Goal: Information Seeking & Learning: Learn about a topic

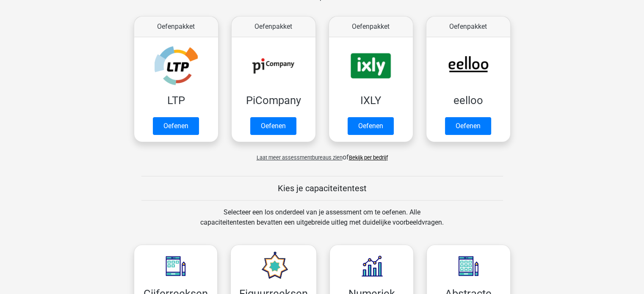
scroll to position [212, 0]
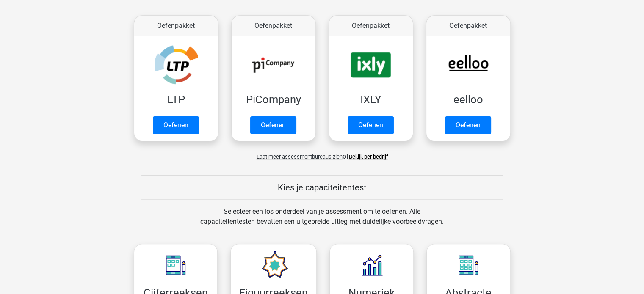
click at [291, 155] on span "Laat meer assessmentbureaus zien" at bounding box center [300, 157] width 86 height 6
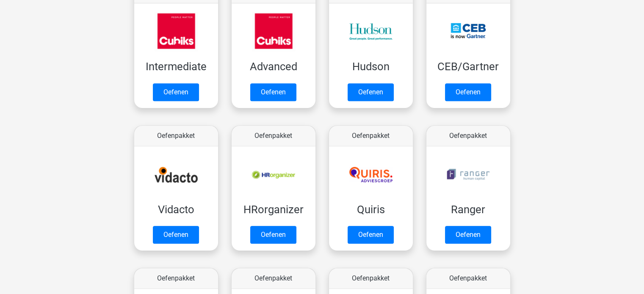
scroll to position [423, 0]
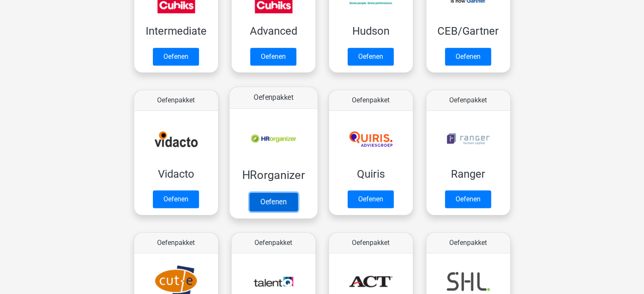
click at [283, 205] on link "Oefenen" at bounding box center [273, 202] width 48 height 19
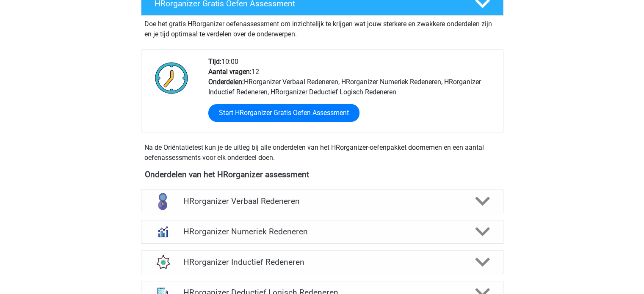
scroll to position [212, 0]
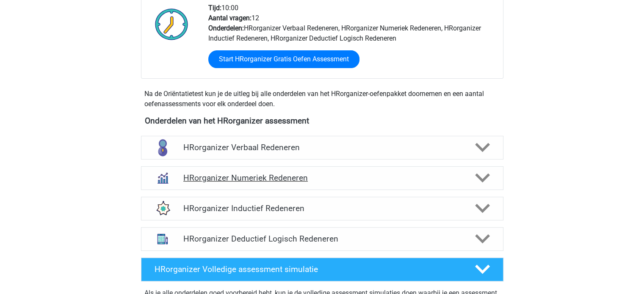
drag, startPoint x: 264, startPoint y: 187, endPoint x: 269, endPoint y: 194, distance: 8.8
click at [264, 183] on h4 "HRorganizer Numeriek Redeneren" at bounding box center [321, 178] width 277 height 10
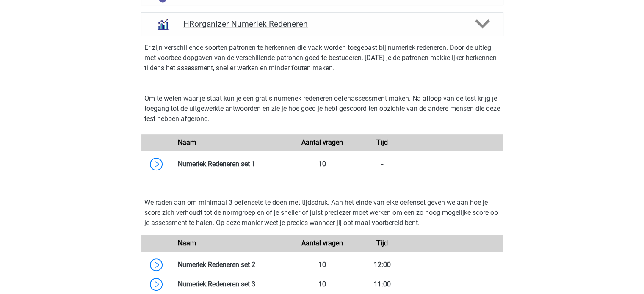
scroll to position [381, 0]
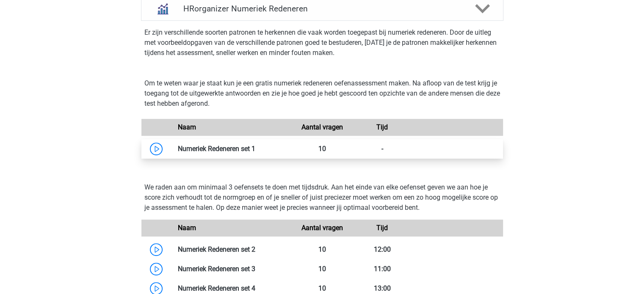
click at [255, 153] on link at bounding box center [255, 149] width 0 height 8
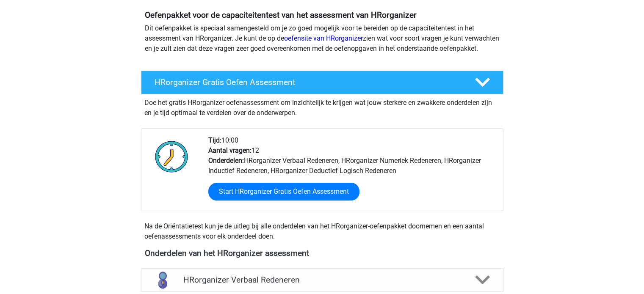
scroll to position [85, 0]
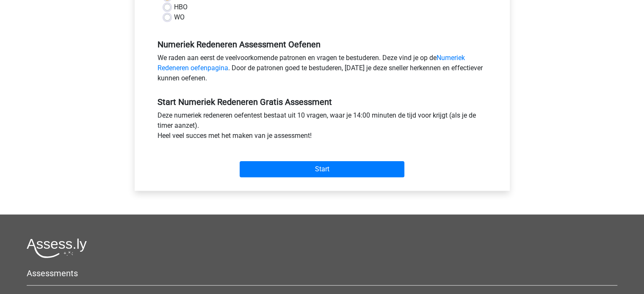
scroll to position [254, 0]
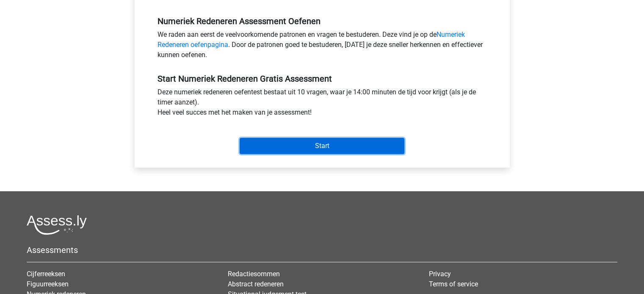
click at [328, 150] on input "Start" at bounding box center [322, 146] width 165 height 16
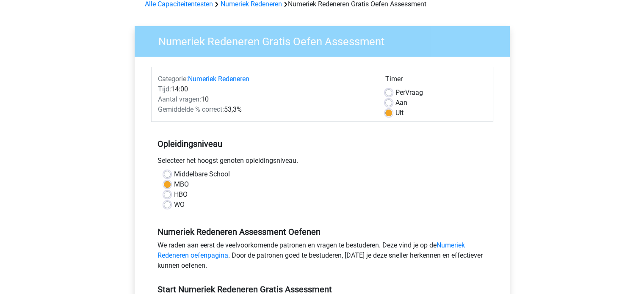
scroll to position [42, 0]
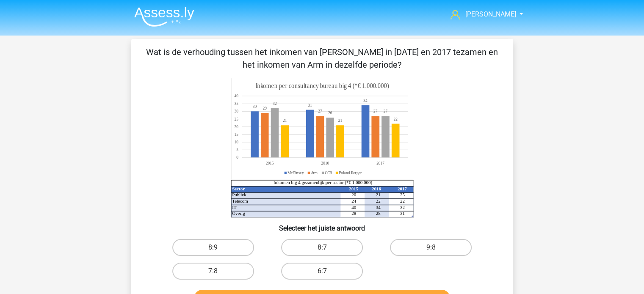
click at [323, 250] on input "8:7" at bounding box center [325, 251] width 6 height 6
radio input "true"
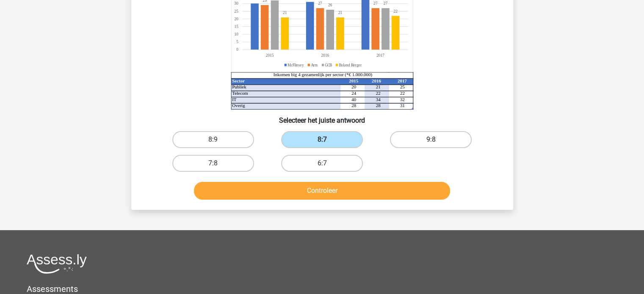
scroll to position [127, 0]
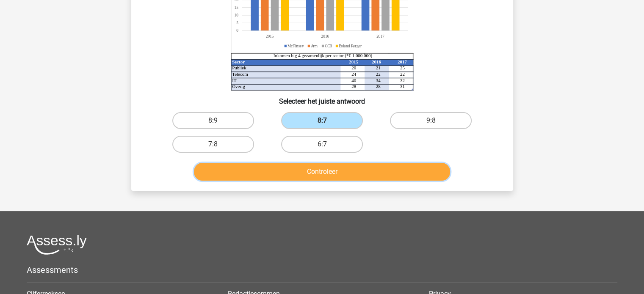
click at [322, 177] on button "Controleer" at bounding box center [322, 172] width 256 height 18
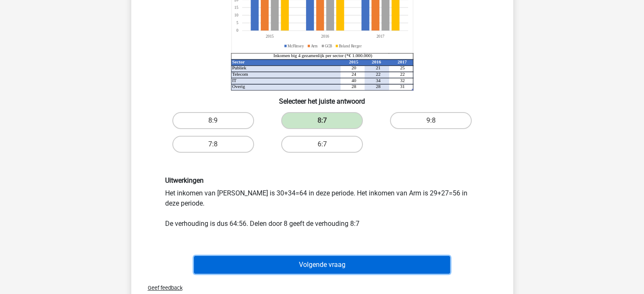
click at [320, 266] on button "Volgende vraag" at bounding box center [322, 265] width 256 height 18
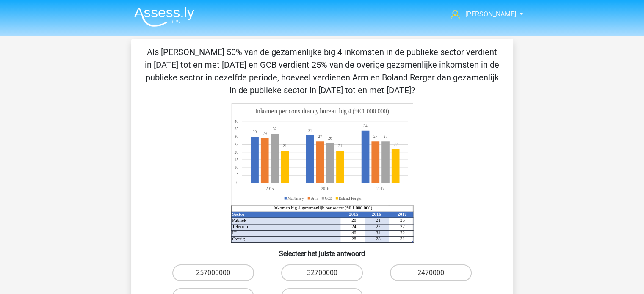
scroll to position [85, 0]
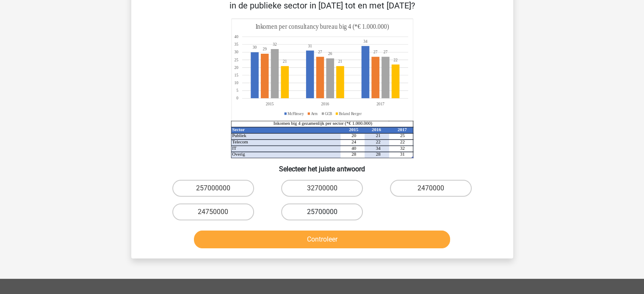
click at [309, 210] on label "25700000" at bounding box center [322, 212] width 82 height 17
click at [322, 212] on input "25700000" at bounding box center [325, 215] width 6 height 6
radio input "true"
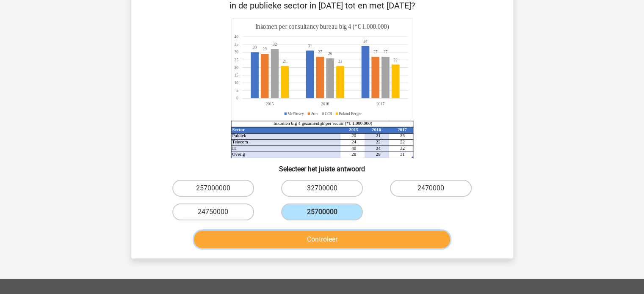
click at [336, 236] on button "Controleer" at bounding box center [322, 240] width 256 height 18
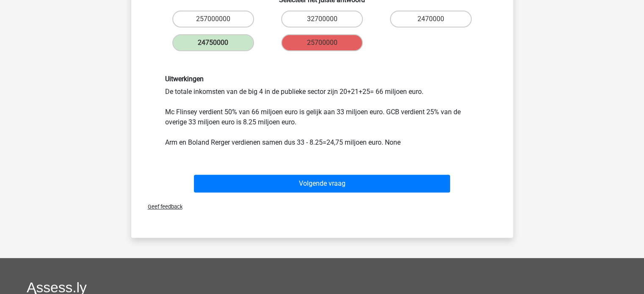
scroll to position [339, 0]
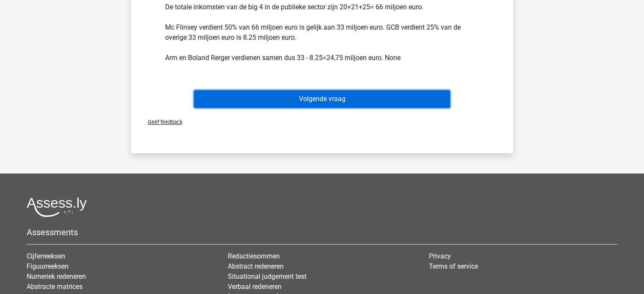
click at [304, 100] on button "Volgende vraag" at bounding box center [322, 99] width 256 height 18
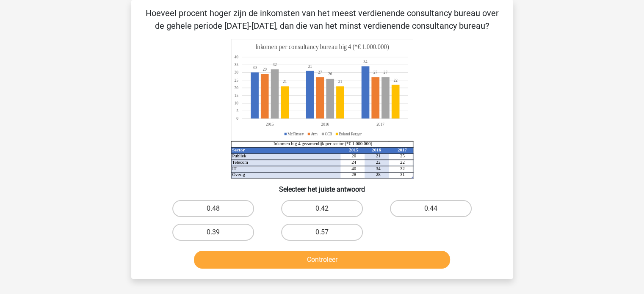
scroll to position [0, 0]
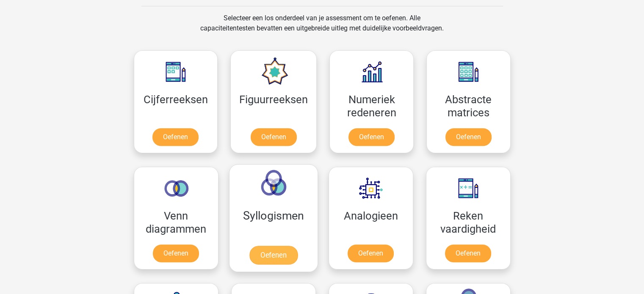
scroll to position [212, 0]
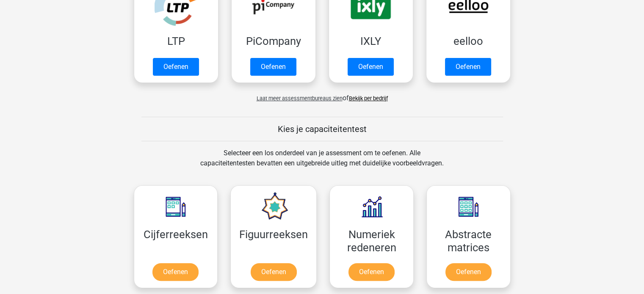
click at [285, 98] on span "Laat meer assessmentbureaus zien" at bounding box center [300, 98] width 86 height 6
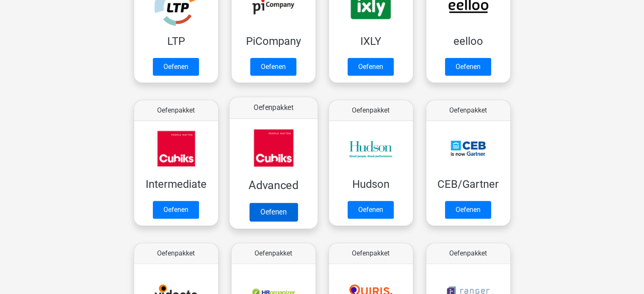
scroll to position [339, 0]
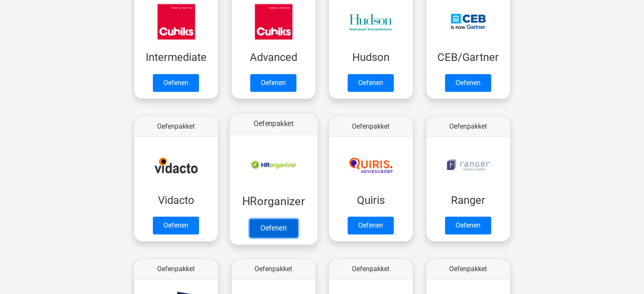
click at [276, 230] on link "Oefenen" at bounding box center [273, 228] width 48 height 19
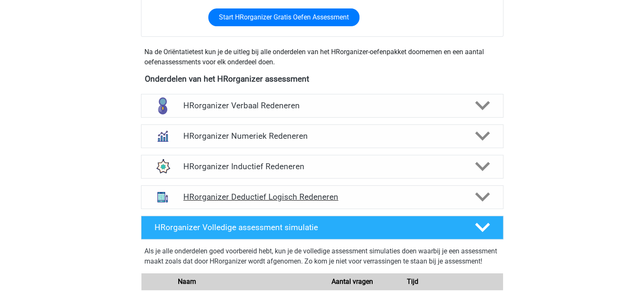
scroll to position [254, 0]
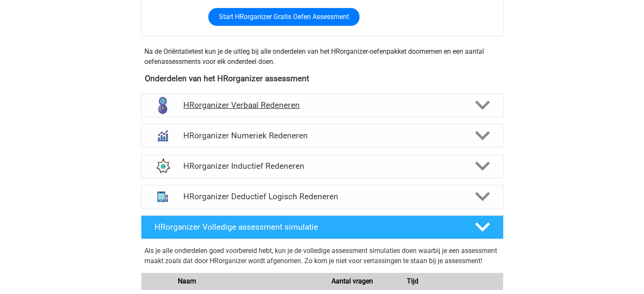
click at [481, 110] on polygon at bounding box center [482, 105] width 15 height 9
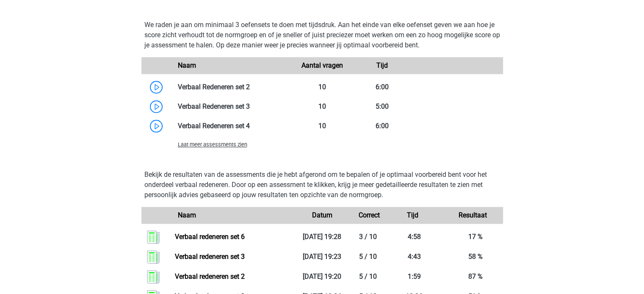
scroll to position [762, 0]
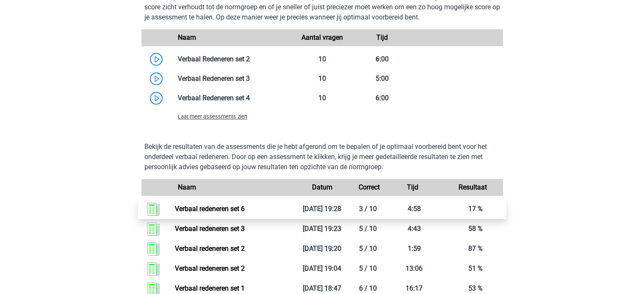
click at [206, 213] on link "Verbaal redeneren set 6" at bounding box center [210, 209] width 70 height 8
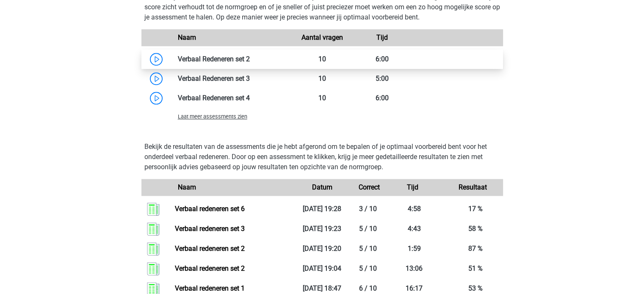
click at [250, 63] on link at bounding box center [250, 59] width 0 height 8
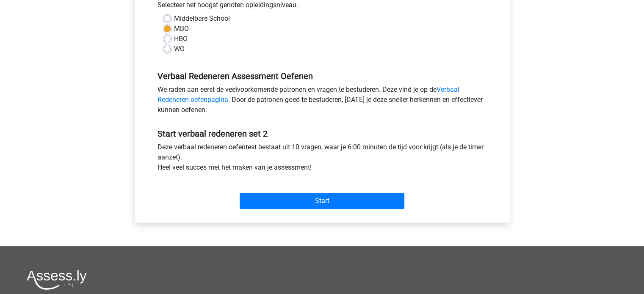
scroll to position [212, 0]
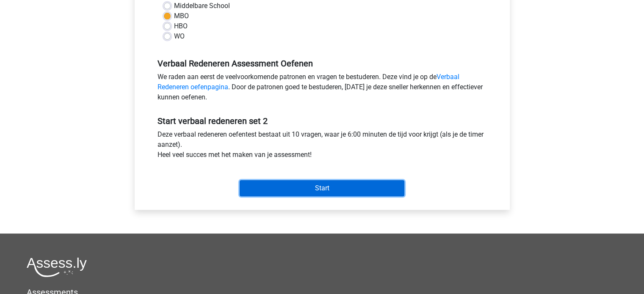
click at [314, 189] on input "Start" at bounding box center [322, 188] width 165 height 16
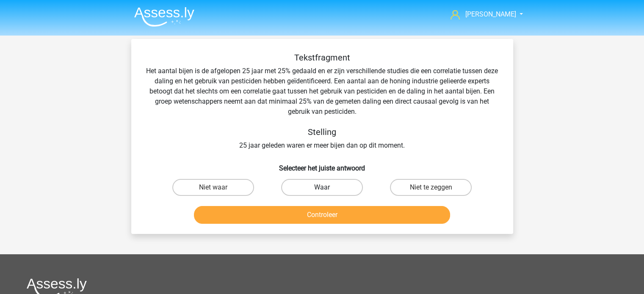
click at [332, 193] on label "Waar" at bounding box center [322, 187] width 82 height 17
click at [327, 193] on input "Waar" at bounding box center [325, 191] width 6 height 6
radio input "true"
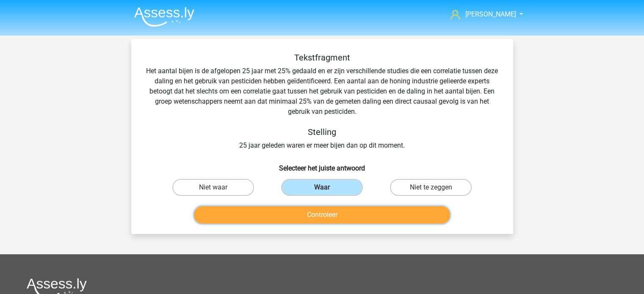
click at [334, 213] on button "Controleer" at bounding box center [322, 215] width 256 height 18
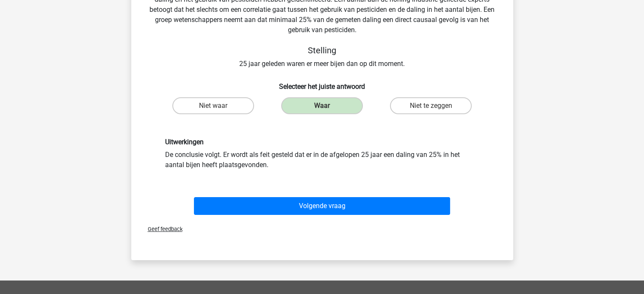
scroll to position [85, 0]
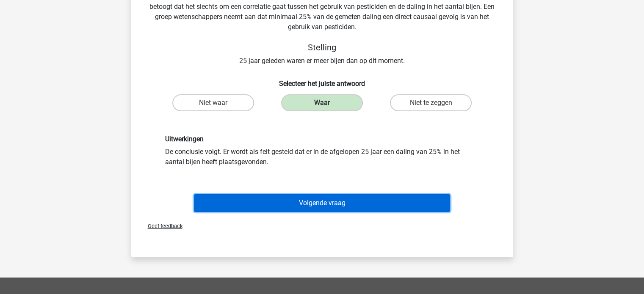
click at [334, 203] on button "Volgende vraag" at bounding box center [322, 203] width 256 height 18
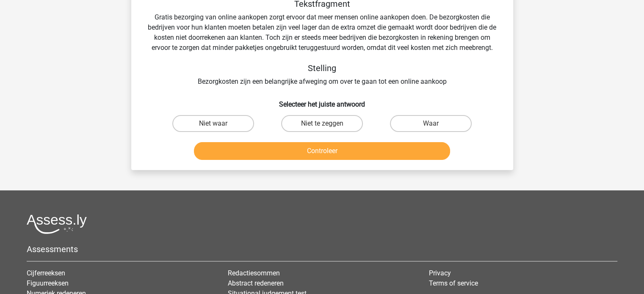
scroll to position [39, 0]
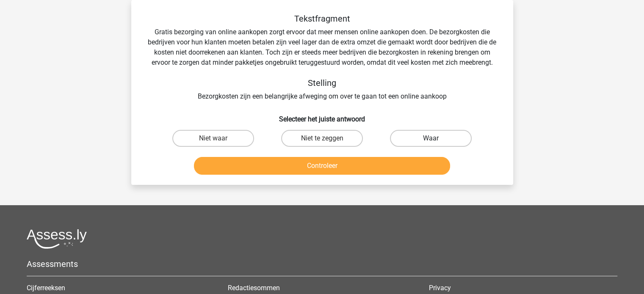
click at [438, 139] on label "Waar" at bounding box center [431, 138] width 82 height 17
click at [437, 139] on input "Waar" at bounding box center [434, 141] width 6 height 6
radio input "true"
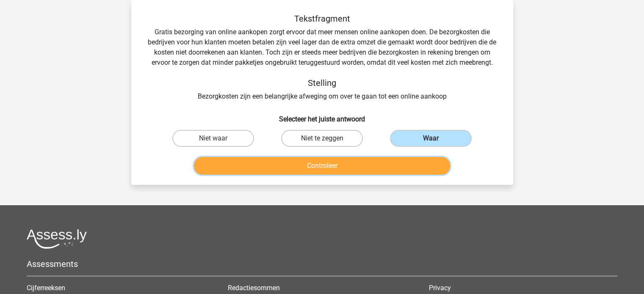
click at [365, 169] on button "Controleer" at bounding box center [322, 166] width 256 height 18
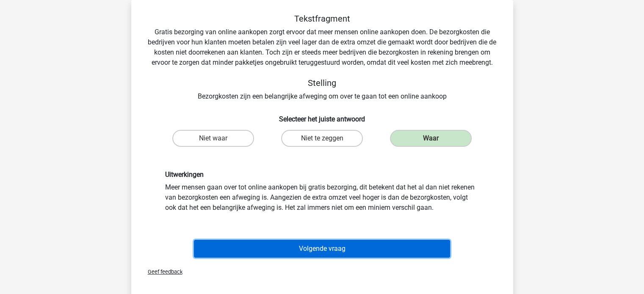
click at [345, 246] on button "Volgende vraag" at bounding box center [322, 249] width 256 height 18
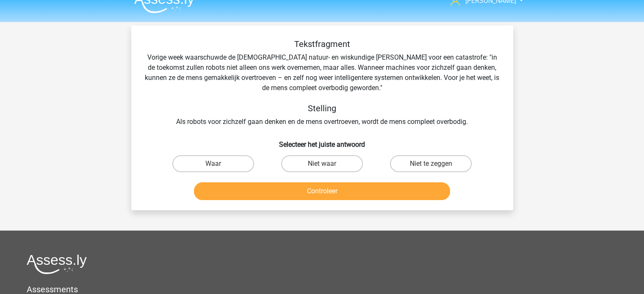
scroll to position [0, 0]
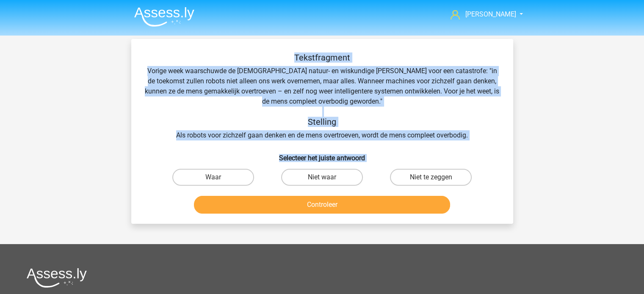
drag, startPoint x: 147, startPoint y: 50, endPoint x: 486, endPoint y: 201, distance: 370.8
click at [486, 201] on div "Tekstfragment Vorige week waarschuwde de Britse natuur- en wiskundige Stephen H…" at bounding box center [322, 131] width 382 height 185
copy div "Tekstfragment Vorige week waarschuwde de Britse natuur- en wiskundige Stephen H…"
click at [217, 179] on input "Waar" at bounding box center [216, 180] width 6 height 6
radio input "true"
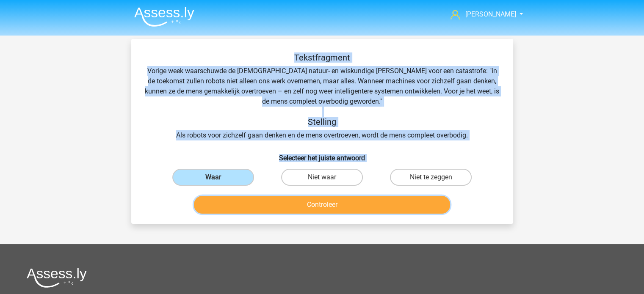
click at [318, 210] on button "Controleer" at bounding box center [322, 205] width 256 height 18
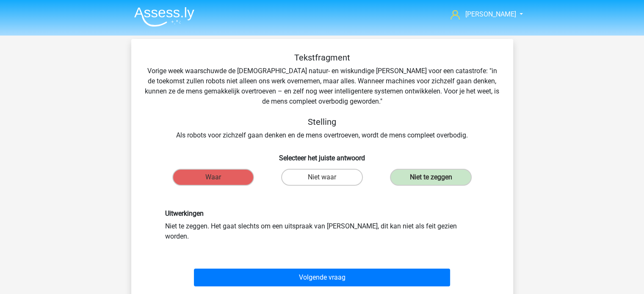
click at [559, 197] on div "Monique monique01vanderpalen@gmail.com Nederlands English" at bounding box center [322, 288] width 644 height 576
click at [425, 176] on label "Niet te zeggen" at bounding box center [431, 177] width 82 height 17
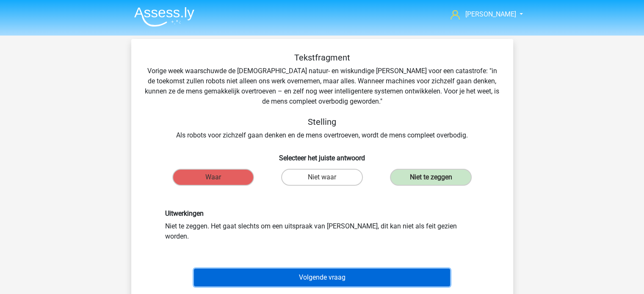
click at [322, 269] on button "Volgende vraag" at bounding box center [322, 278] width 256 height 18
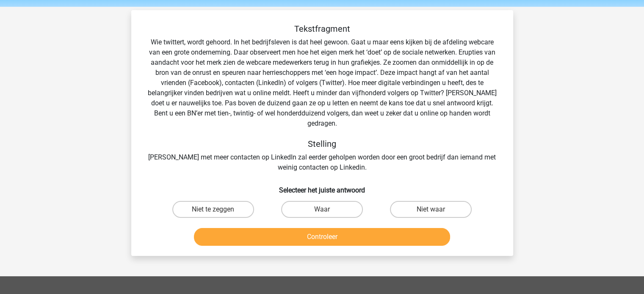
scroll to position [39, 0]
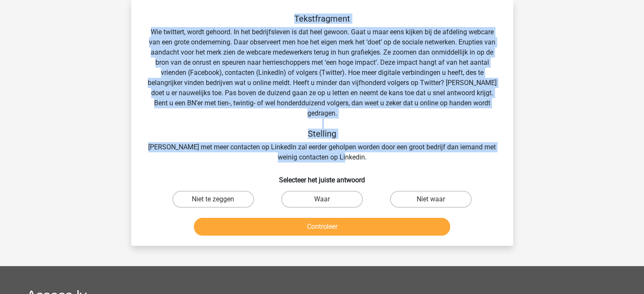
drag, startPoint x: 149, startPoint y: 6, endPoint x: 490, endPoint y: 147, distance: 368.9
click at [490, 147] on div "Tekstfragment Stelling Iemand met meer contacten op LinkedIn zal eerder geholpe…" at bounding box center [322, 123] width 382 height 246
copy div "Tekstfragment Wie twittert, wordt gehoord. In het bedrijfsleven is dat heel gew…"
click at [225, 191] on label "Niet te zeggen" at bounding box center [213, 199] width 82 height 17
click at [219, 199] on input "Niet te zeggen" at bounding box center [216, 202] width 6 height 6
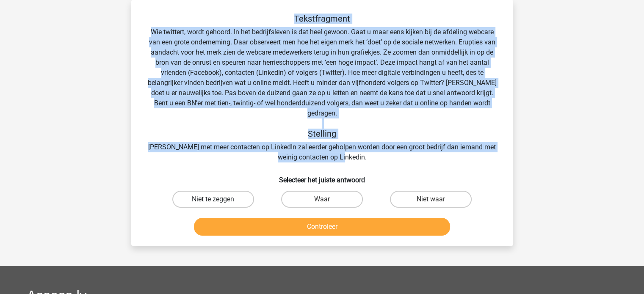
radio input "true"
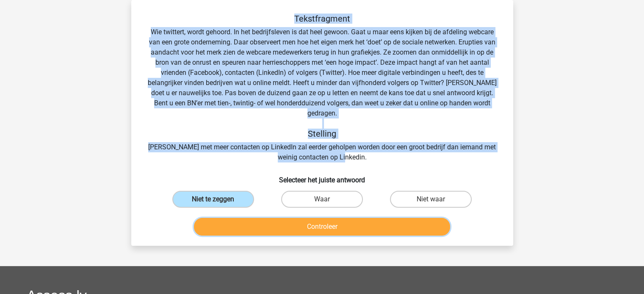
click at [379, 218] on button "Controleer" at bounding box center [322, 227] width 256 height 18
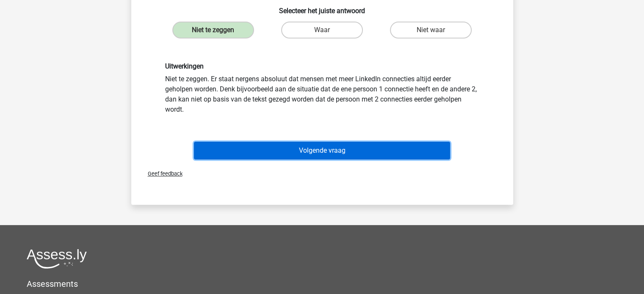
click at [313, 142] on button "Volgende vraag" at bounding box center [322, 151] width 256 height 18
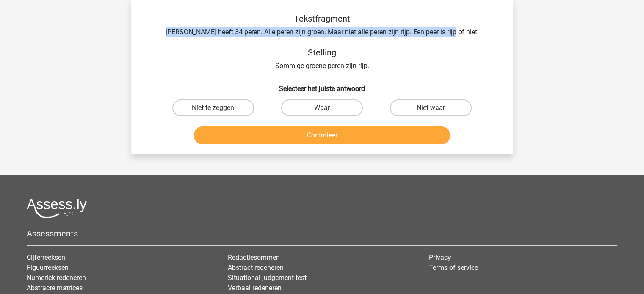
drag, startPoint x: 181, startPoint y: 25, endPoint x: 461, endPoint y: 36, distance: 280.1
click at [461, 36] on div "Tekstfragment Peter heeft 34 peren. Alle peren zijn groen. Maar niet alle peren…" at bounding box center [322, 43] width 355 height 58
copy div "Peter heeft 34 peren. Alle peren zijn groen. Maar niet alle peren zijn rijp. Ee…"
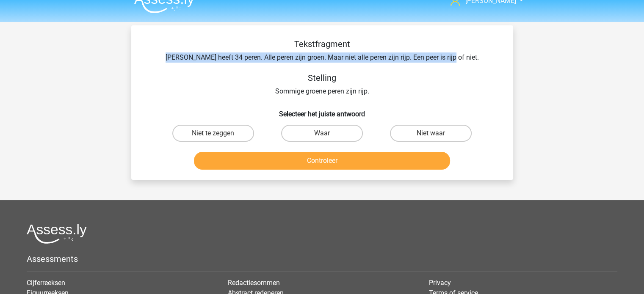
scroll to position [0, 0]
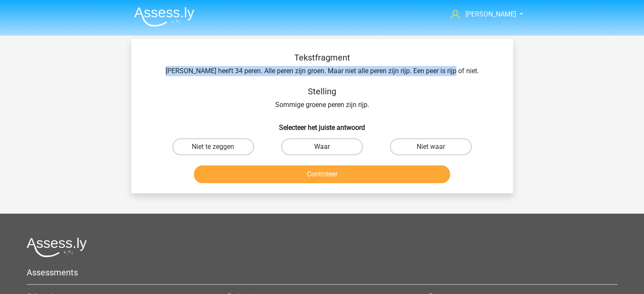
click at [327, 143] on label "Waar" at bounding box center [322, 146] width 82 height 17
click at [327, 147] on input "Waar" at bounding box center [325, 150] width 6 height 6
radio input "true"
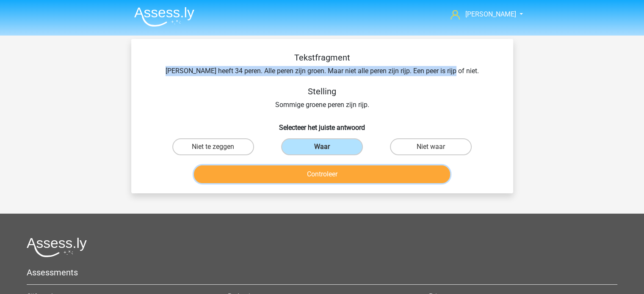
click at [329, 172] on button "Controleer" at bounding box center [322, 175] width 256 height 18
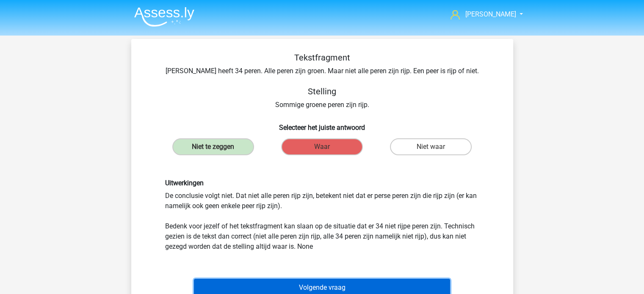
click at [337, 290] on button "Volgende vraag" at bounding box center [322, 288] width 256 height 18
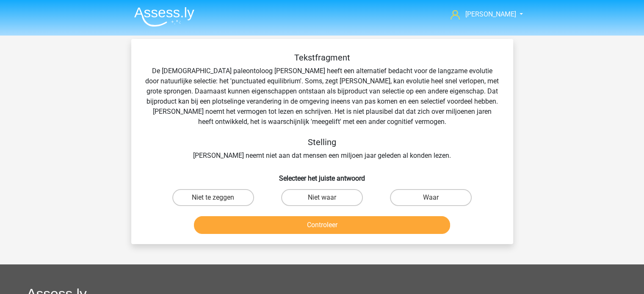
scroll to position [39, 0]
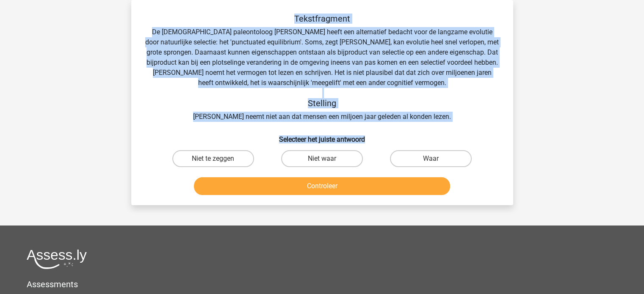
drag, startPoint x: 149, startPoint y: 15, endPoint x: 372, endPoint y: 137, distance: 254.1
click at [372, 137] on div "Tekstfragment De Amerikaanse paleontoloog Stephen Jay Gould heeft een alternati…" at bounding box center [322, 106] width 375 height 185
copy div "Tekstfragment De Amerikaanse paleontoloog Stephen Jay Gould heeft een alternati…"
click at [439, 124] on div "Tekstfragment De Amerikaanse paleontoloog Stephen Jay Gould heeft een alternati…" at bounding box center [322, 106] width 375 height 185
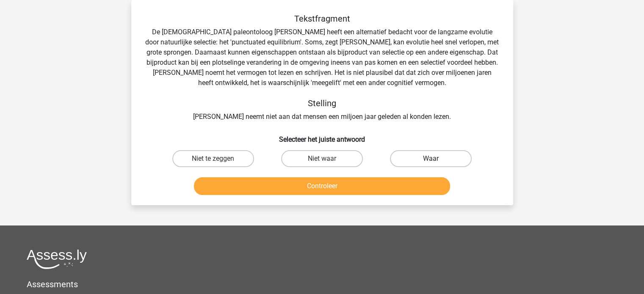
click at [423, 158] on label "Waar" at bounding box center [431, 158] width 82 height 17
click at [431, 159] on input "Waar" at bounding box center [434, 162] width 6 height 6
radio input "true"
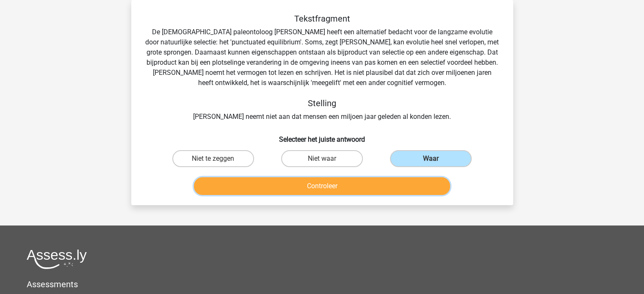
click at [379, 187] on button "Controleer" at bounding box center [322, 186] width 256 height 18
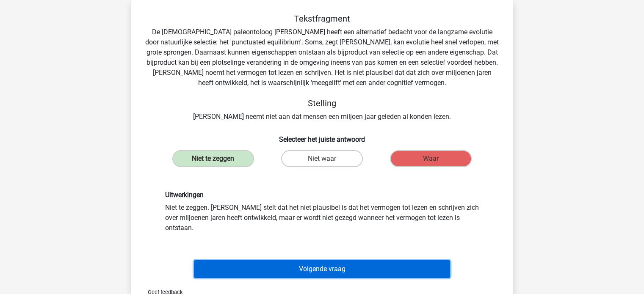
click at [333, 260] on button "Volgende vraag" at bounding box center [322, 269] width 256 height 18
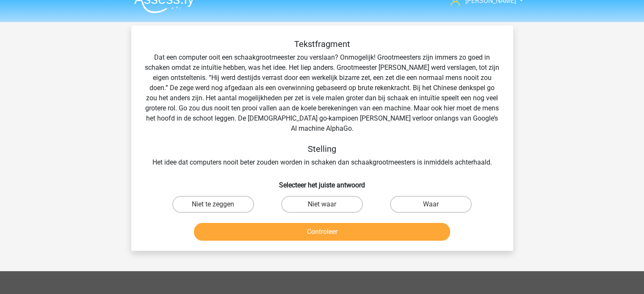
scroll to position [0, 0]
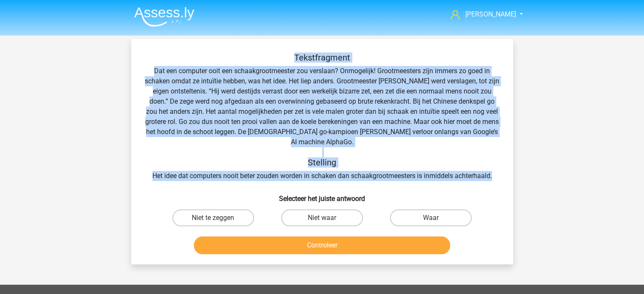
drag, startPoint x: 251, startPoint y: 54, endPoint x: 501, endPoint y: 163, distance: 273.6
click at [501, 163] on div "Tekstfragment Dat een computer ooit een schaakgrootmeester zou verslaan? Onmoge…" at bounding box center [322, 155] width 375 height 205
copy div "Tekstfragment Dat een computer ooit een schaakgrootmeester zou verslaan? Onmoge…"
click at [555, 150] on div "Monique monique01vanderpalen@gmail.com Nederlands English" at bounding box center [322, 254] width 644 height 509
drag, startPoint x: 151, startPoint y: 50, endPoint x: 386, endPoint y: 187, distance: 272.1
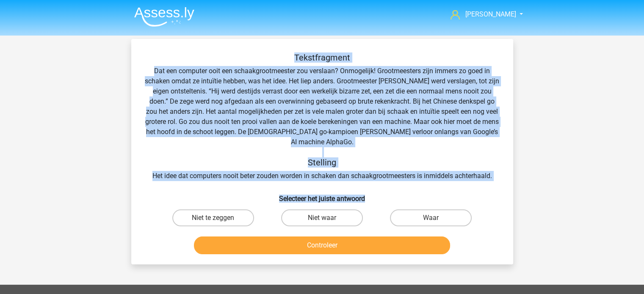
click at [386, 187] on div "Tekstfragment Dat een computer ooit een schaakgrootmeester zou verslaan? Onmoge…" at bounding box center [322, 152] width 382 height 226
drag, startPoint x: 380, startPoint y: 111, endPoint x: 357, endPoint y: 116, distance: 22.8
click at [357, 116] on div "Tekstfragment Dat een computer ooit een schaakgrootmeester zou verslaan? Onmoge…" at bounding box center [322, 117] width 355 height 129
drag, startPoint x: 103, startPoint y: 93, endPoint x: 120, endPoint y: 98, distance: 17.4
click at [103, 93] on div "Monique monique01vanderpalen@gmail.com Nederlands English" at bounding box center [322, 254] width 644 height 509
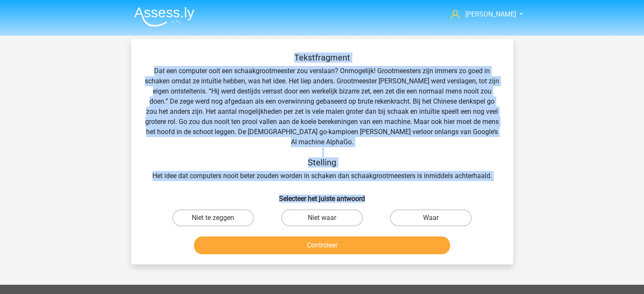
click at [561, 176] on div "Monique monique01vanderpalen@gmail.com Nederlands English" at bounding box center [322, 254] width 644 height 509
drag, startPoint x: 164, startPoint y: 53, endPoint x: 501, endPoint y: 163, distance: 354.6
click at [501, 163] on div "Tekstfragment Dat een computer ooit een schaakgrootmeester zou verslaan? Onmoge…" at bounding box center [322, 155] width 375 height 205
copy div "Tekstfragment Dat een computer ooit een schaakgrootmeester zou verslaan? Onmoge…"
click at [439, 210] on label "Waar" at bounding box center [431, 218] width 82 height 17
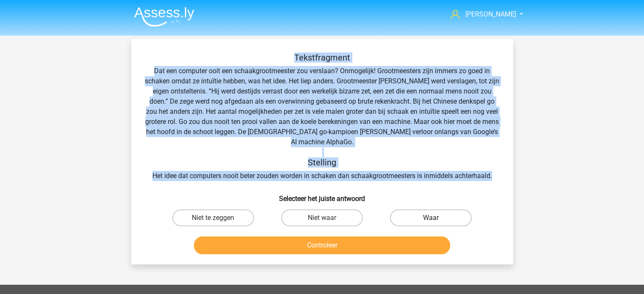
click at [437, 218] on input "Waar" at bounding box center [434, 221] width 6 height 6
radio input "true"
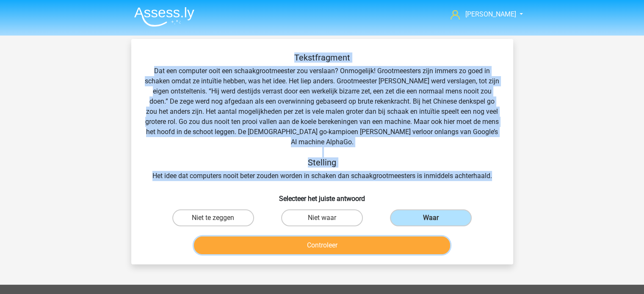
click at [315, 237] on button "Controleer" at bounding box center [322, 246] width 256 height 18
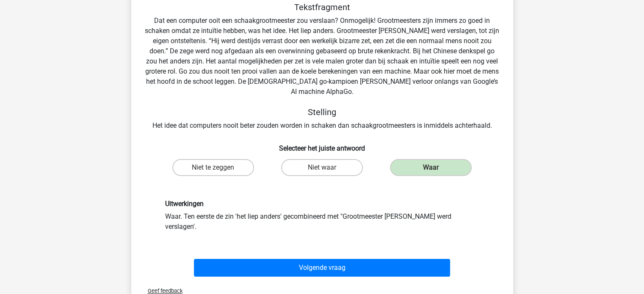
scroll to position [127, 0]
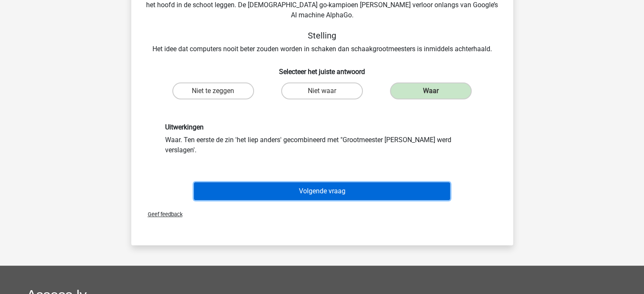
click at [332, 183] on button "Volgende vraag" at bounding box center [322, 192] width 256 height 18
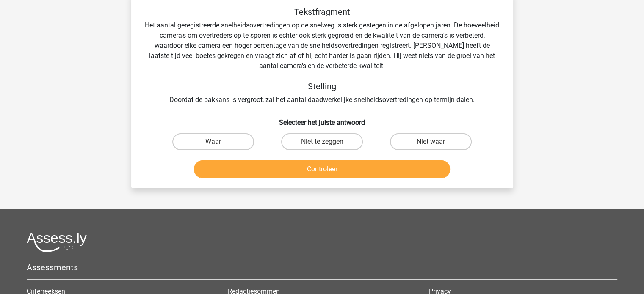
scroll to position [39, 0]
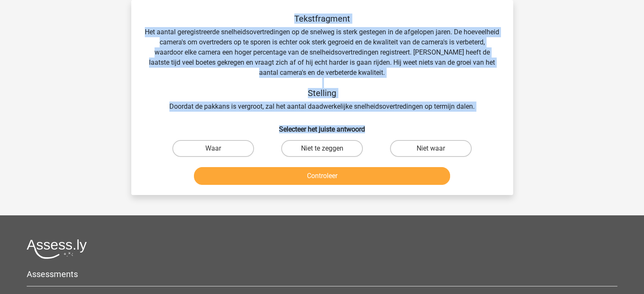
drag, startPoint x: 180, startPoint y: 19, endPoint x: 462, endPoint y: 116, distance: 298.5
click at [462, 116] on div "Tekstfragment Het aantal geregistreerde snelheidsovertredingen op de snelweg is…" at bounding box center [322, 101] width 375 height 175
copy div "Tekstfragment Het aantal geregistreerde snelheidsovertredingen op de snelweg is…"
click at [182, 48] on div "Tekstfragment Het aantal geregistreerde snelheidsovertredingen op de snelweg is…" at bounding box center [322, 63] width 355 height 98
drag, startPoint x: 164, startPoint y: 16, endPoint x: 485, endPoint y: 109, distance: 333.7
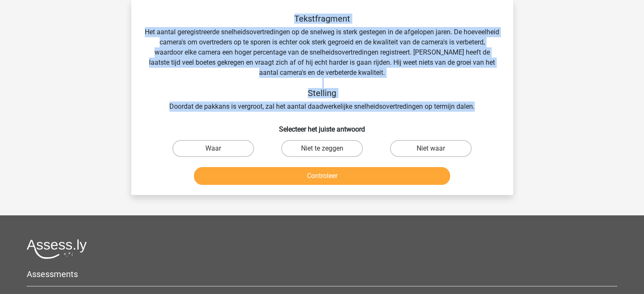
click at [485, 109] on div "Tekstfragment Het aantal geregistreerde snelheidsovertredingen op de snelweg is…" at bounding box center [322, 63] width 355 height 98
copy div "Tekstfragment Het aantal geregistreerde snelheidsovertredingen op de snelweg is…"
click at [330, 153] on label "Niet te zeggen" at bounding box center [322, 148] width 82 height 17
click at [327, 153] on input "Niet te zeggen" at bounding box center [325, 152] width 6 height 6
radio input "true"
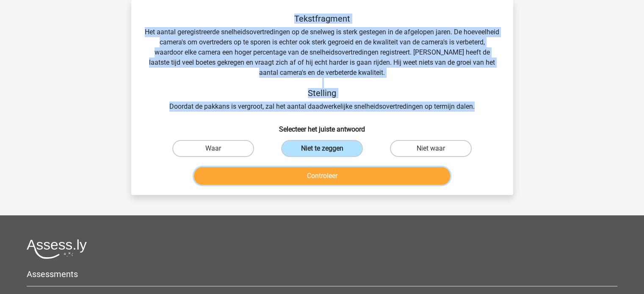
click at [331, 178] on button "Controleer" at bounding box center [322, 176] width 256 height 18
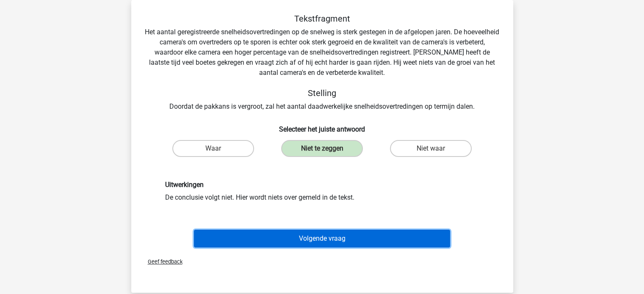
click at [346, 234] on button "Volgende vraag" at bounding box center [322, 239] width 256 height 18
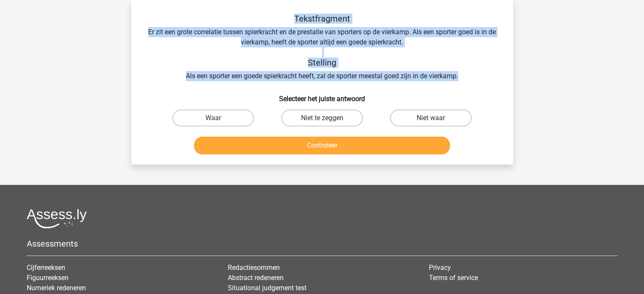
drag, startPoint x: 155, startPoint y: 16, endPoint x: 470, endPoint y: 79, distance: 320.9
click at [470, 79] on div "Tekstfragment Er zit een grote correlatie tussen spierkracht en de prestatie va…" at bounding box center [322, 48] width 355 height 68
copy div "Tekstfragment Er zit een grote correlatie tussen spierkracht en de prestatie va…"
click at [333, 117] on label "Niet te zeggen" at bounding box center [322, 118] width 82 height 17
click at [327, 118] on input "Niet te zeggen" at bounding box center [325, 121] width 6 height 6
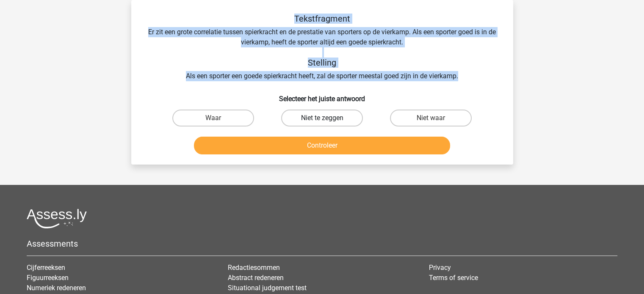
radio input "true"
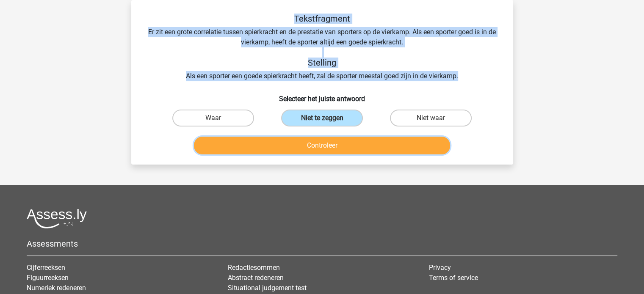
click at [324, 147] on button "Controleer" at bounding box center [322, 146] width 256 height 18
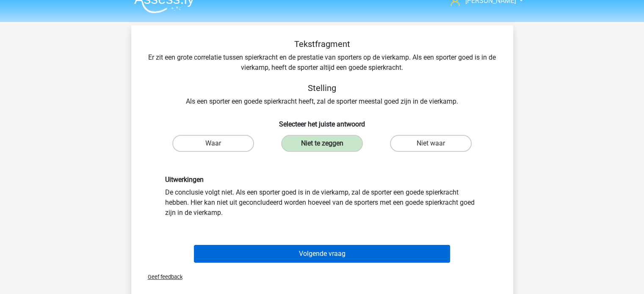
scroll to position [0, 0]
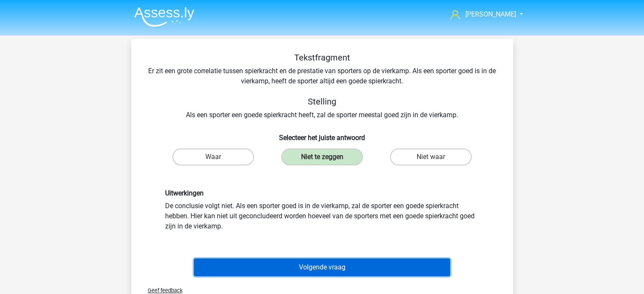
click at [317, 265] on button "Volgende vraag" at bounding box center [322, 268] width 256 height 18
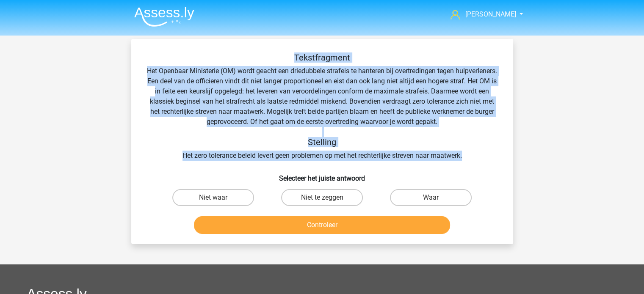
drag, startPoint x: 196, startPoint y: 59, endPoint x: 464, endPoint y: 158, distance: 285.4
click at [464, 158] on div "Tekstfragment Het Openbaar Ministerie (OM) wordt geacht een driedubbele strafei…" at bounding box center [322, 107] width 355 height 108
copy div "Tekstfragment Het Openbaar Ministerie (OM) wordt geacht een driedubbele strafei…"
click at [221, 198] on label "Niet waar" at bounding box center [213, 197] width 82 height 17
click at [219, 198] on input "Niet waar" at bounding box center [216, 201] width 6 height 6
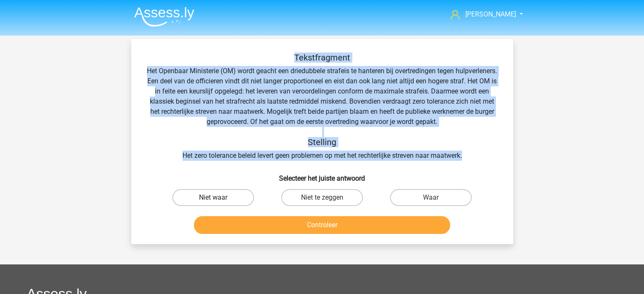
radio input "true"
click at [224, 199] on label "Niet waar" at bounding box center [213, 197] width 82 height 17
click at [219, 199] on input "Niet waar" at bounding box center [216, 201] width 6 height 6
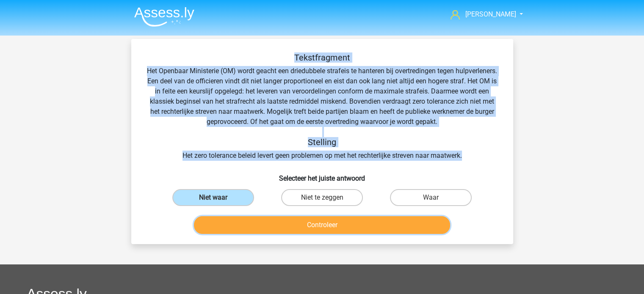
click at [307, 228] on button "Controleer" at bounding box center [322, 225] width 256 height 18
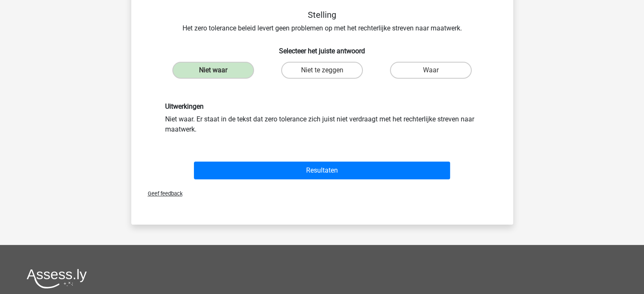
scroll to position [127, 0]
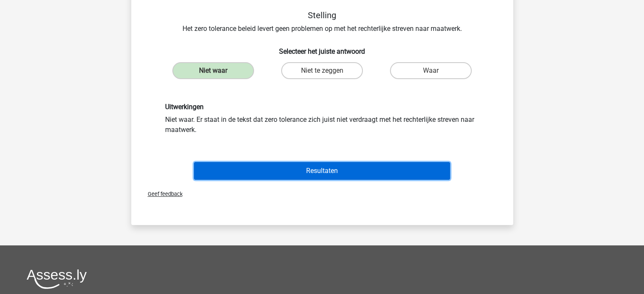
click at [331, 170] on button "Resultaten" at bounding box center [322, 171] width 256 height 18
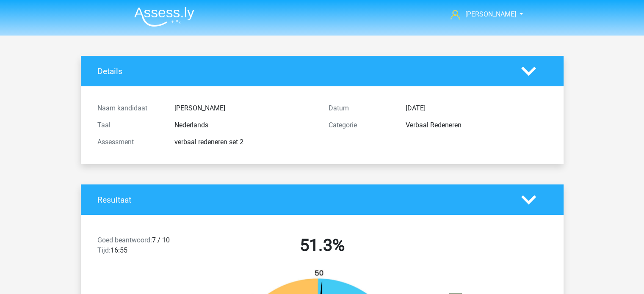
click at [531, 68] on icon at bounding box center [528, 71] width 15 height 15
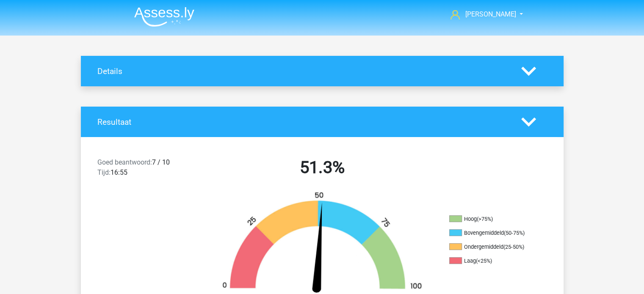
click at [533, 117] on icon at bounding box center [528, 122] width 15 height 15
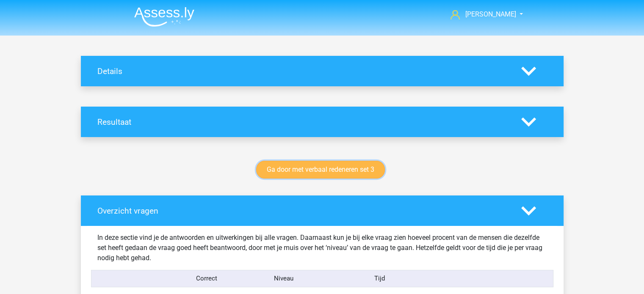
click at [337, 168] on link "Ga door met verbaal redeneren set 3" at bounding box center [320, 170] width 129 height 18
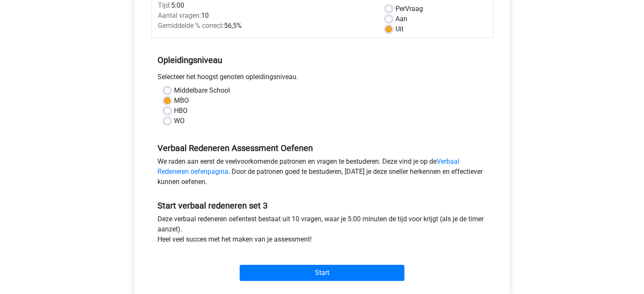
scroll to position [254, 0]
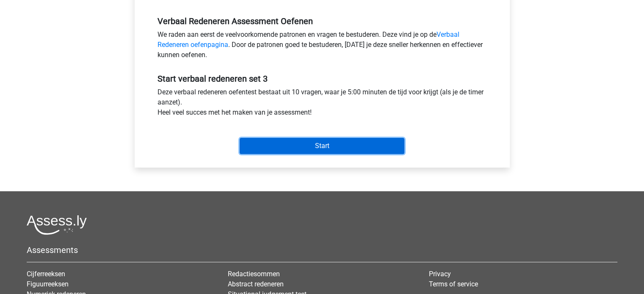
click at [343, 152] on input "Start" at bounding box center [322, 146] width 165 height 16
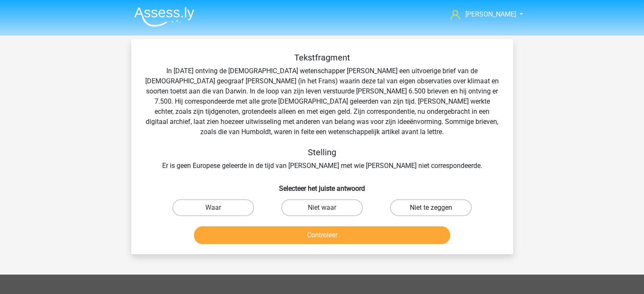
click at [440, 207] on label "Niet te zeggen" at bounding box center [431, 207] width 82 height 17
click at [437, 208] on input "Niet te zeggen" at bounding box center [434, 211] width 6 height 6
radio input "true"
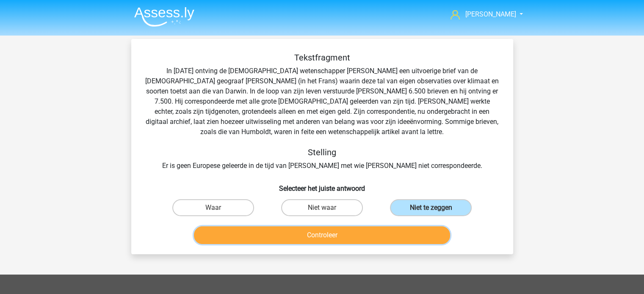
click at [363, 237] on button "Controleer" at bounding box center [322, 236] width 256 height 18
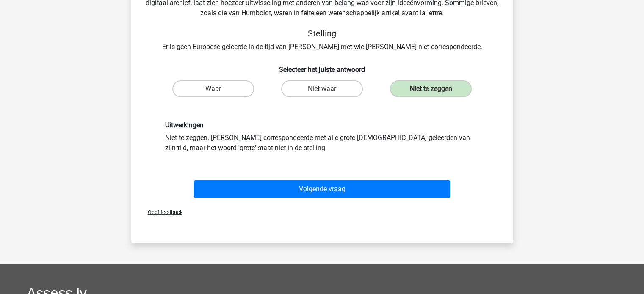
scroll to position [127, 0]
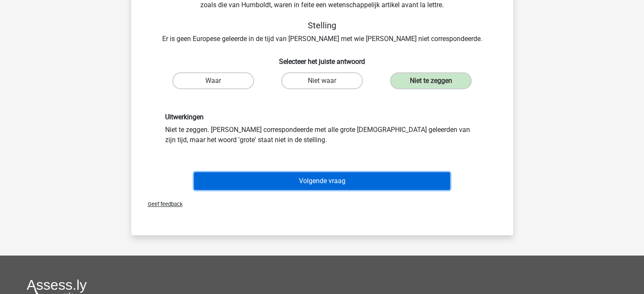
click at [317, 183] on button "Volgende vraag" at bounding box center [322, 181] width 256 height 18
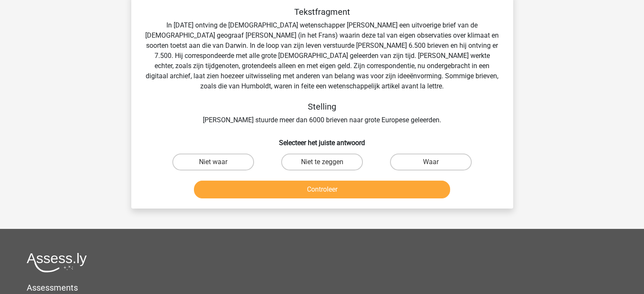
scroll to position [39, 0]
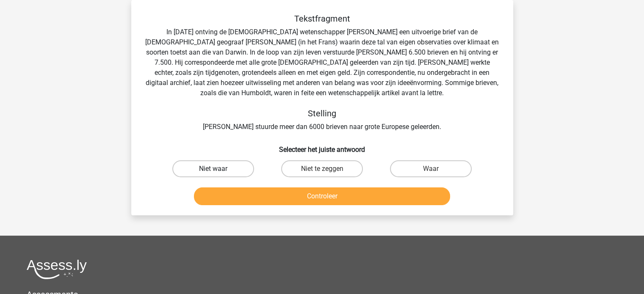
click at [228, 170] on label "Niet waar" at bounding box center [213, 168] width 82 height 17
click at [219, 170] on input "Niet waar" at bounding box center [216, 172] width 6 height 6
radio input "true"
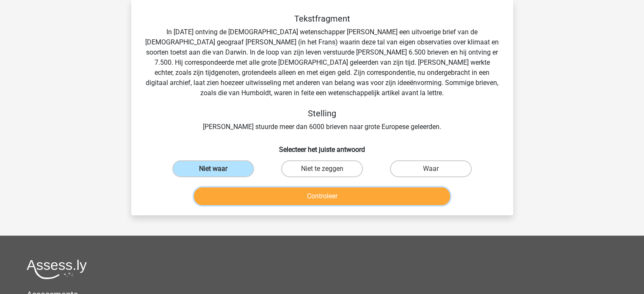
click at [315, 202] on button "Controleer" at bounding box center [322, 197] width 256 height 18
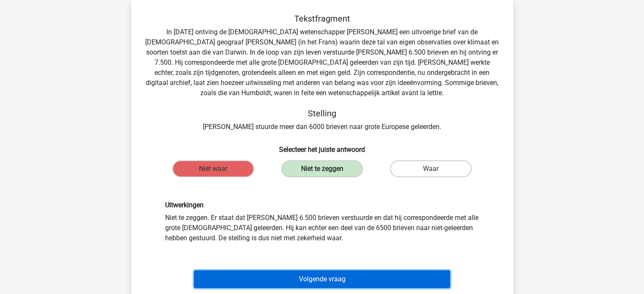
click at [338, 282] on button "Volgende vraag" at bounding box center [322, 280] width 256 height 18
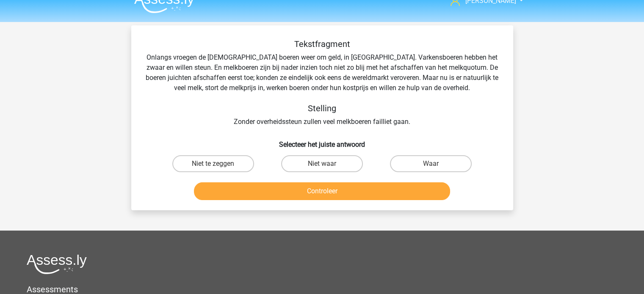
scroll to position [0, 0]
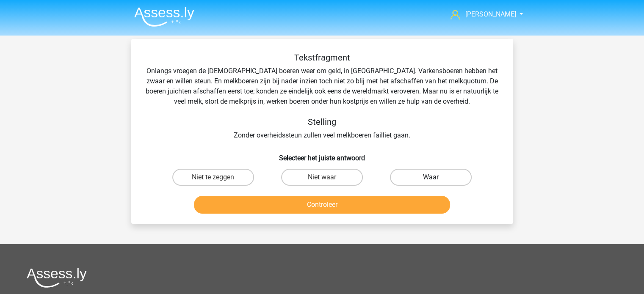
click at [429, 179] on label "Waar" at bounding box center [431, 177] width 82 height 17
click at [431, 179] on input "Waar" at bounding box center [434, 180] width 6 height 6
radio input "true"
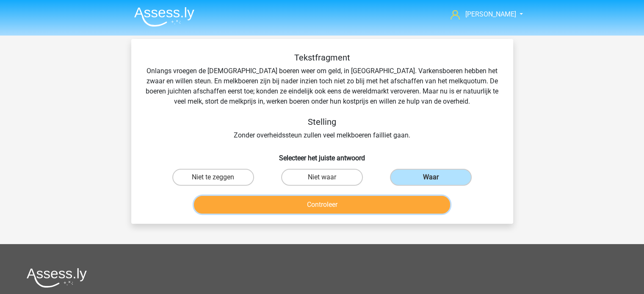
click at [310, 205] on button "Controleer" at bounding box center [322, 205] width 256 height 18
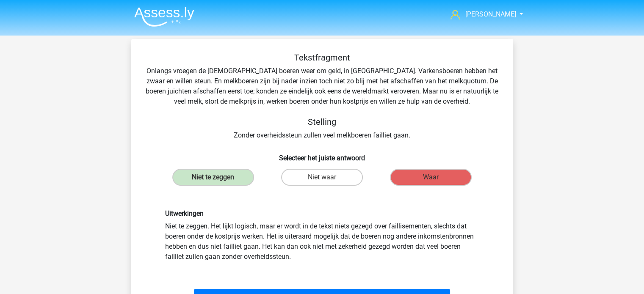
scroll to position [169, 0]
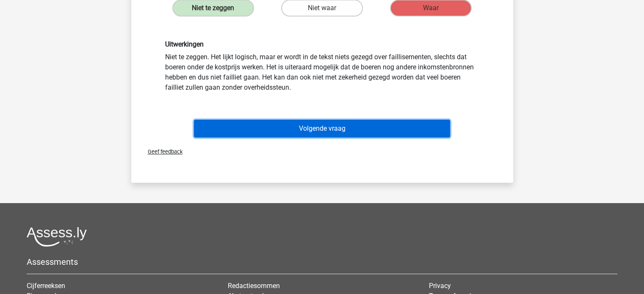
click at [332, 130] on button "Volgende vraag" at bounding box center [322, 129] width 256 height 18
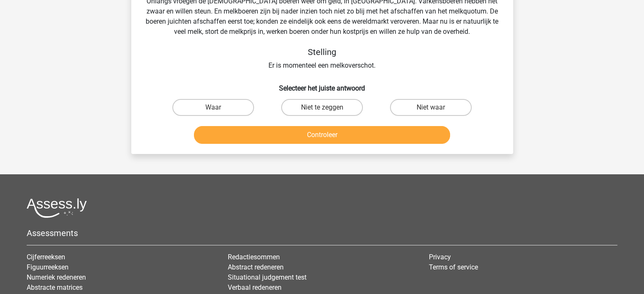
scroll to position [39, 0]
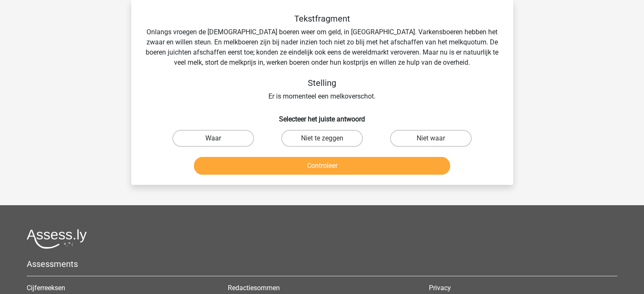
click at [221, 138] on label "Waar" at bounding box center [213, 138] width 82 height 17
click at [219, 138] on input "Waar" at bounding box center [216, 141] width 6 height 6
radio input "true"
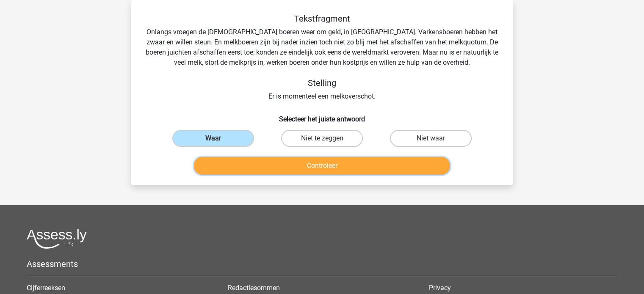
click at [320, 165] on button "Controleer" at bounding box center [322, 166] width 256 height 18
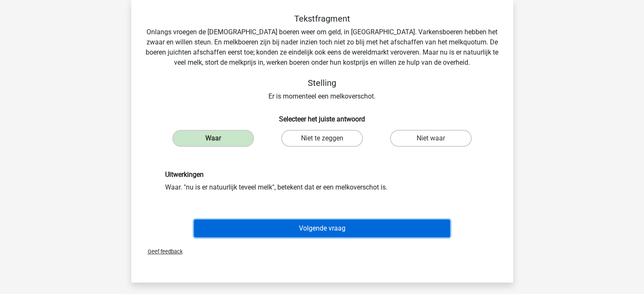
click at [325, 226] on button "Volgende vraag" at bounding box center [322, 229] width 256 height 18
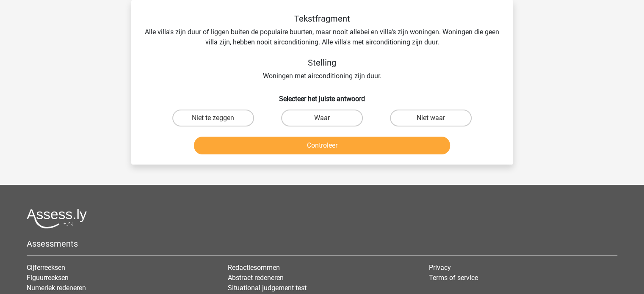
click at [325, 121] on input "Waar" at bounding box center [325, 121] width 6 height 6
radio input "true"
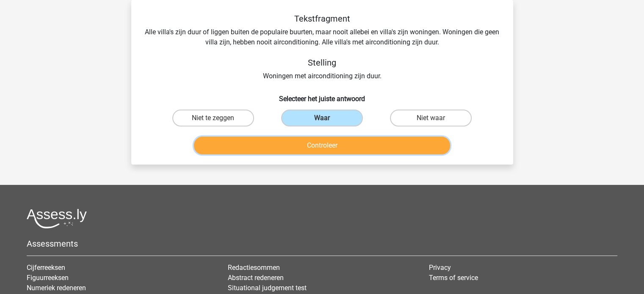
click at [335, 147] on button "Controleer" at bounding box center [322, 146] width 256 height 18
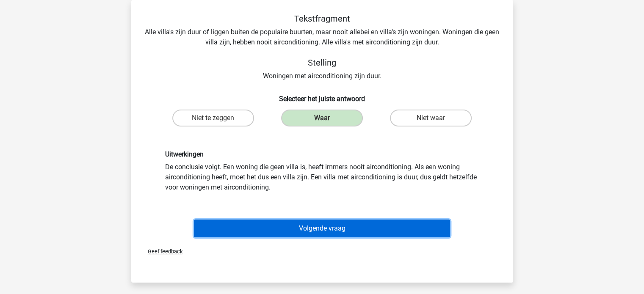
click at [330, 233] on button "Volgende vraag" at bounding box center [322, 229] width 256 height 18
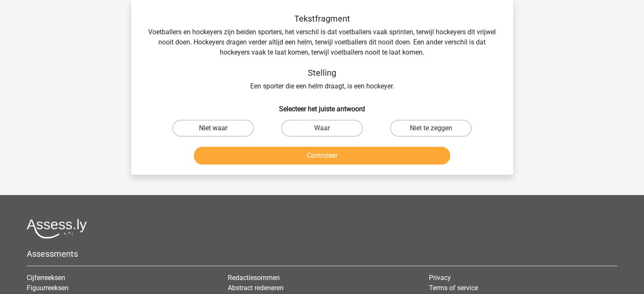
click at [220, 135] on label "Niet waar" at bounding box center [213, 128] width 82 height 17
click at [219, 134] on input "Niet waar" at bounding box center [216, 131] width 6 height 6
radio input "true"
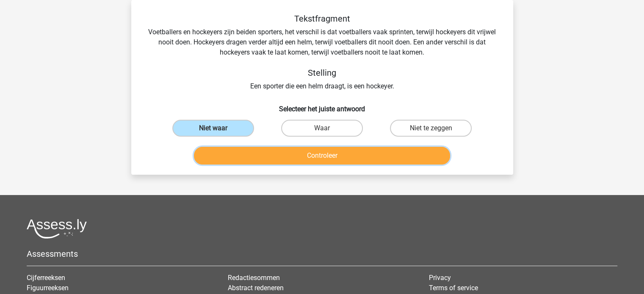
click at [337, 160] on button "Controleer" at bounding box center [322, 156] width 256 height 18
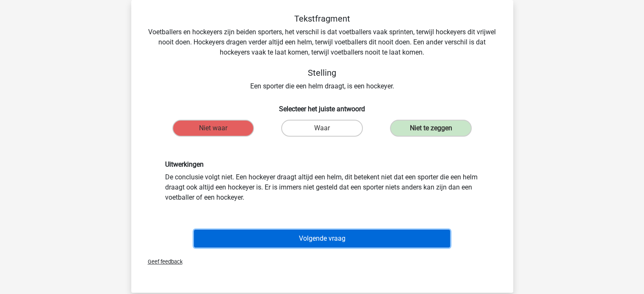
click at [337, 239] on button "Volgende vraag" at bounding box center [322, 239] width 256 height 18
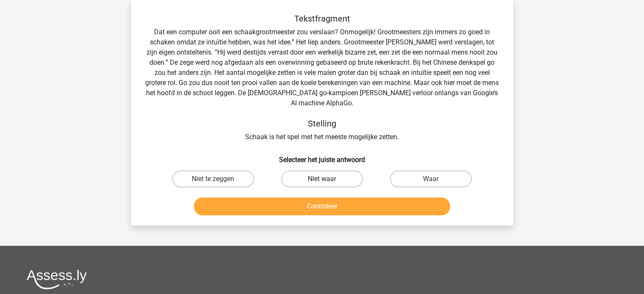
click at [323, 177] on label "Niet waar" at bounding box center [322, 179] width 82 height 17
click at [323, 179] on input "Niet waar" at bounding box center [325, 182] width 6 height 6
radio input "true"
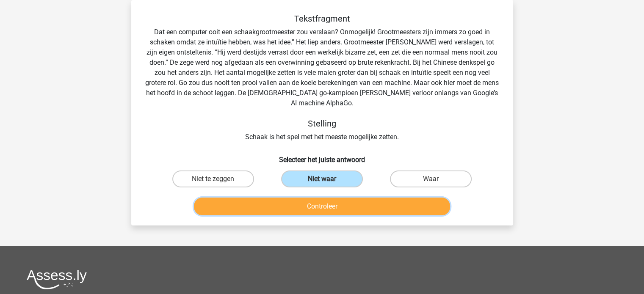
click at [339, 208] on button "Controleer" at bounding box center [322, 207] width 256 height 18
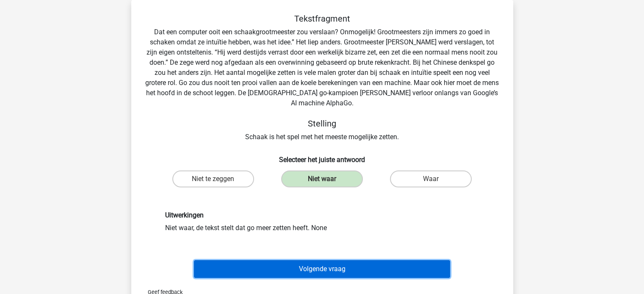
click at [343, 267] on button "Volgende vraag" at bounding box center [322, 269] width 256 height 18
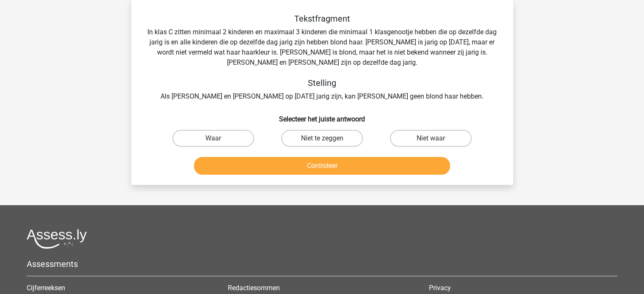
drag, startPoint x: 333, startPoint y: 132, endPoint x: 347, endPoint y: 147, distance: 21.0
click at [333, 132] on label "Niet te zeggen" at bounding box center [322, 138] width 82 height 17
click at [327, 138] on input "Niet te zeggen" at bounding box center [325, 141] width 6 height 6
radio input "true"
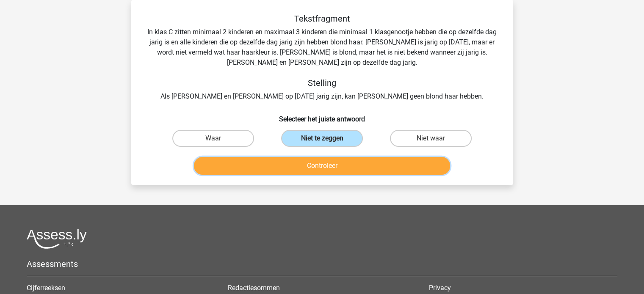
click at [355, 162] on button "Controleer" at bounding box center [322, 166] width 256 height 18
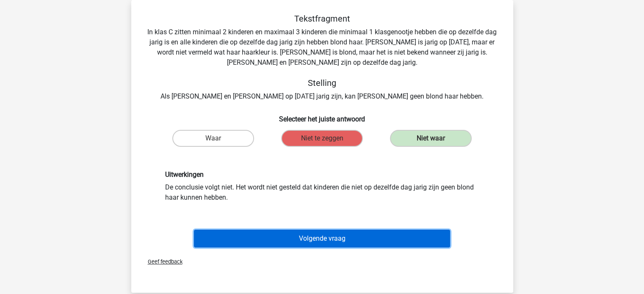
click at [337, 243] on button "Volgende vraag" at bounding box center [322, 239] width 256 height 18
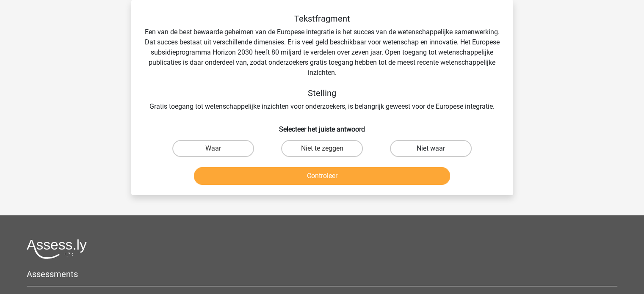
drag, startPoint x: 423, startPoint y: 147, endPoint x: 427, endPoint y: 152, distance: 7.3
click at [423, 147] on label "Niet waar" at bounding box center [431, 148] width 82 height 17
click at [431, 149] on input "Niet waar" at bounding box center [434, 152] width 6 height 6
radio input "true"
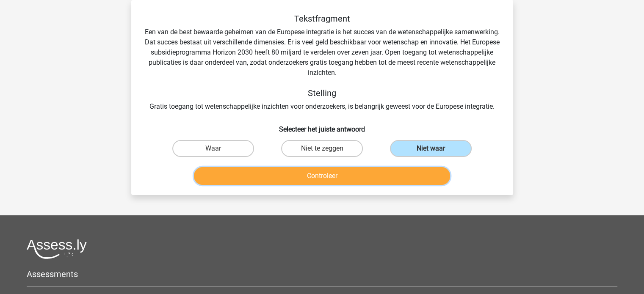
click at [407, 178] on button "Controleer" at bounding box center [322, 176] width 256 height 18
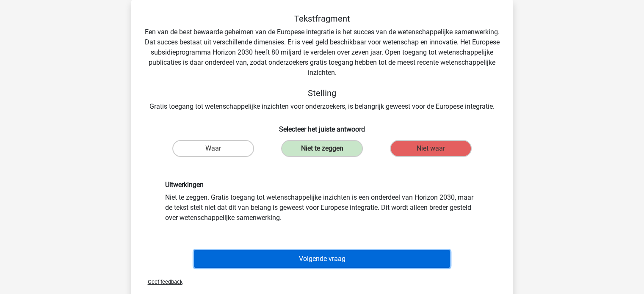
click at [341, 260] on button "Volgende vraag" at bounding box center [322, 259] width 256 height 18
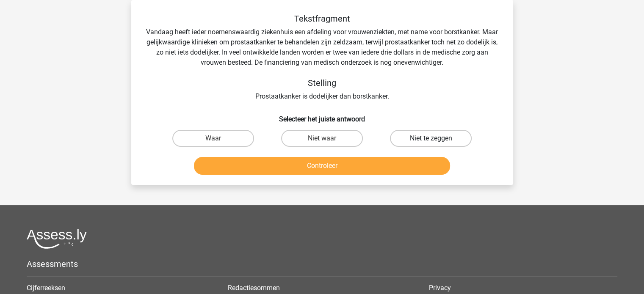
click at [440, 142] on label "Niet te zeggen" at bounding box center [431, 138] width 82 height 17
click at [437, 142] on input "Niet te zeggen" at bounding box center [434, 141] width 6 height 6
radio input "true"
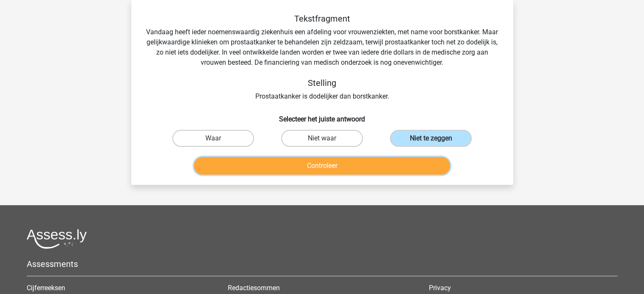
click at [346, 168] on button "Controleer" at bounding box center [322, 166] width 256 height 18
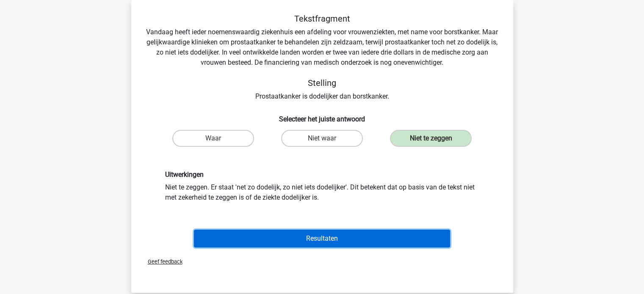
click at [315, 238] on button "Resultaten" at bounding box center [322, 239] width 256 height 18
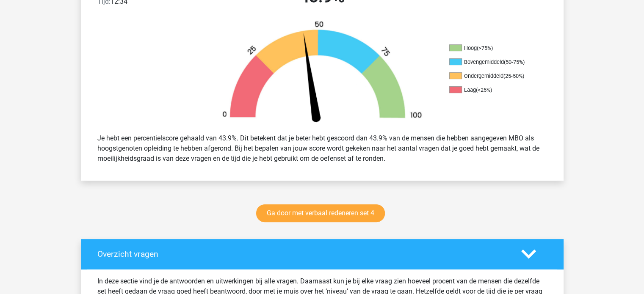
scroll to position [254, 0]
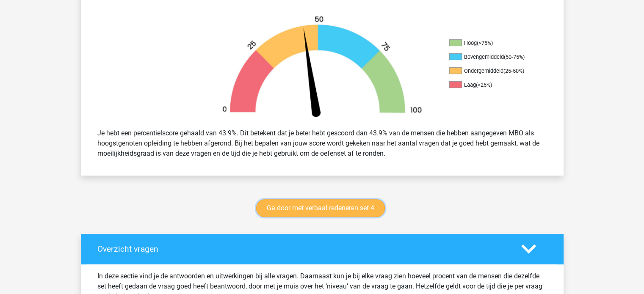
click at [329, 212] on link "Ga door met verbaal redeneren set 4" at bounding box center [320, 208] width 129 height 18
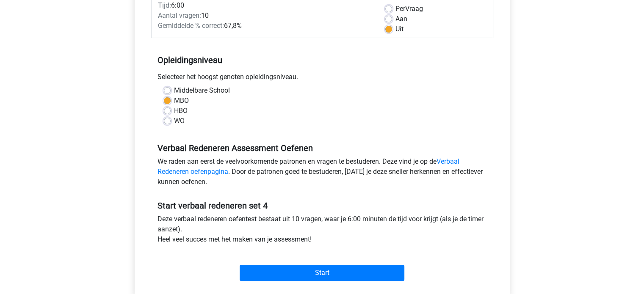
scroll to position [169, 0]
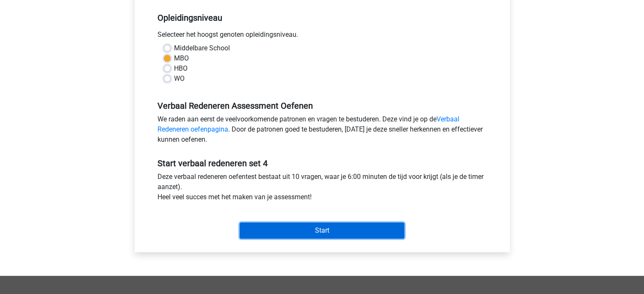
drag, startPoint x: 333, startPoint y: 230, endPoint x: 324, endPoint y: 230, distance: 8.5
click at [333, 230] on input "Start" at bounding box center [322, 231] width 165 height 16
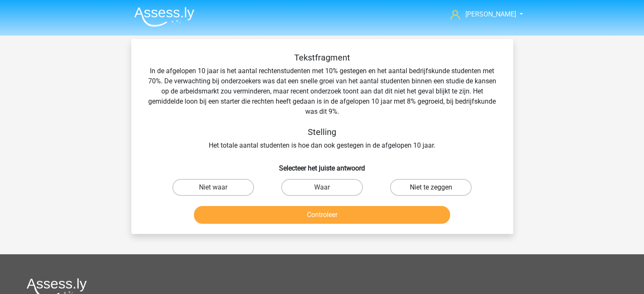
click at [422, 188] on label "Niet te zeggen" at bounding box center [431, 187] width 82 height 17
click at [431, 188] on input "Niet te zeggen" at bounding box center [434, 191] width 6 height 6
radio input "true"
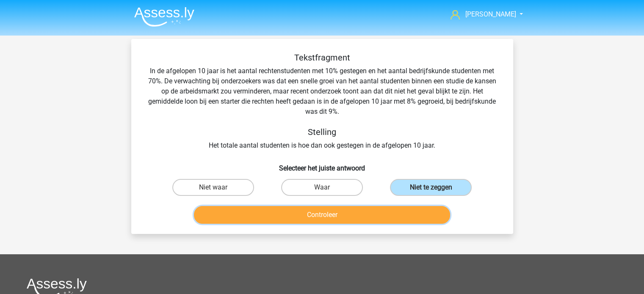
click at [324, 218] on button "Controleer" at bounding box center [322, 215] width 256 height 18
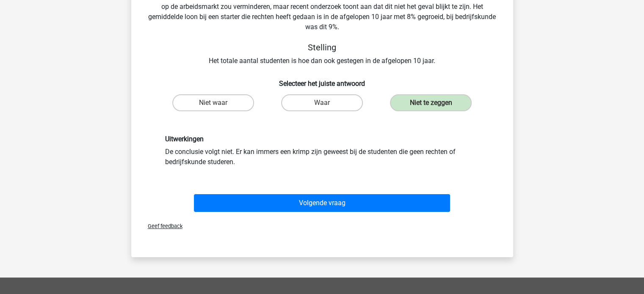
scroll to position [42, 0]
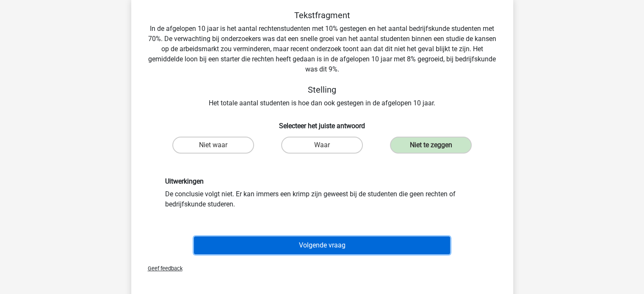
click at [335, 242] on button "Volgende vraag" at bounding box center [322, 246] width 256 height 18
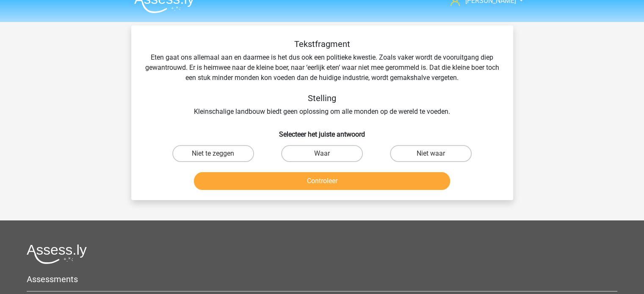
scroll to position [0, 0]
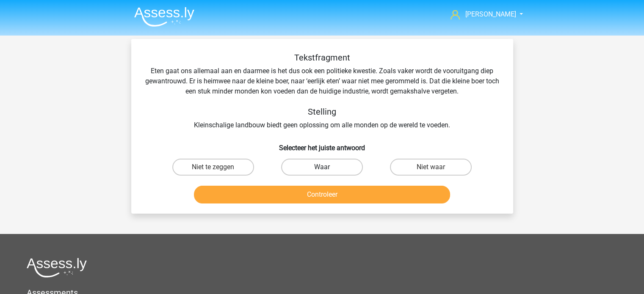
click at [326, 166] on label "Waar" at bounding box center [322, 167] width 82 height 17
click at [326, 167] on input "Waar" at bounding box center [325, 170] width 6 height 6
radio input "true"
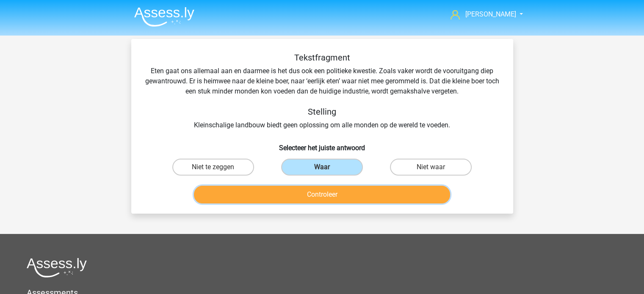
click at [330, 199] on button "Controleer" at bounding box center [322, 195] width 256 height 18
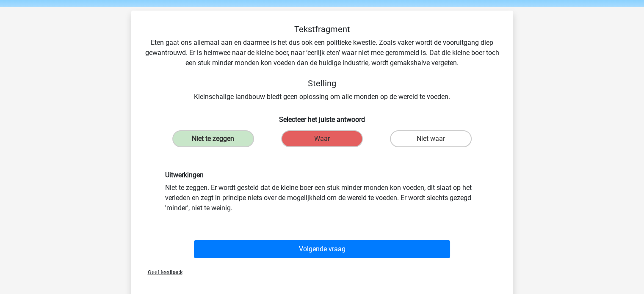
scroll to position [85, 0]
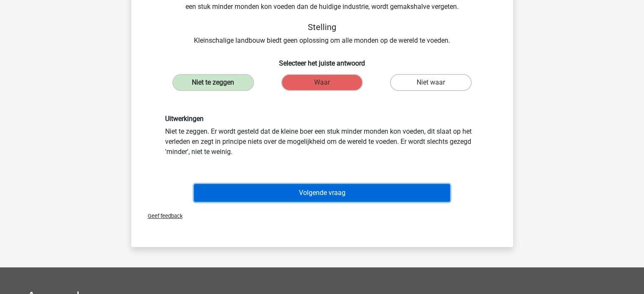
click at [323, 198] on button "Volgende vraag" at bounding box center [322, 193] width 256 height 18
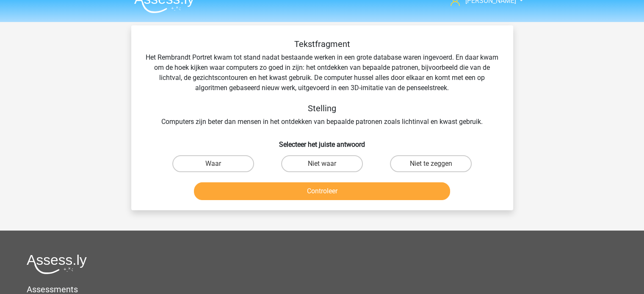
scroll to position [0, 0]
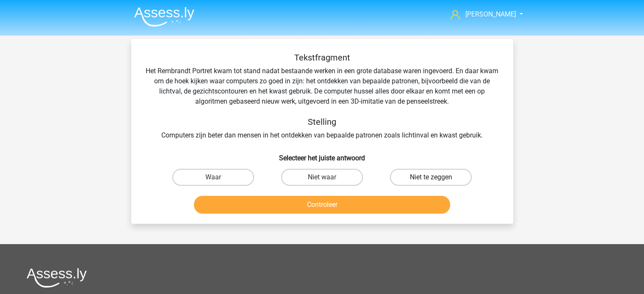
click at [424, 177] on label "Niet te zeggen" at bounding box center [431, 177] width 82 height 17
click at [431, 177] on input "Niet te zeggen" at bounding box center [434, 180] width 6 height 6
radio input "true"
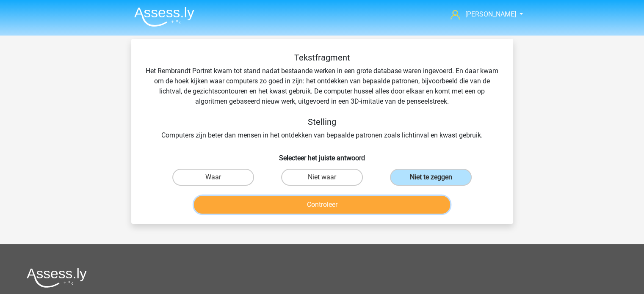
click at [329, 207] on button "Controleer" at bounding box center [322, 205] width 256 height 18
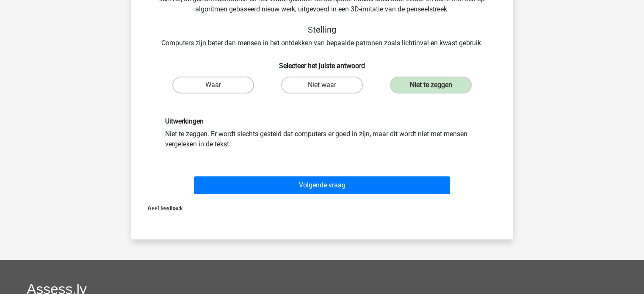
scroll to position [42, 0]
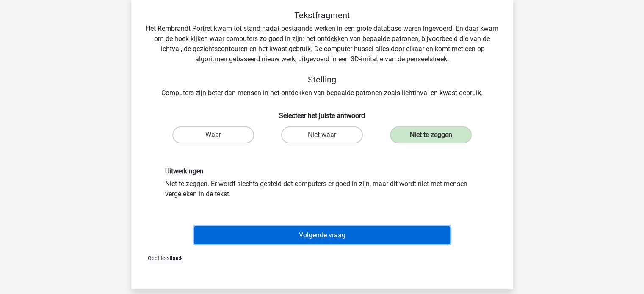
click at [320, 232] on button "Volgende vraag" at bounding box center [322, 236] width 256 height 18
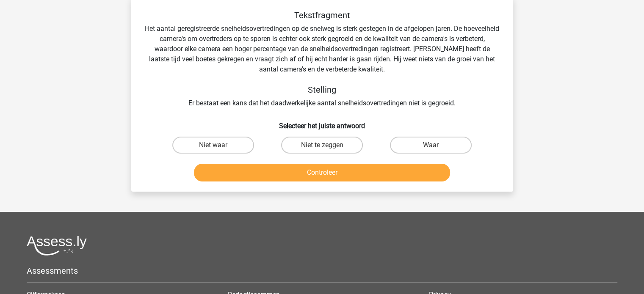
scroll to position [39, 0]
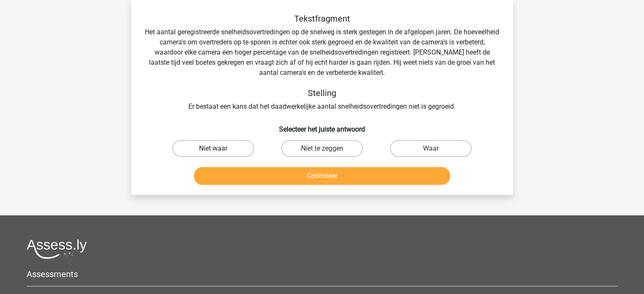
click at [206, 147] on label "Niet waar" at bounding box center [213, 148] width 82 height 17
click at [213, 149] on input "Niet waar" at bounding box center [216, 152] width 6 height 6
radio input "true"
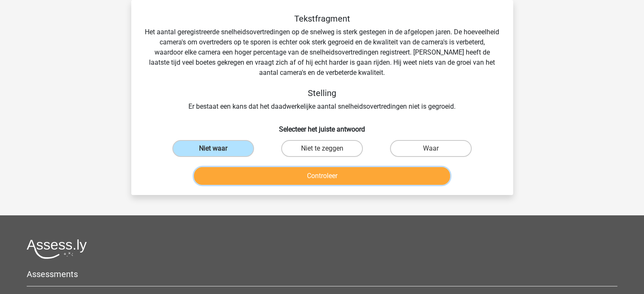
click at [312, 175] on button "Controleer" at bounding box center [322, 176] width 256 height 18
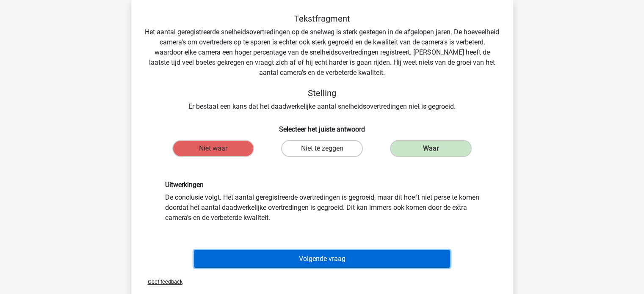
click at [312, 263] on button "Volgende vraag" at bounding box center [322, 259] width 256 height 18
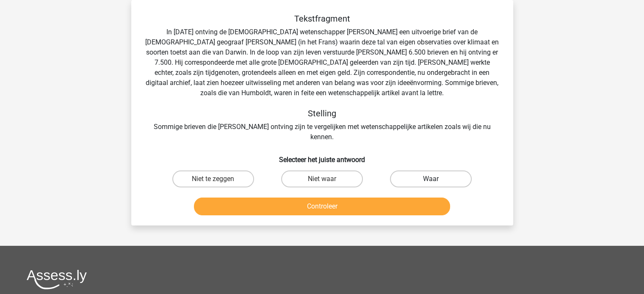
click at [444, 171] on label "Waar" at bounding box center [431, 179] width 82 height 17
click at [437, 179] on input "Waar" at bounding box center [434, 182] width 6 height 6
radio input "true"
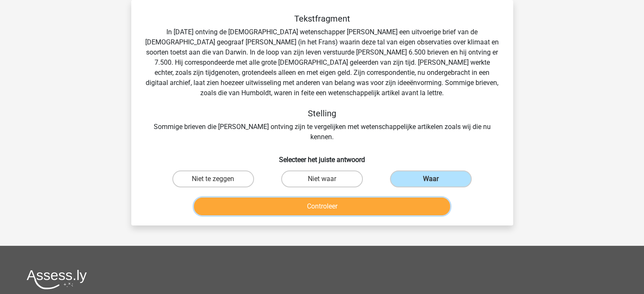
click at [345, 198] on button "Controleer" at bounding box center [322, 207] width 256 height 18
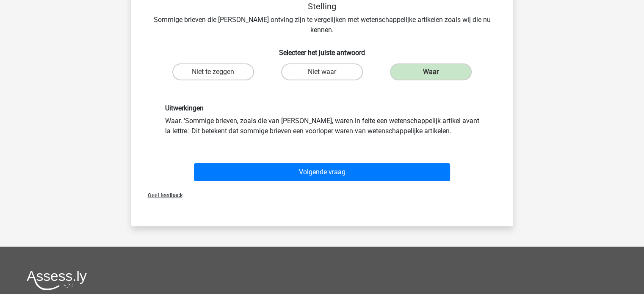
scroll to position [166, 0]
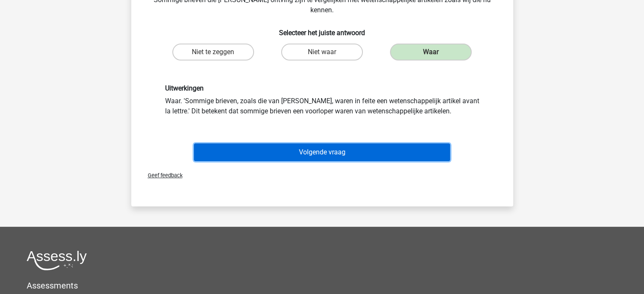
click at [329, 146] on button "Volgende vraag" at bounding box center [322, 153] width 256 height 18
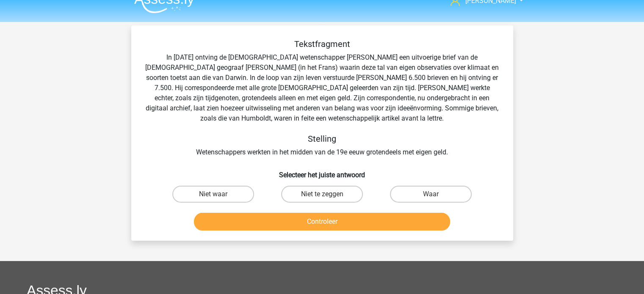
scroll to position [0, 0]
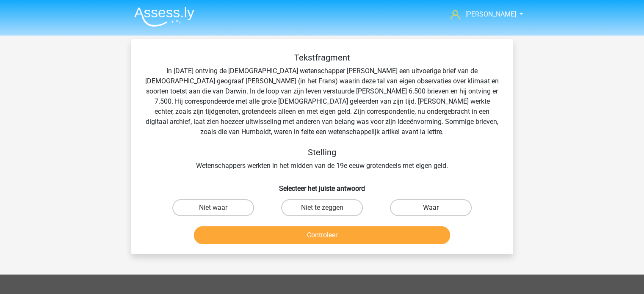
click at [437, 211] on label "Waar" at bounding box center [431, 207] width 82 height 17
click at [437, 211] on input "Waar" at bounding box center [434, 211] width 6 height 6
radio input "true"
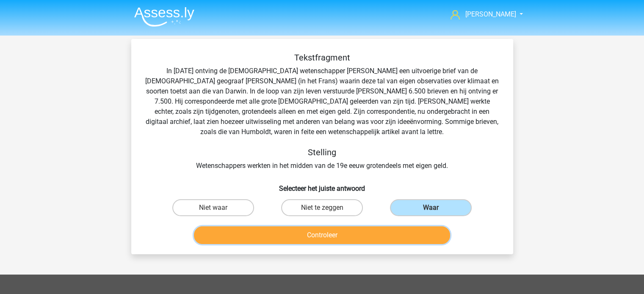
click at [353, 235] on button "Controleer" at bounding box center [322, 236] width 256 height 18
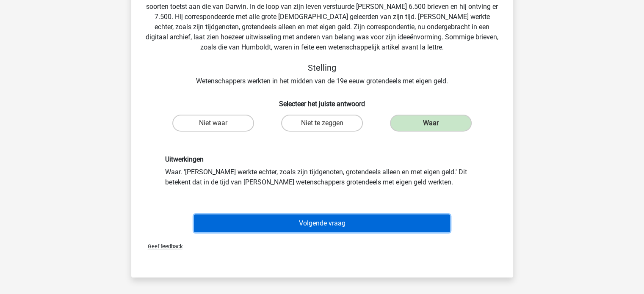
click at [325, 227] on button "Volgende vraag" at bounding box center [322, 224] width 256 height 18
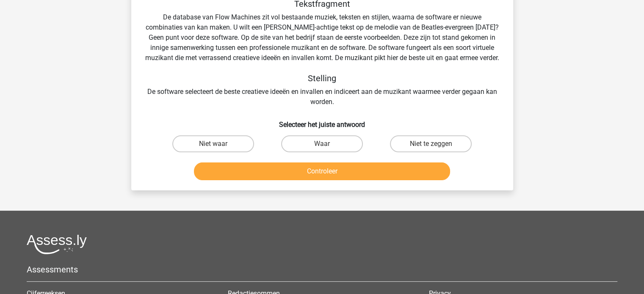
scroll to position [39, 0]
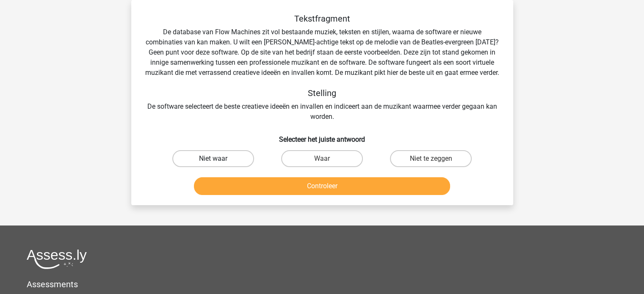
click at [210, 166] on label "Niet waar" at bounding box center [213, 158] width 82 height 17
click at [213, 164] on input "Niet waar" at bounding box center [216, 162] width 6 height 6
radio input "true"
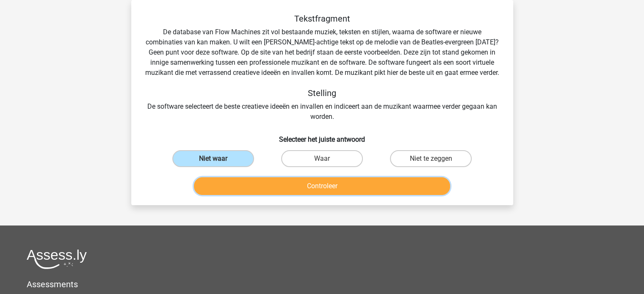
click at [297, 195] on button "Controleer" at bounding box center [322, 186] width 256 height 18
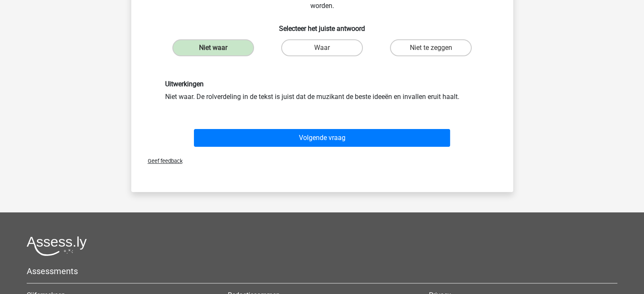
scroll to position [166, 0]
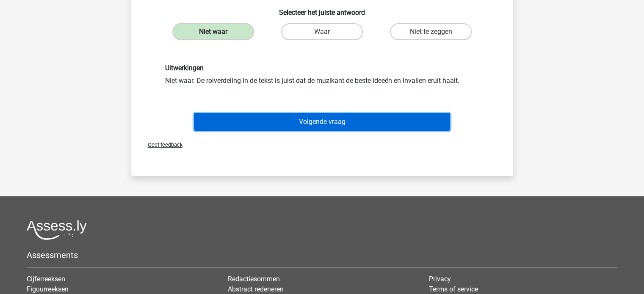
click at [311, 131] on button "Volgende vraag" at bounding box center [322, 122] width 256 height 18
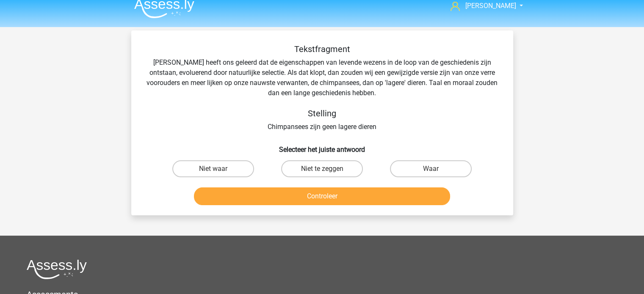
scroll to position [0, 0]
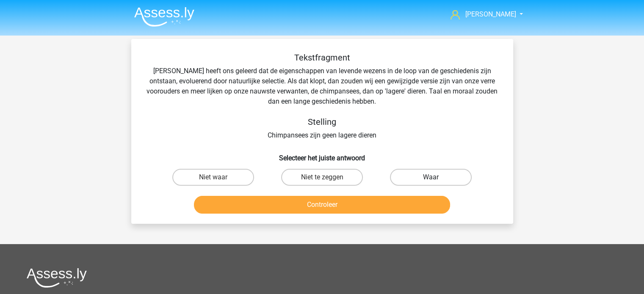
click at [437, 180] on label "Waar" at bounding box center [431, 177] width 82 height 17
click at [437, 180] on input "Waar" at bounding box center [434, 180] width 6 height 6
radio input "true"
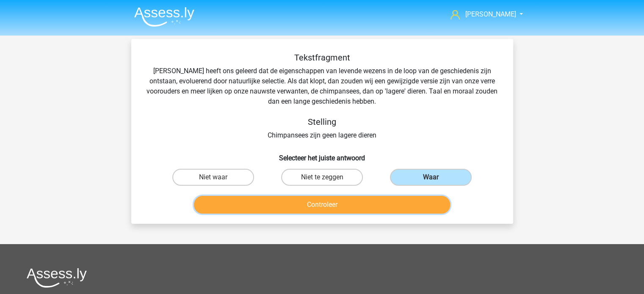
click at [348, 204] on button "Controleer" at bounding box center [322, 205] width 256 height 18
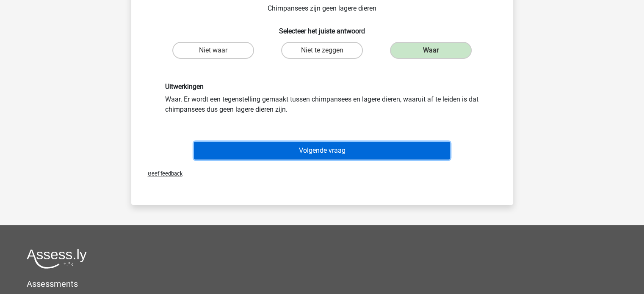
click at [320, 155] on button "Volgende vraag" at bounding box center [322, 151] width 256 height 18
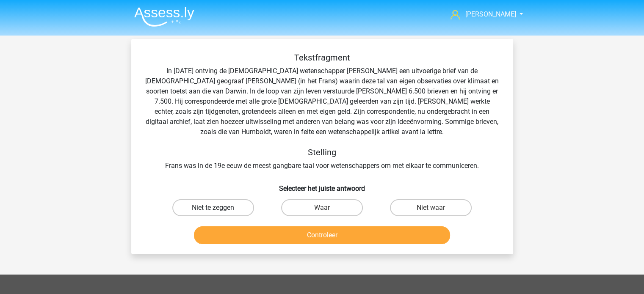
click at [232, 205] on label "Niet te zeggen" at bounding box center [213, 207] width 82 height 17
click at [219, 208] on input "Niet te zeggen" at bounding box center [216, 211] width 6 height 6
radio input "true"
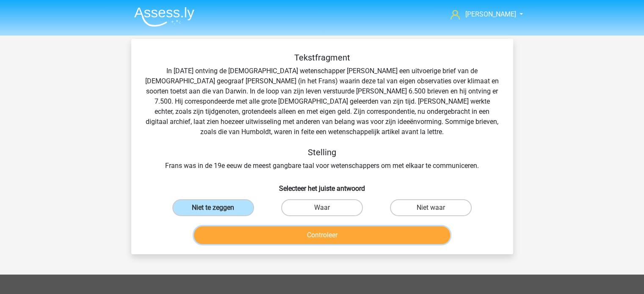
click at [321, 238] on button "Controleer" at bounding box center [322, 236] width 256 height 18
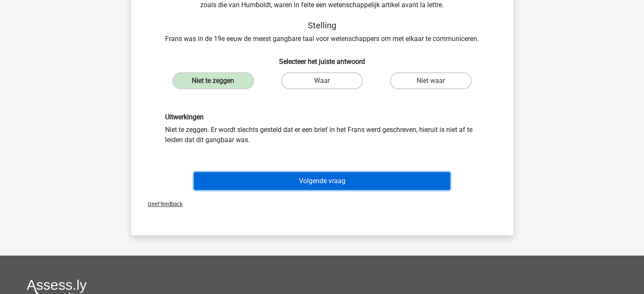
click at [337, 181] on button "Volgende vraag" at bounding box center [322, 181] width 256 height 18
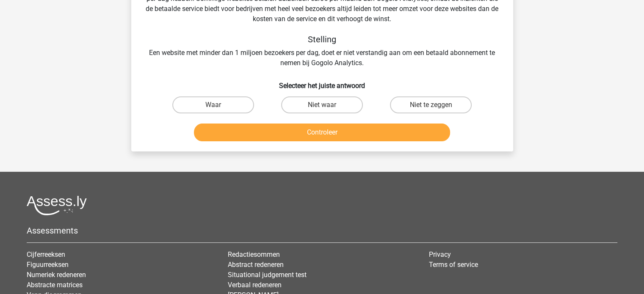
scroll to position [39, 0]
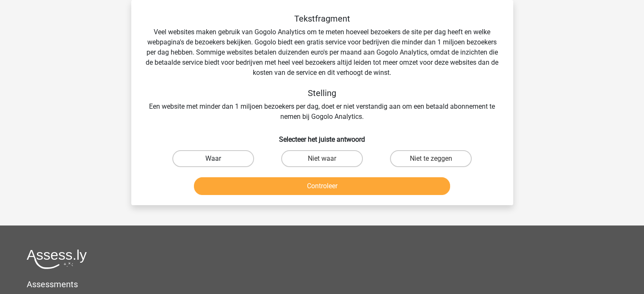
click at [237, 160] on label "Waar" at bounding box center [213, 158] width 82 height 17
click at [219, 160] on input "Waar" at bounding box center [216, 162] width 6 height 6
radio input "true"
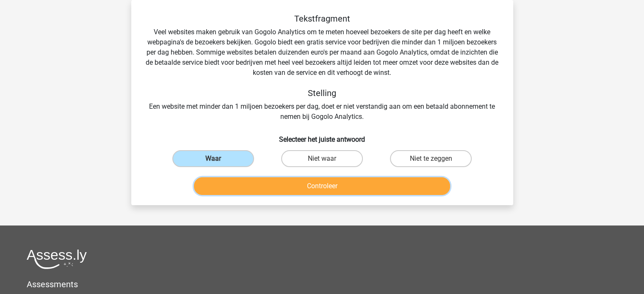
click at [333, 186] on button "Controleer" at bounding box center [322, 186] width 256 height 18
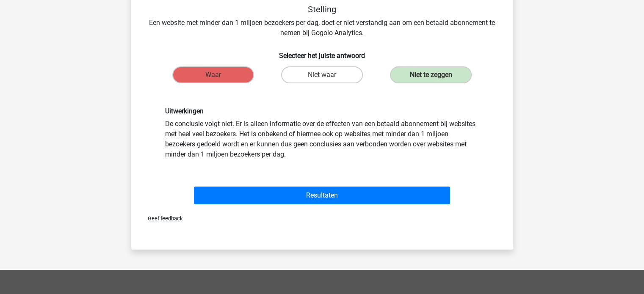
scroll to position [124, 0]
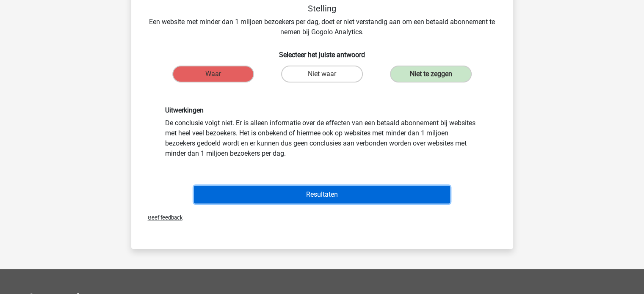
click at [311, 195] on button "Resultaten" at bounding box center [322, 195] width 256 height 18
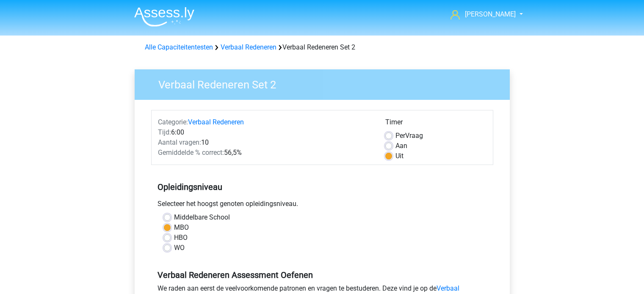
scroll to position [212, 0]
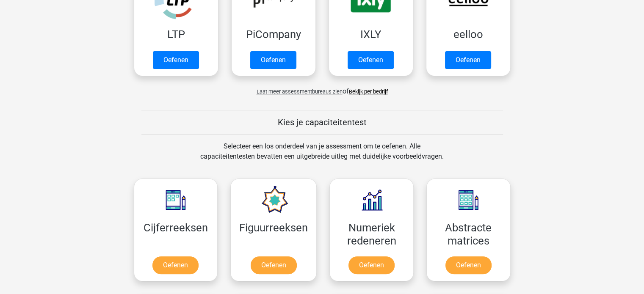
scroll to position [212, 0]
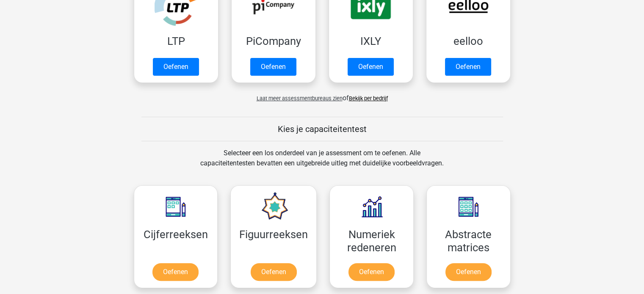
click at [305, 99] on span "Laat meer assessmentbureaus zien" at bounding box center [300, 98] width 86 height 6
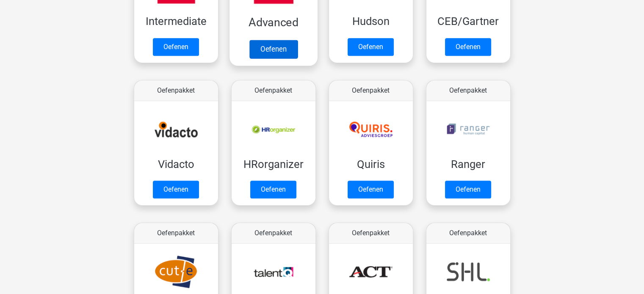
scroll to position [381, 0]
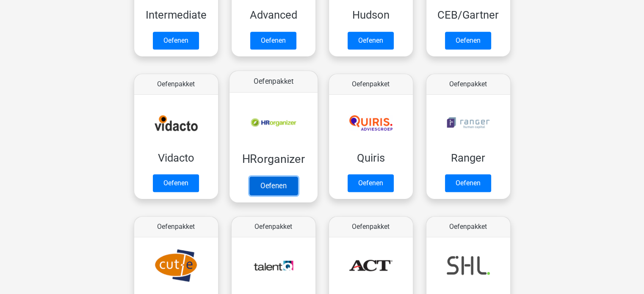
click at [276, 189] on link "Oefenen" at bounding box center [273, 186] width 48 height 19
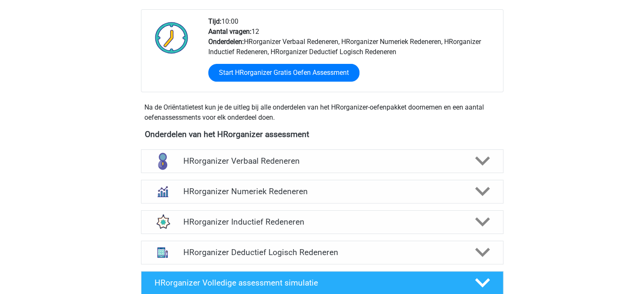
scroll to position [212, 0]
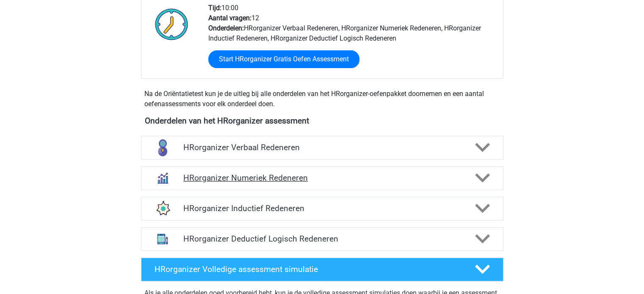
click at [482, 184] on icon at bounding box center [482, 178] width 15 height 15
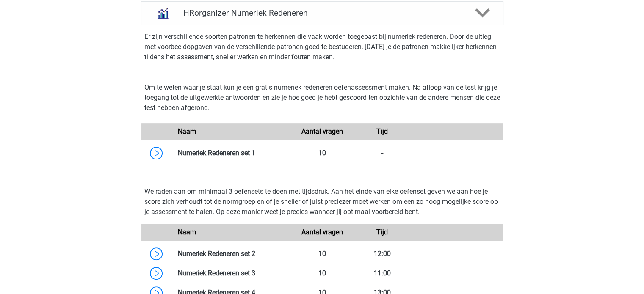
scroll to position [381, 0]
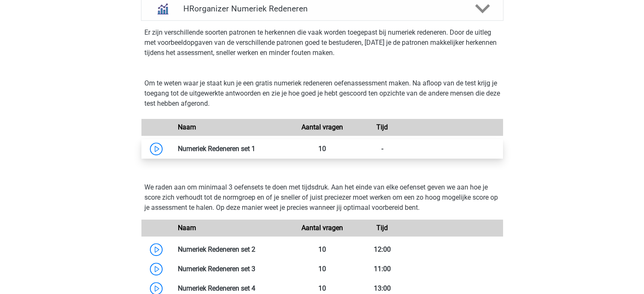
click at [255, 153] on link at bounding box center [255, 149] width 0 height 8
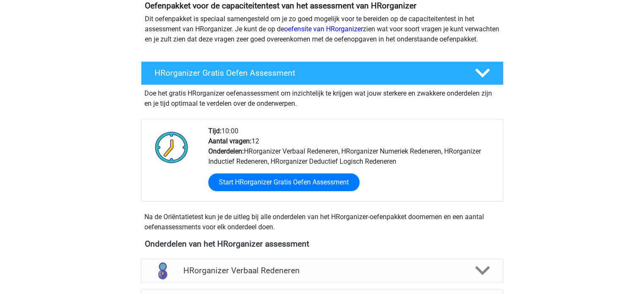
scroll to position [85, 0]
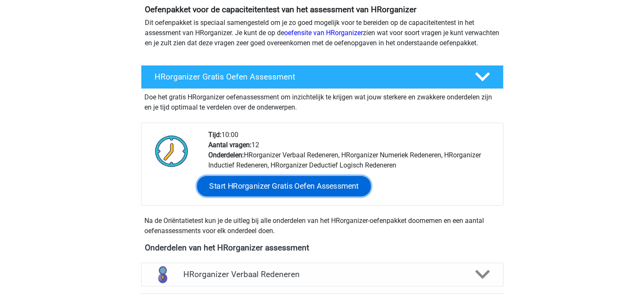
click at [308, 191] on link "Start HRorganizer Gratis Oefen Assessment" at bounding box center [284, 186] width 174 height 20
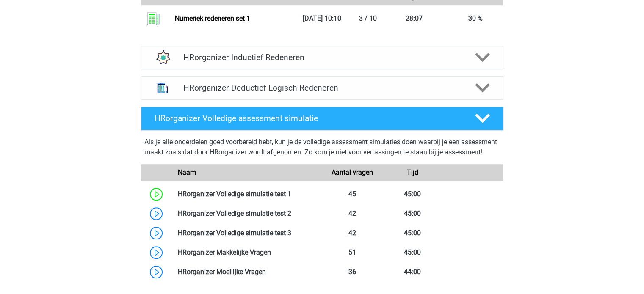
scroll to position [805, 0]
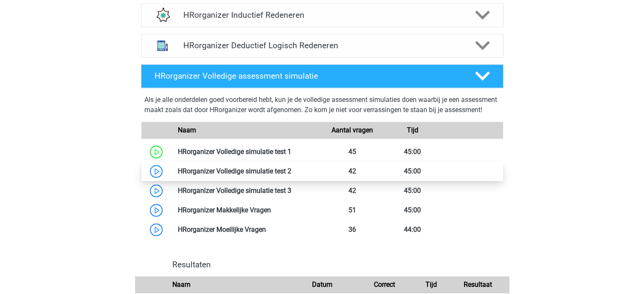
click at [291, 175] on link at bounding box center [291, 171] width 0 height 8
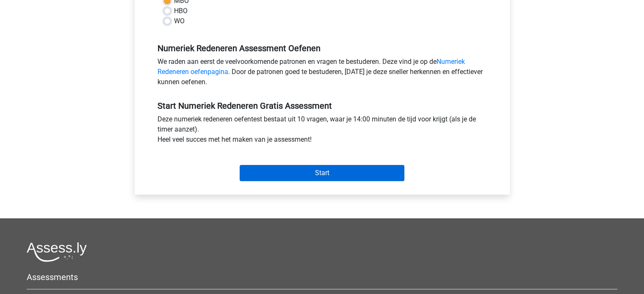
scroll to position [254, 0]
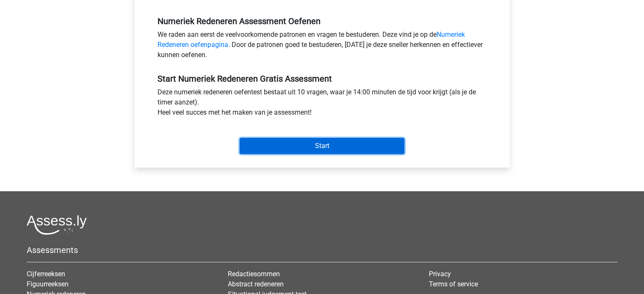
click at [322, 144] on input "Start" at bounding box center [322, 146] width 165 height 16
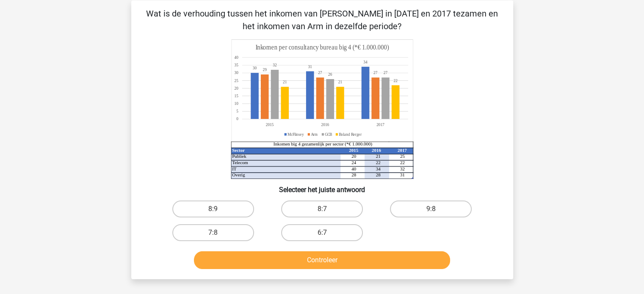
scroll to position [85, 0]
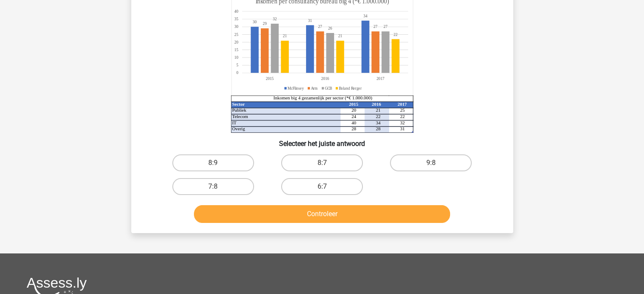
click at [323, 163] on input "8:7" at bounding box center [325, 166] width 6 height 6
radio input "true"
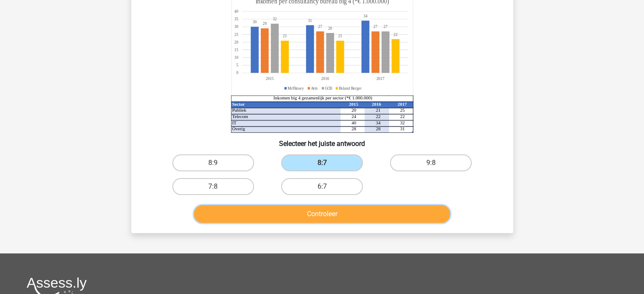
click at [328, 207] on button "Controleer" at bounding box center [322, 214] width 256 height 18
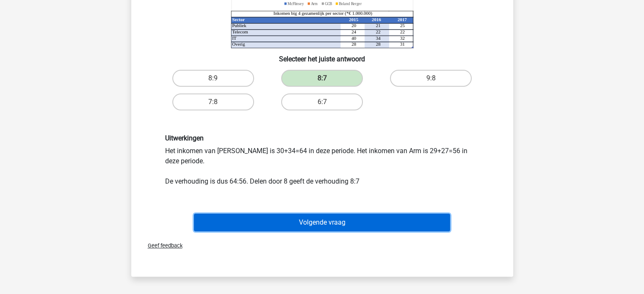
click at [319, 224] on button "Volgende vraag" at bounding box center [322, 223] width 256 height 18
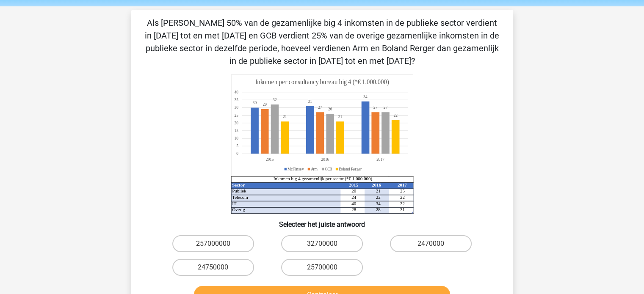
scroll to position [42, 0]
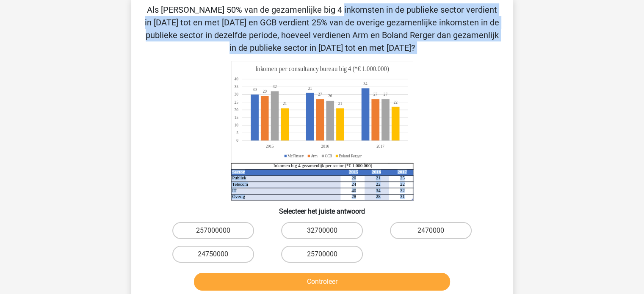
drag, startPoint x: 159, startPoint y: 8, endPoint x: 419, endPoint y: 198, distance: 321.5
click at [419, 198] on div "Als McFlinsey 50% van de gezamenlijke big 4 inkomsten in de publieke sector ver…" at bounding box center [322, 148] width 375 height 291
copy div "s McFlinsey 50% van de gezamenlijke big 4 inkomsten in de publieke sector verdi…"
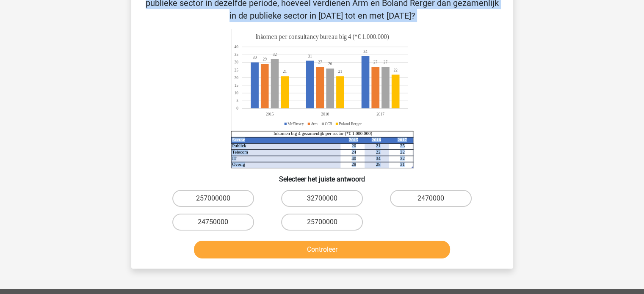
scroll to position [85, 0]
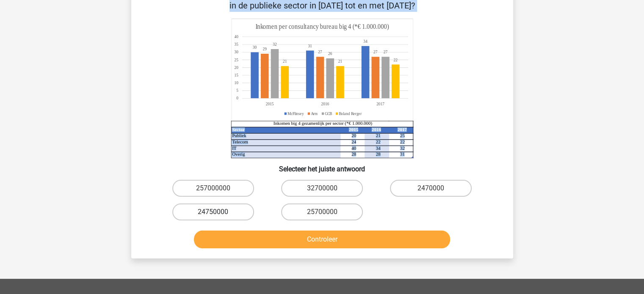
click at [206, 210] on label "24750000" at bounding box center [213, 212] width 82 height 17
click at [213, 212] on input "24750000" at bounding box center [216, 215] width 6 height 6
radio input "true"
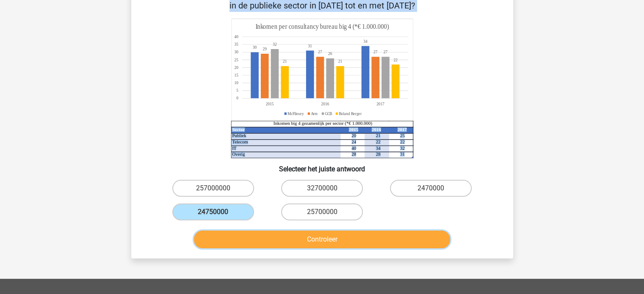
click at [226, 246] on button "Controleer" at bounding box center [322, 240] width 256 height 18
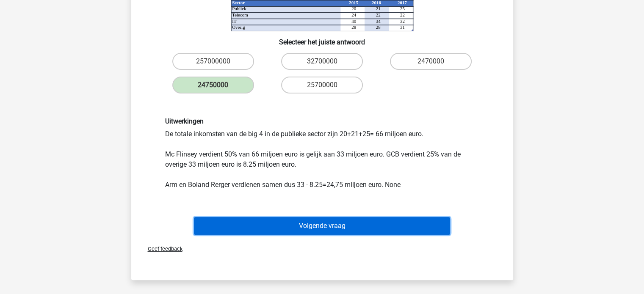
click at [355, 229] on button "Volgende vraag" at bounding box center [322, 226] width 256 height 18
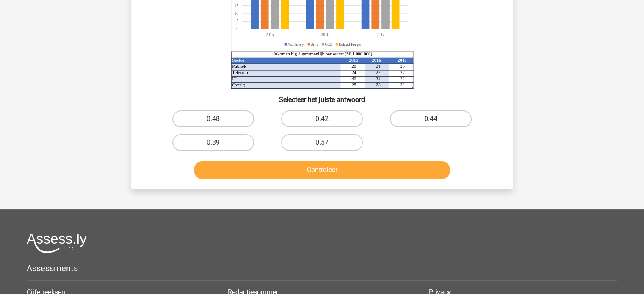
scroll to position [39, 0]
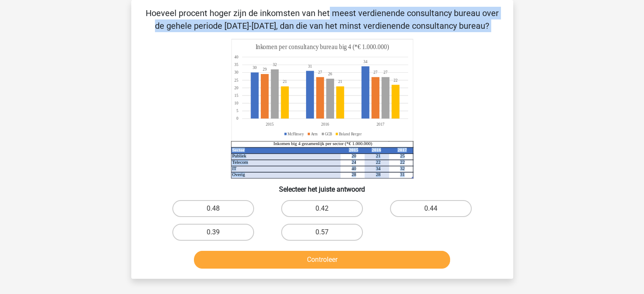
drag, startPoint x: 151, startPoint y: 11, endPoint x: 425, endPoint y: 173, distance: 318.2
click at [425, 173] on div "Hoeveel procent hoger zijn de inkomsten van het meest verdienende consultancy b…" at bounding box center [322, 140] width 375 height 266
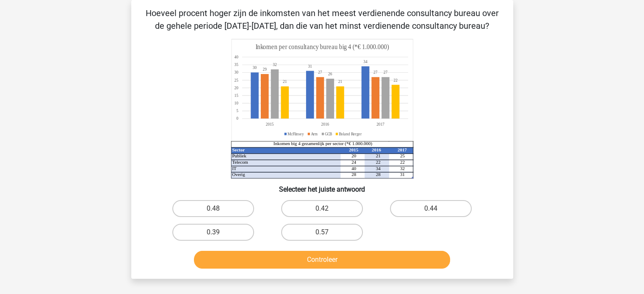
drag, startPoint x: 369, startPoint y: 72, endPoint x: 186, endPoint y: 45, distance: 185.0
click at [186, 45] on icon "Sector 2015 2016 2017 Publiek 20 21 25 Telecom 24 22 22 IT 40 34 32 Overig 28 2…" at bounding box center [322, 109] width 341 height 140
drag, startPoint x: 144, startPoint y: 6, endPoint x: 147, endPoint y: 9, distance: 4.5
click at [147, 9] on div "Hoeveel procent hoger zijn de inkomsten van het meest verdienende consultancy b…" at bounding box center [322, 139] width 382 height 279
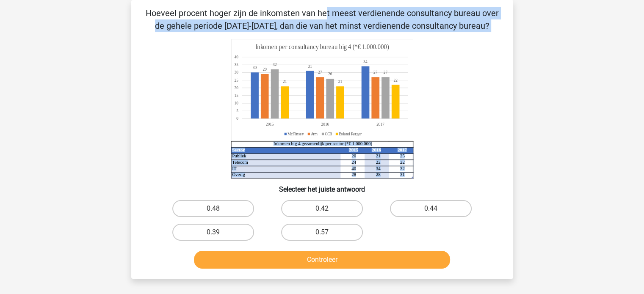
drag, startPoint x: 147, startPoint y: 9, endPoint x: 390, endPoint y: 141, distance: 276.1
click at [390, 141] on div "Hoeveel procent hoger zijn de inkomsten van het meest verdienende consultancy b…" at bounding box center [322, 140] width 375 height 266
copy div "Hoeveel procent hoger zijn de inkomsten van het meest verdienende consultancy b…"
click at [320, 211] on label "0.42" at bounding box center [322, 208] width 82 height 17
click at [322, 211] on input "0.42" at bounding box center [325, 212] width 6 height 6
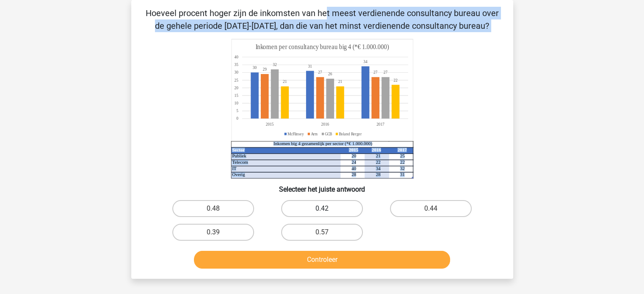
radio input "true"
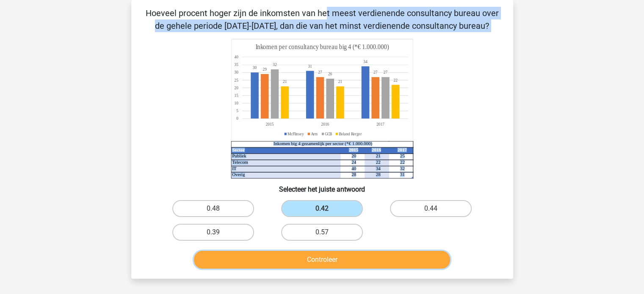
click at [331, 255] on button "Controleer" at bounding box center [322, 260] width 256 height 18
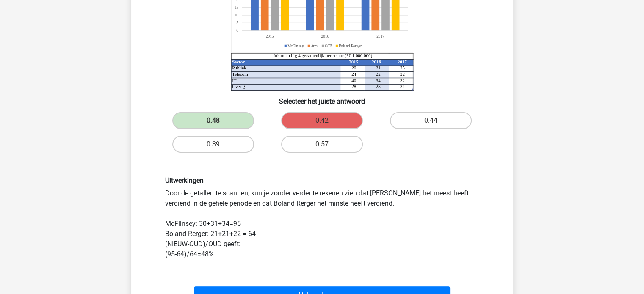
scroll to position [0, 0]
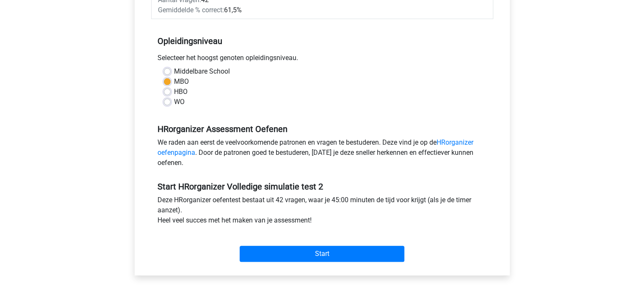
scroll to position [169, 0]
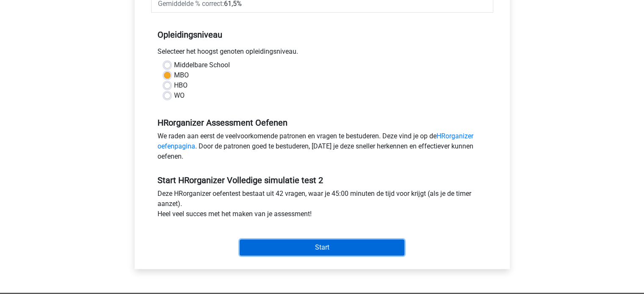
click at [319, 248] on input "Start" at bounding box center [322, 248] width 165 height 16
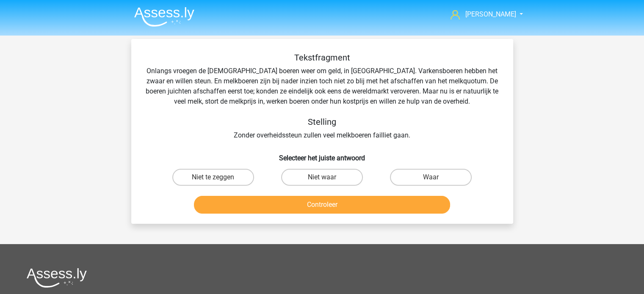
click at [434, 183] on input "Waar" at bounding box center [434, 180] width 6 height 6
radio input "true"
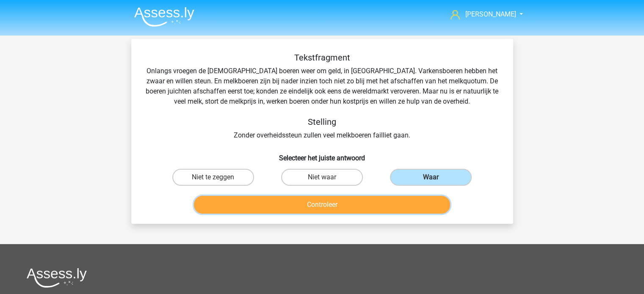
click at [366, 202] on button "Controleer" at bounding box center [322, 205] width 256 height 18
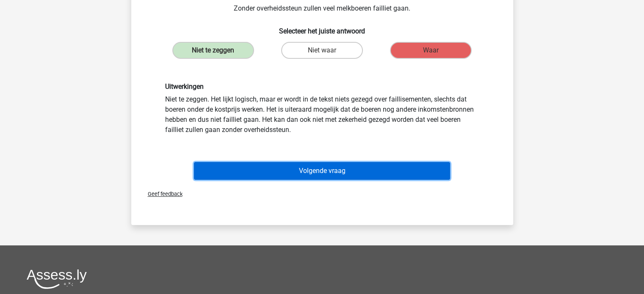
click at [327, 173] on button "Volgende vraag" at bounding box center [322, 171] width 256 height 18
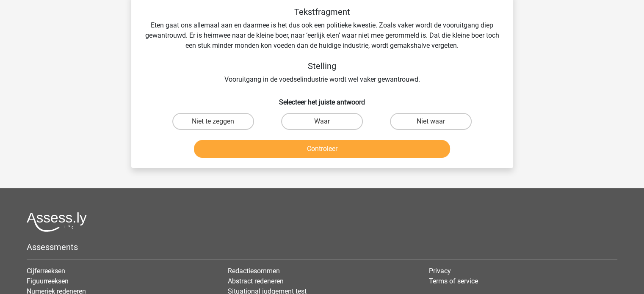
scroll to position [39, 0]
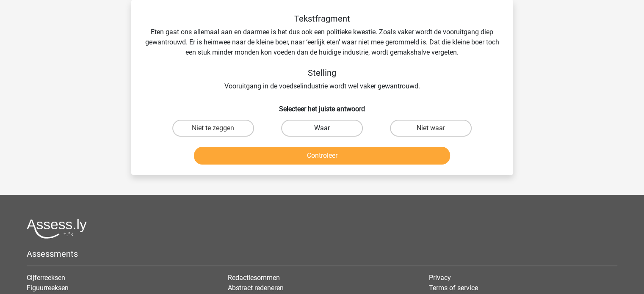
click at [335, 128] on label "Waar" at bounding box center [322, 128] width 82 height 17
click at [327, 128] on input "Waar" at bounding box center [325, 131] width 6 height 6
radio input "true"
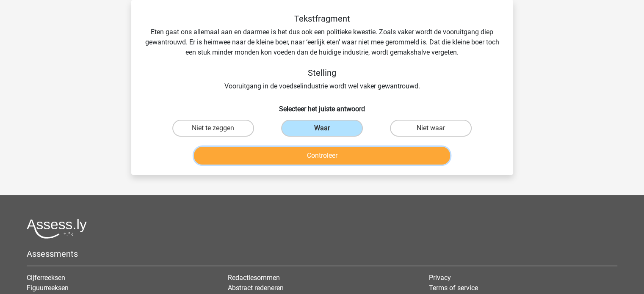
click at [334, 152] on button "Controleer" at bounding box center [322, 156] width 256 height 18
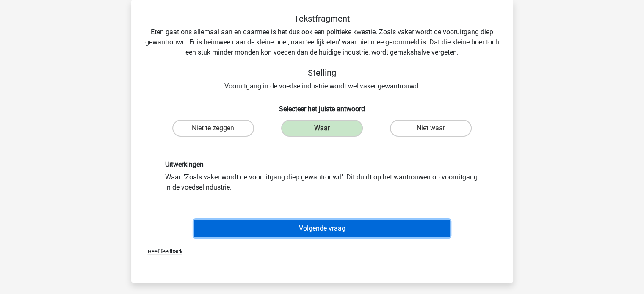
click at [335, 227] on button "Volgende vraag" at bounding box center [322, 229] width 256 height 18
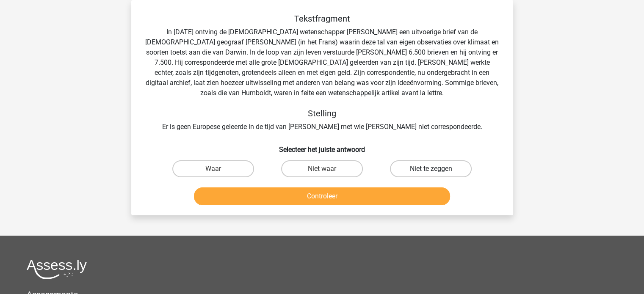
click at [440, 172] on label "Niet te zeggen" at bounding box center [431, 168] width 82 height 17
click at [437, 172] on input "Niet te zeggen" at bounding box center [434, 172] width 6 height 6
radio input "true"
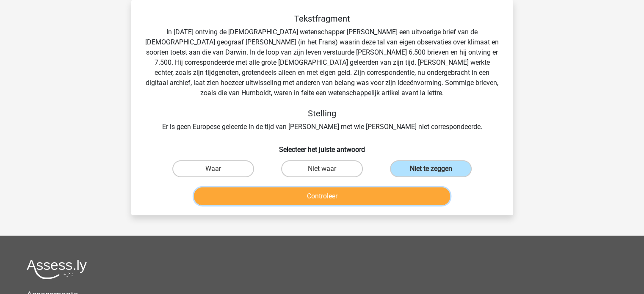
click at [390, 200] on button "Controleer" at bounding box center [322, 197] width 256 height 18
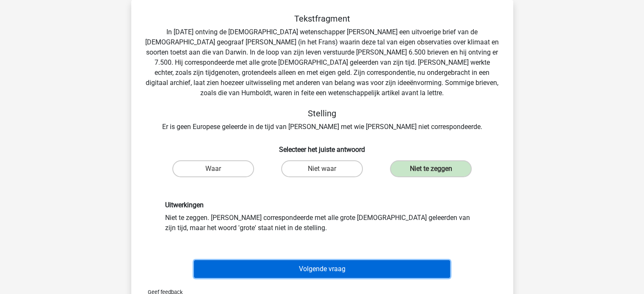
click at [332, 266] on button "Volgende vraag" at bounding box center [322, 269] width 256 height 18
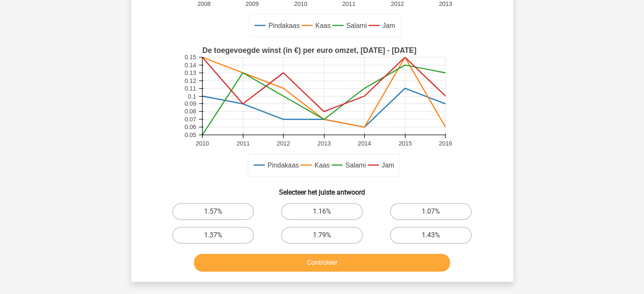
scroll to position [251, 0]
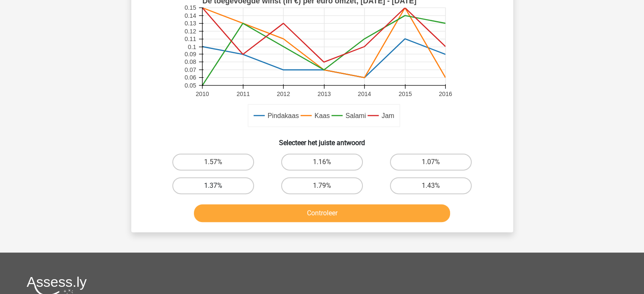
click at [212, 182] on label "1.37%" at bounding box center [213, 185] width 82 height 17
click at [213, 186] on input "1.37%" at bounding box center [216, 189] width 6 height 6
radio input "true"
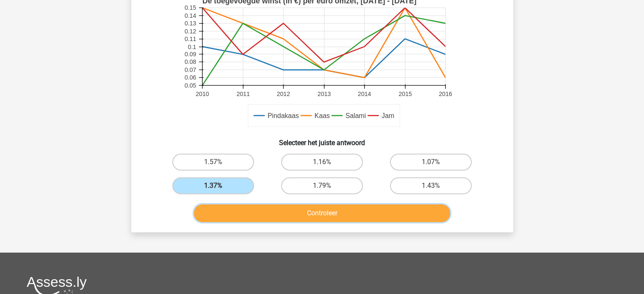
click at [332, 213] on button "Controleer" at bounding box center [322, 214] width 256 height 18
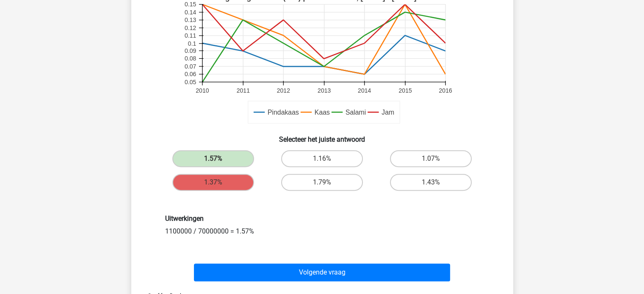
scroll to position [339, 0]
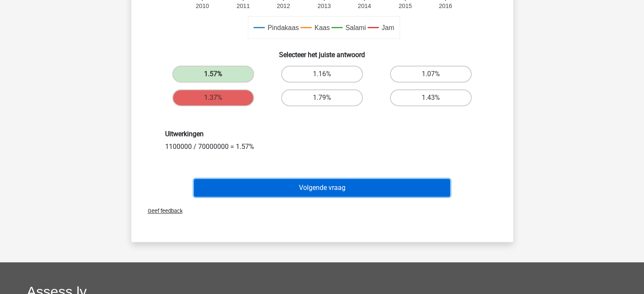
click at [305, 189] on button "Volgende vraag" at bounding box center [322, 188] width 256 height 18
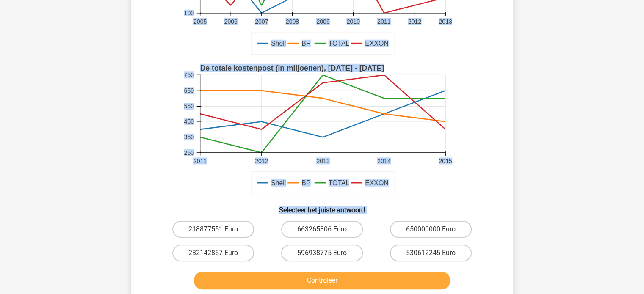
scroll to position [166, 0]
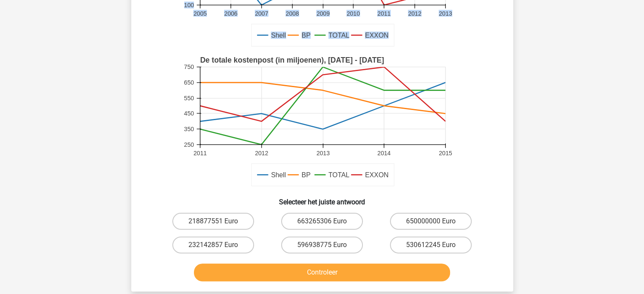
drag, startPoint x: 151, startPoint y: 11, endPoint x: 418, endPoint y: 186, distance: 319.9
click at [418, 186] on div "Als de totale kostenpost van BP is afgenomen met 2% tussen 2006 en 2012, wat is…" at bounding box center [322, 82] width 375 height 405
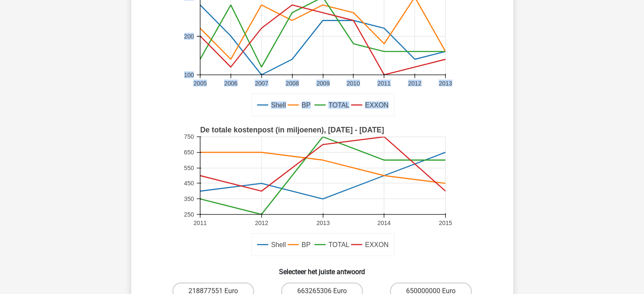
scroll to position [81, 0]
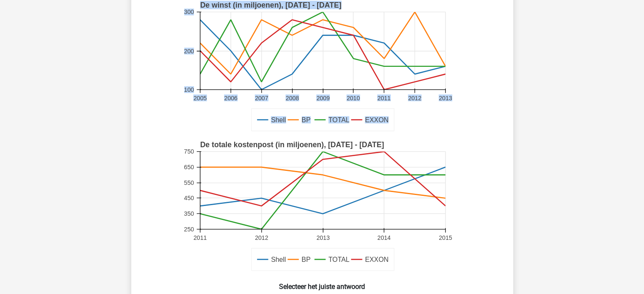
click at [262, 91] on rect at bounding box center [322, 67] width 279 height 140
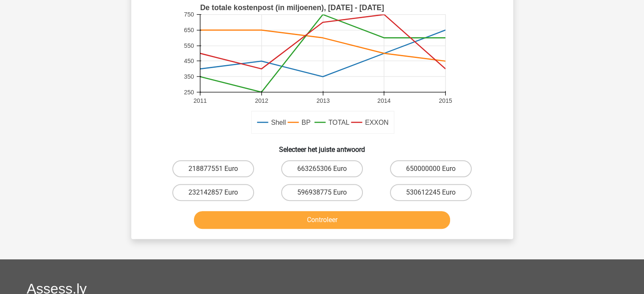
scroll to position [251, 0]
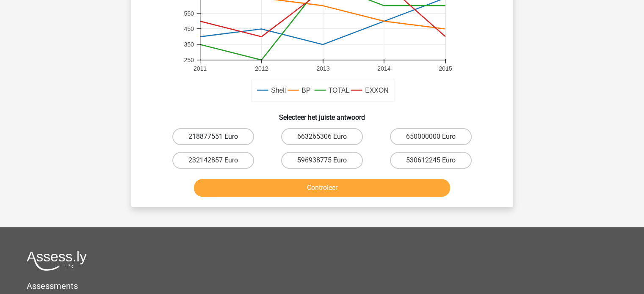
click at [229, 138] on label "218877551 Euro" at bounding box center [213, 136] width 82 height 17
click at [219, 138] on input "218877551 Euro" at bounding box center [216, 140] width 6 height 6
radio input "true"
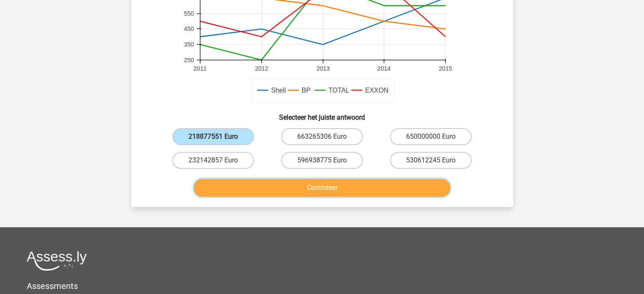
click at [332, 190] on button "Controleer" at bounding box center [322, 188] width 256 height 18
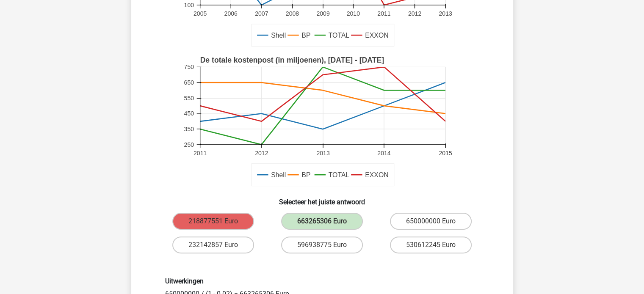
scroll to position [212, 0]
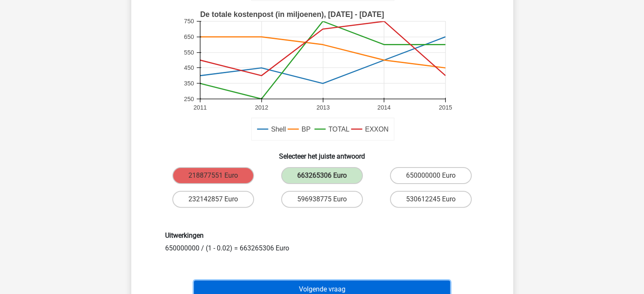
click at [337, 286] on button "Volgende vraag" at bounding box center [322, 290] width 256 height 18
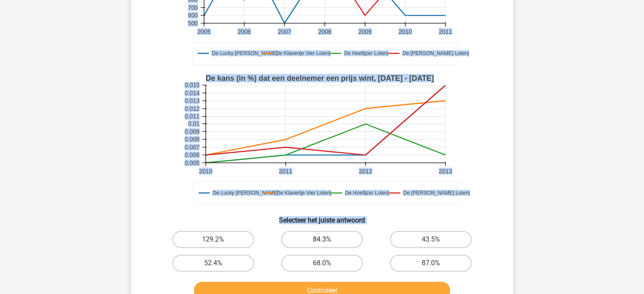
scroll to position [166, 0]
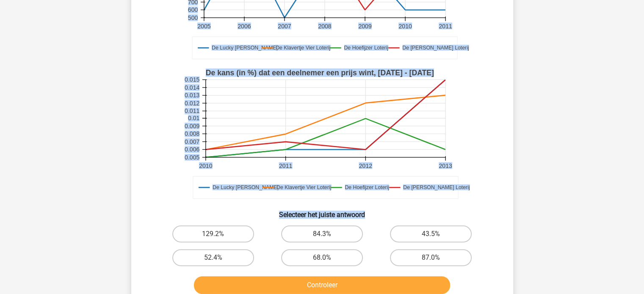
drag, startPoint x: 147, startPoint y: 12, endPoint x: 410, endPoint y: 194, distance: 319.8
click at [410, 194] on div "Wat is het procentuele verschil tussen het aantal verwachte winnaars in De Hoef…" at bounding box center [322, 89] width 375 height 418
copy div "Wat is het procentuele verschil tussen het aantal verwachte winnaars in De Hoef…"
click at [571, 160] on div "Monique monique01vanderpalen@gmail.com" at bounding box center [322, 191] width 644 height 714
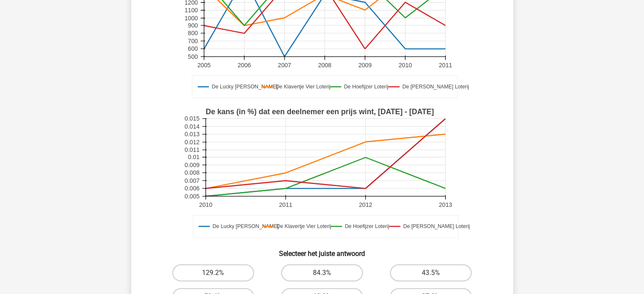
scroll to position [212, 0]
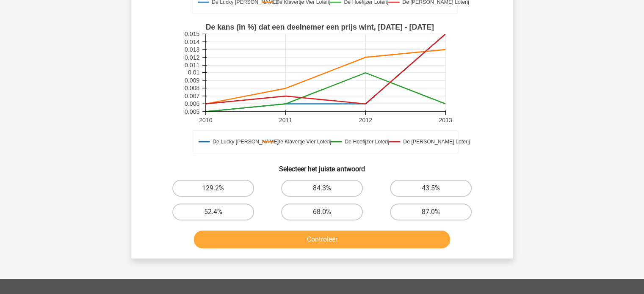
click at [230, 204] on label "52.4%" at bounding box center [213, 212] width 82 height 17
click at [219, 212] on input "52.4%" at bounding box center [216, 215] width 6 height 6
radio input "true"
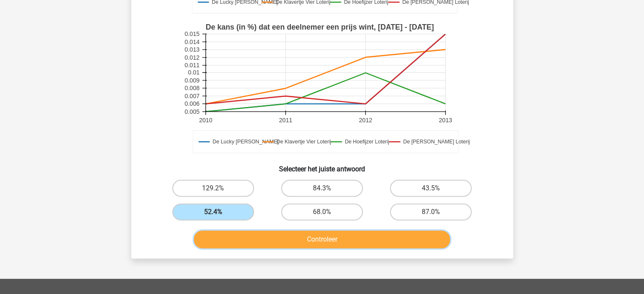
click at [322, 231] on button "Controleer" at bounding box center [322, 240] width 256 height 18
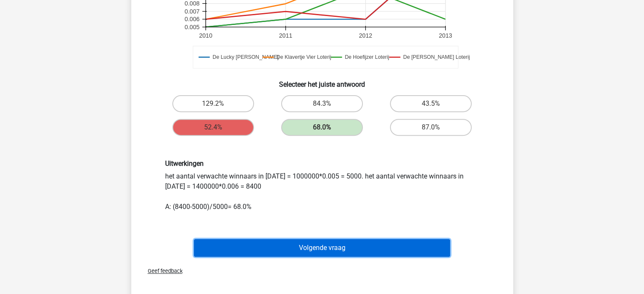
click at [313, 240] on button "Volgende vraag" at bounding box center [322, 248] width 256 height 18
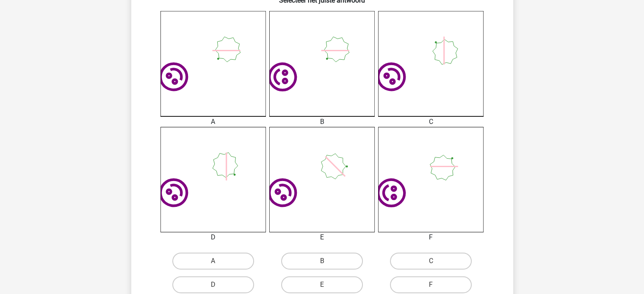
scroll to position [296, 0]
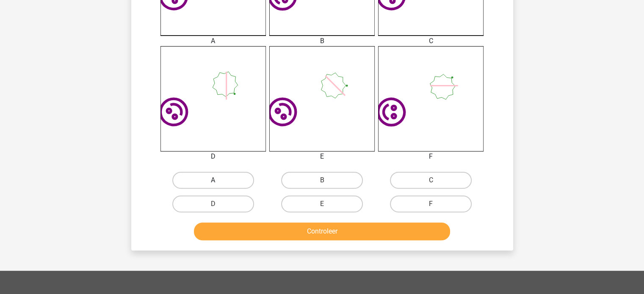
click at [217, 177] on label "A" at bounding box center [213, 180] width 82 height 17
click at [217, 180] on input "A" at bounding box center [216, 183] width 6 height 6
radio input "true"
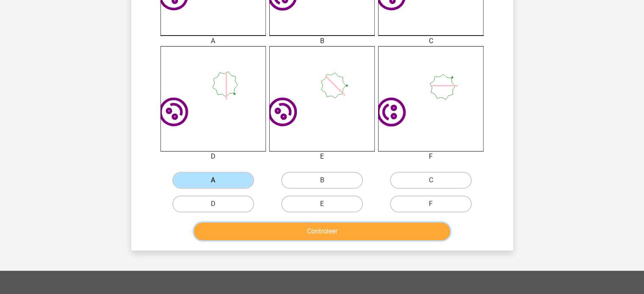
click at [324, 234] on button "Controleer" at bounding box center [322, 232] width 256 height 18
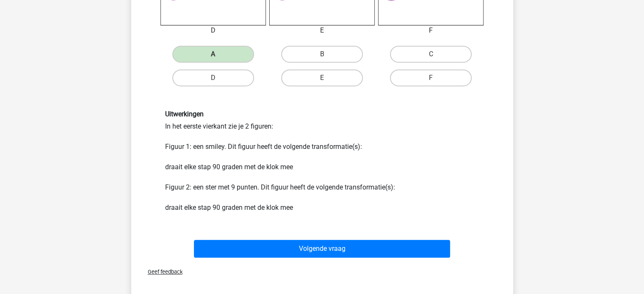
scroll to position [423, 0]
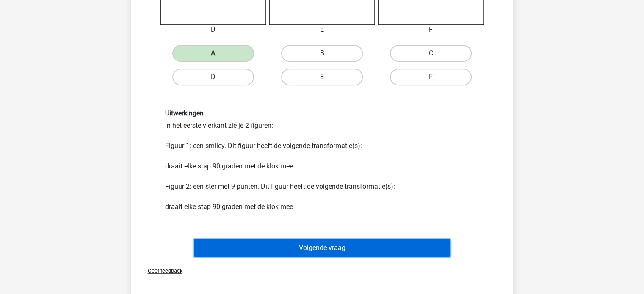
click at [317, 252] on button "Volgende vraag" at bounding box center [322, 248] width 256 height 18
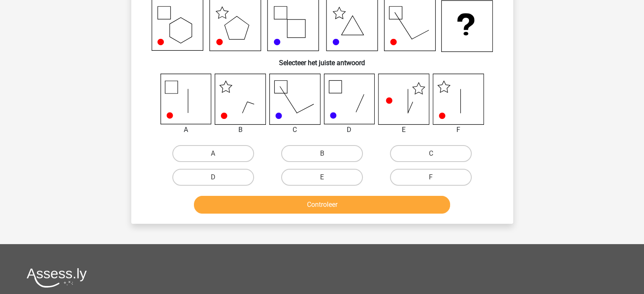
scroll to position [39, 0]
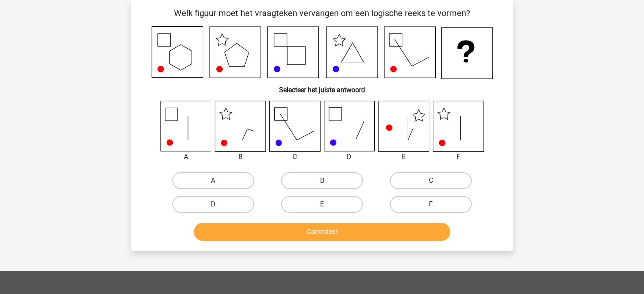
click at [430, 207] on label "F" at bounding box center [431, 204] width 82 height 17
click at [431, 207] on input "F" at bounding box center [434, 208] width 6 height 6
radio input "true"
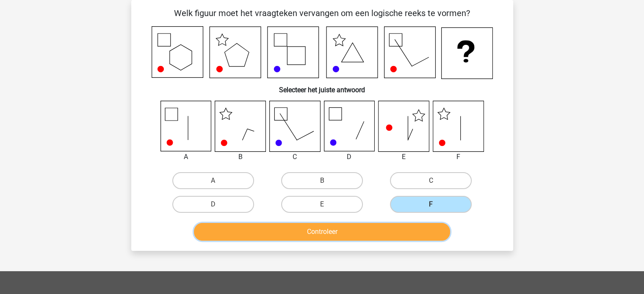
click at [401, 236] on button "Controleer" at bounding box center [322, 232] width 256 height 18
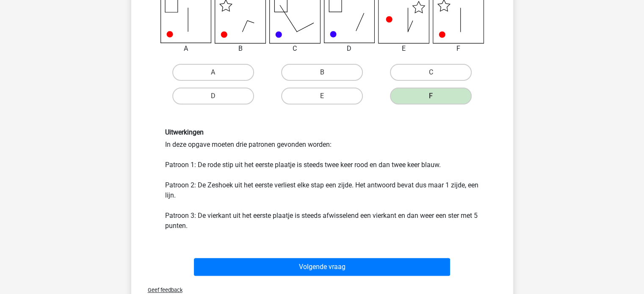
scroll to position [166, 0]
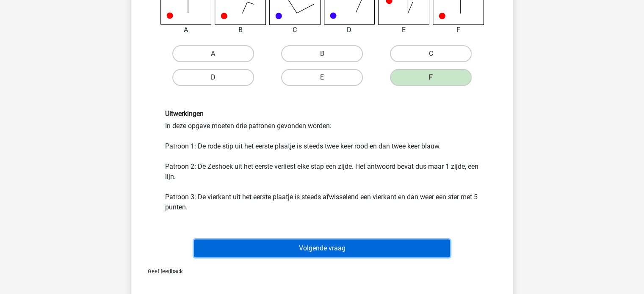
click at [362, 252] on button "Volgende vraag" at bounding box center [322, 249] width 256 height 18
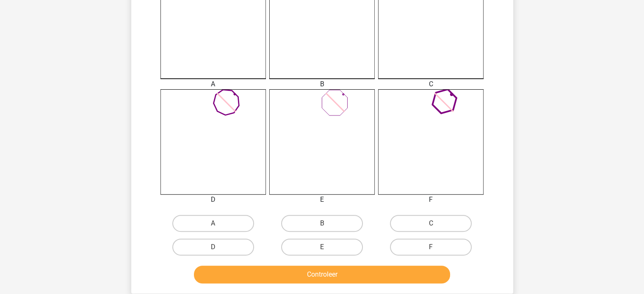
scroll to position [254, 0]
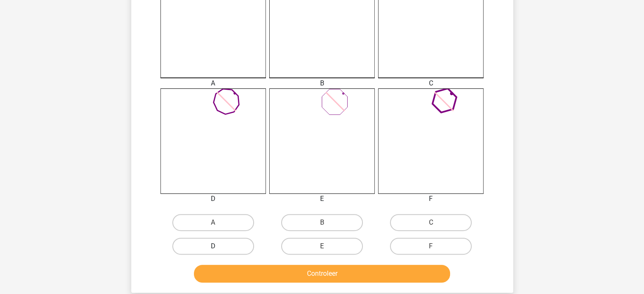
click at [203, 244] on label "D" at bounding box center [213, 246] width 82 height 17
click at [213, 246] on input "D" at bounding box center [216, 249] width 6 height 6
radio input "true"
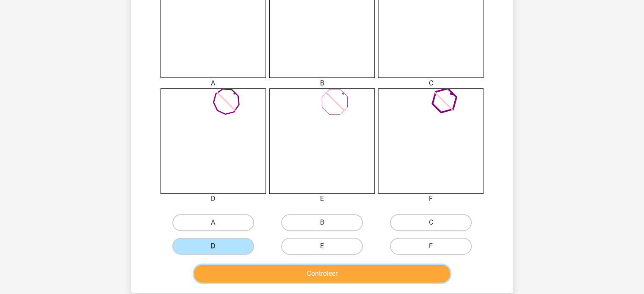
click at [291, 271] on button "Controleer" at bounding box center [322, 274] width 256 height 18
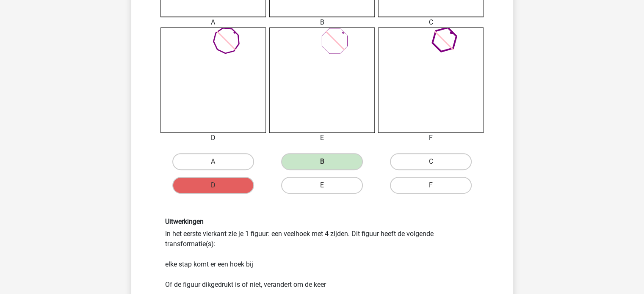
scroll to position [423, 0]
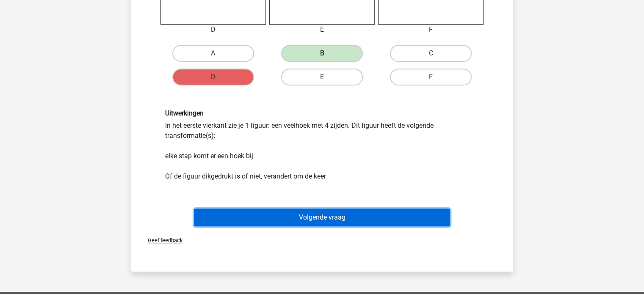
click at [369, 222] on button "Volgende vraag" at bounding box center [322, 218] width 256 height 18
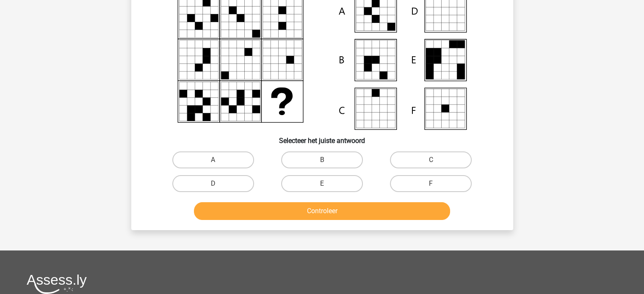
scroll to position [39, 0]
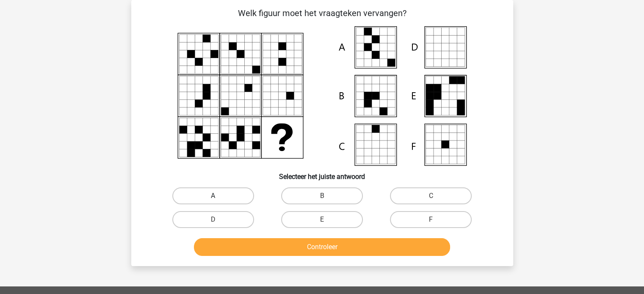
click at [224, 190] on label "A" at bounding box center [213, 196] width 82 height 17
click at [219, 196] on input "A" at bounding box center [216, 199] width 6 height 6
radio input "true"
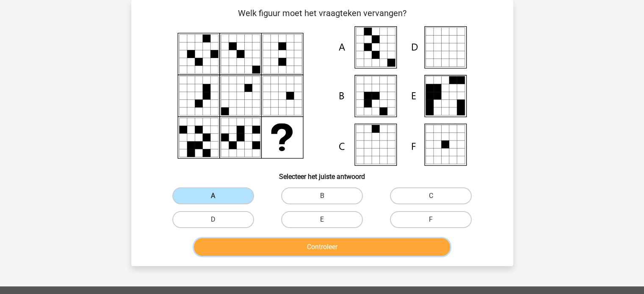
click at [340, 249] on button "Controleer" at bounding box center [322, 247] width 256 height 18
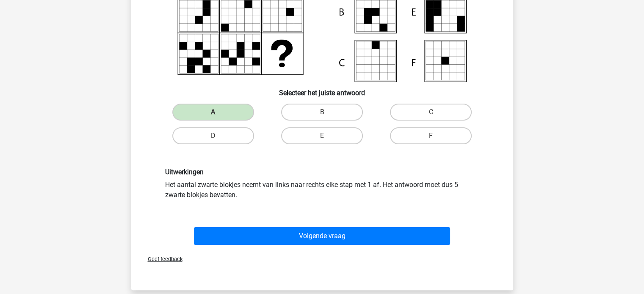
scroll to position [124, 0]
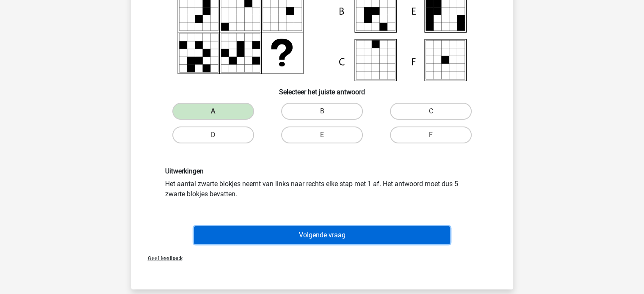
click at [334, 233] on button "Volgende vraag" at bounding box center [322, 236] width 256 height 18
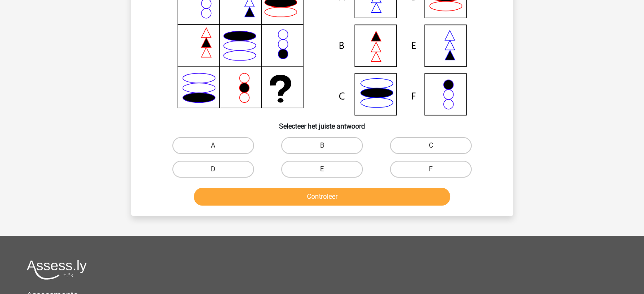
scroll to position [39, 0]
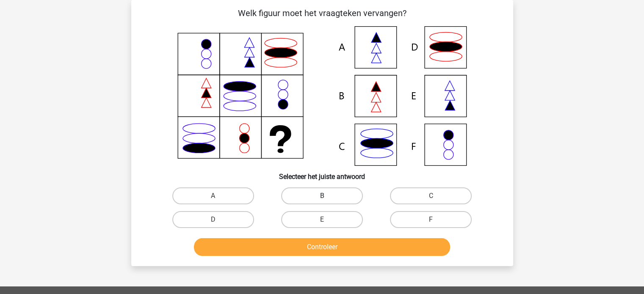
click at [324, 194] on label "B" at bounding box center [322, 196] width 82 height 17
click at [324, 196] on input "B" at bounding box center [325, 199] width 6 height 6
radio input "true"
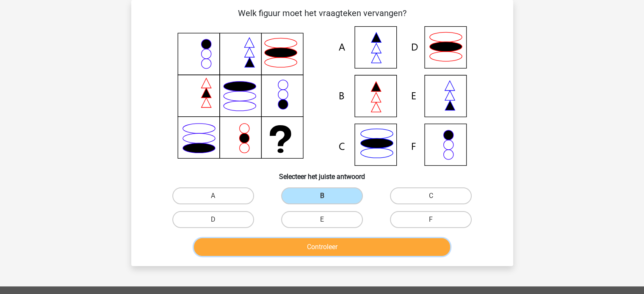
click at [332, 246] on button "Controleer" at bounding box center [322, 247] width 256 height 18
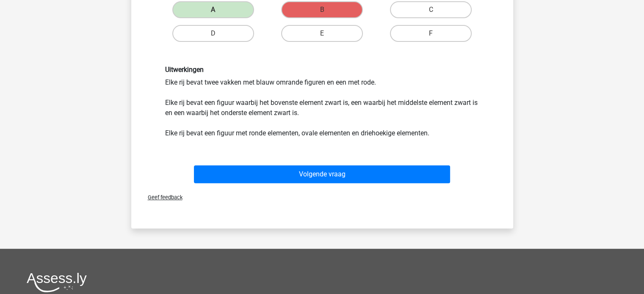
scroll to position [235, 0]
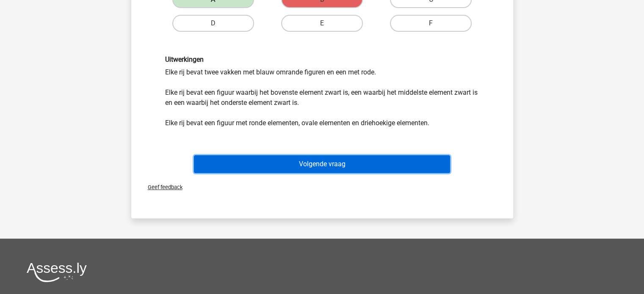
click at [335, 168] on button "Volgende vraag" at bounding box center [322, 164] width 256 height 18
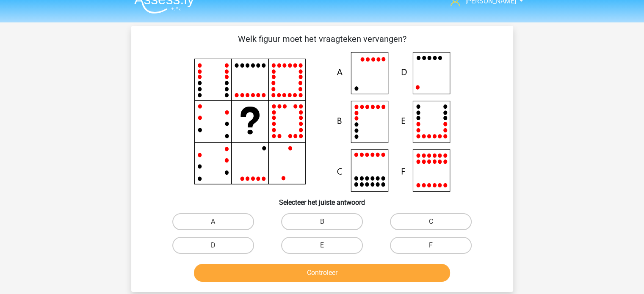
scroll to position [0, 0]
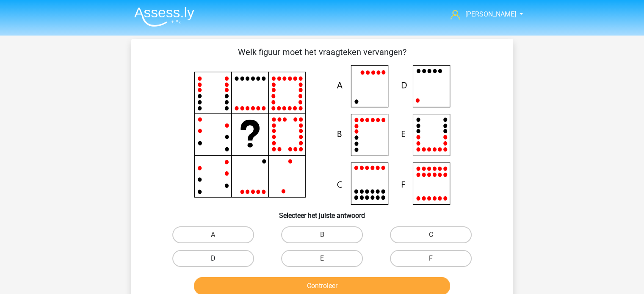
click at [244, 257] on label "D" at bounding box center [213, 258] width 82 height 17
click at [219, 259] on input "D" at bounding box center [216, 262] width 6 height 6
radio input "true"
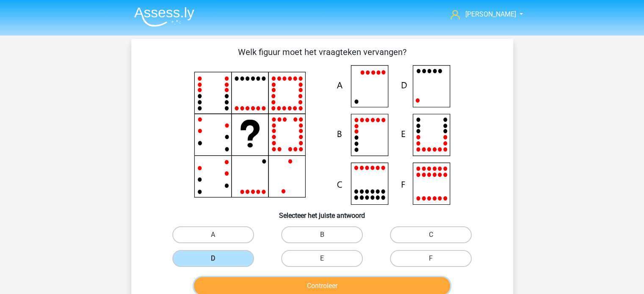
click at [315, 282] on button "Controleer" at bounding box center [322, 286] width 256 height 18
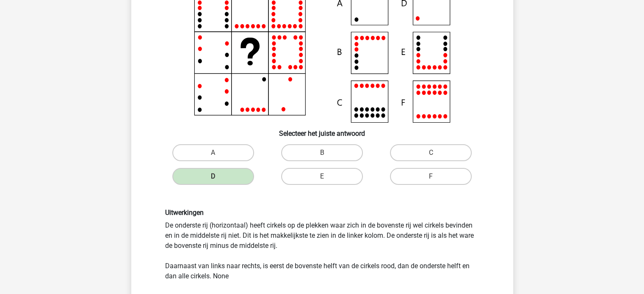
scroll to position [127, 0]
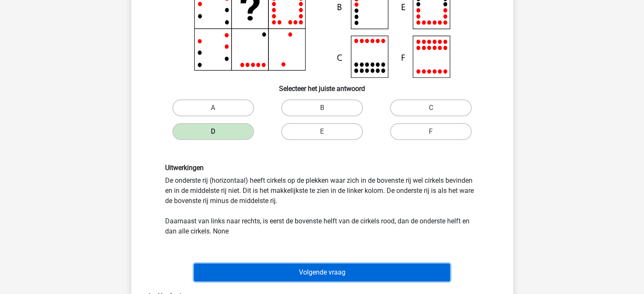
click at [324, 274] on button "Volgende vraag" at bounding box center [322, 273] width 256 height 18
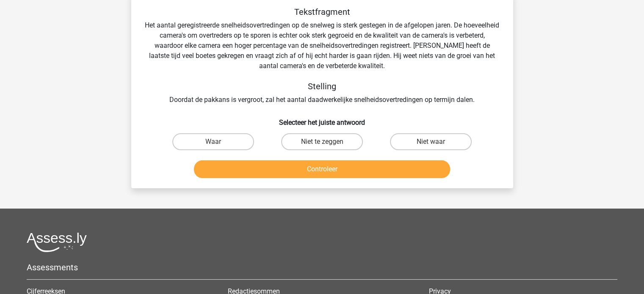
scroll to position [39, 0]
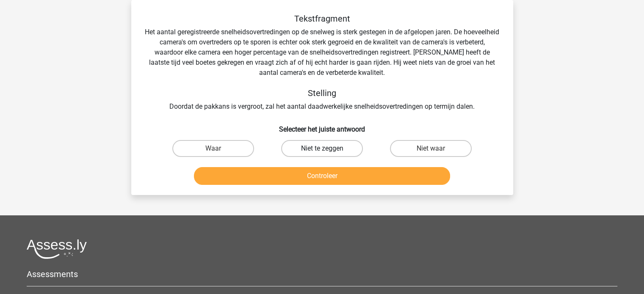
click at [311, 147] on label "Niet te zeggen" at bounding box center [322, 148] width 82 height 17
click at [322, 149] on input "Niet te zeggen" at bounding box center [325, 152] width 6 height 6
radio input "true"
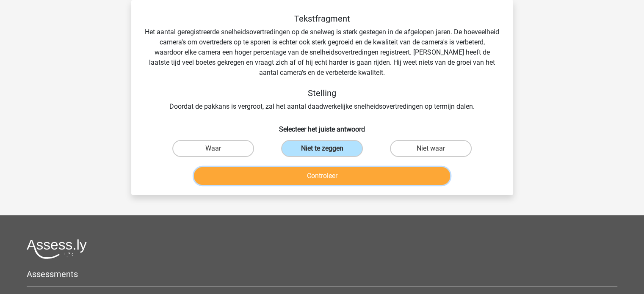
click at [322, 171] on button "Controleer" at bounding box center [322, 176] width 256 height 18
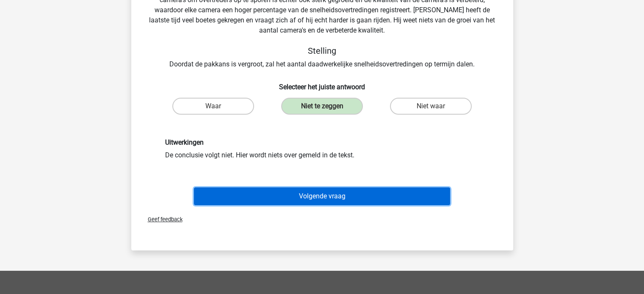
click at [323, 190] on button "Volgende vraag" at bounding box center [322, 197] width 256 height 18
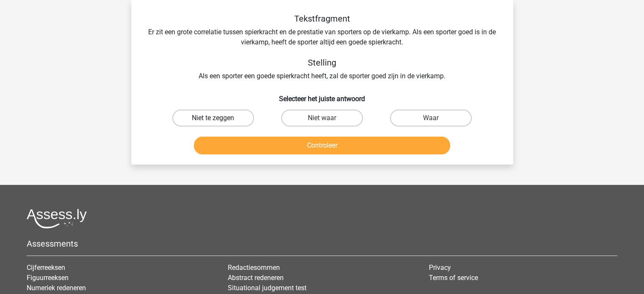
click at [218, 115] on label "Niet te zeggen" at bounding box center [213, 118] width 82 height 17
click at [218, 118] on input "Niet te zeggen" at bounding box center [216, 121] width 6 height 6
radio input "true"
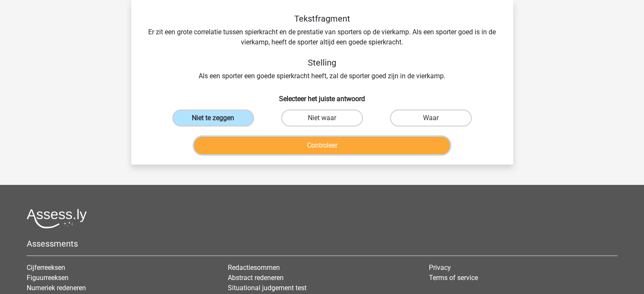
click at [322, 149] on button "Controleer" at bounding box center [322, 146] width 256 height 18
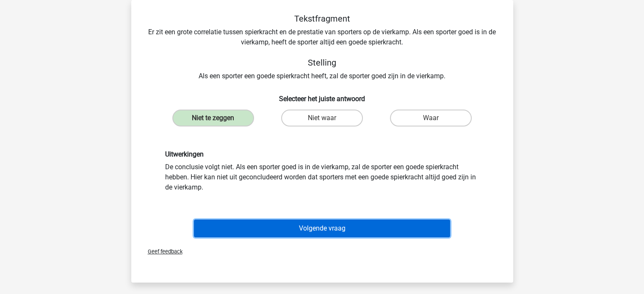
click at [336, 225] on button "Volgende vraag" at bounding box center [322, 229] width 256 height 18
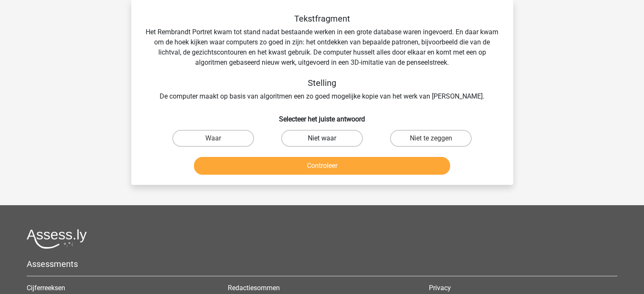
click at [328, 143] on label "Niet waar" at bounding box center [322, 138] width 82 height 17
click at [327, 143] on input "Niet waar" at bounding box center [325, 141] width 6 height 6
radio input "true"
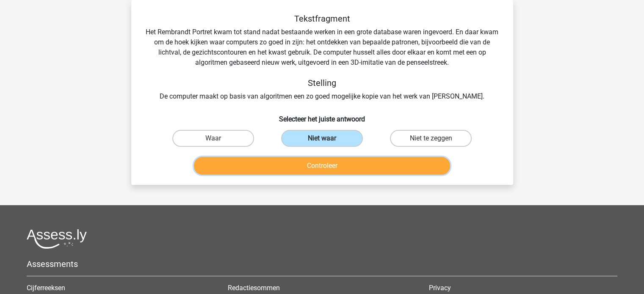
click at [349, 170] on button "Controleer" at bounding box center [322, 166] width 256 height 18
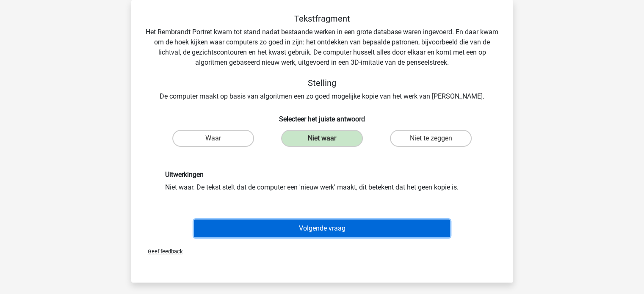
click at [321, 225] on button "Volgende vraag" at bounding box center [322, 229] width 256 height 18
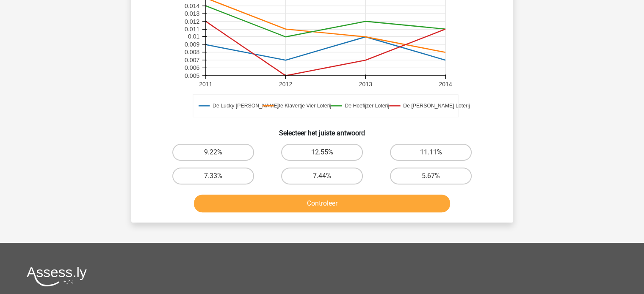
scroll to position [251, 0]
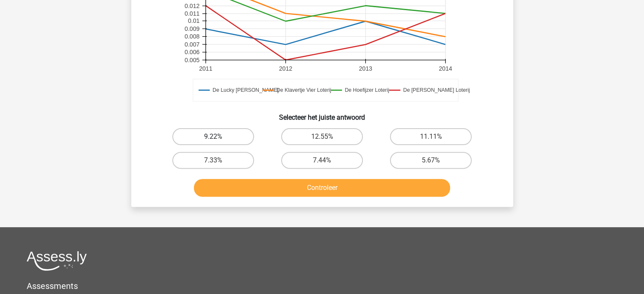
click at [217, 135] on label "9.22%" at bounding box center [213, 136] width 82 height 17
click at [217, 137] on input "9.22%" at bounding box center [216, 140] width 6 height 6
radio input "true"
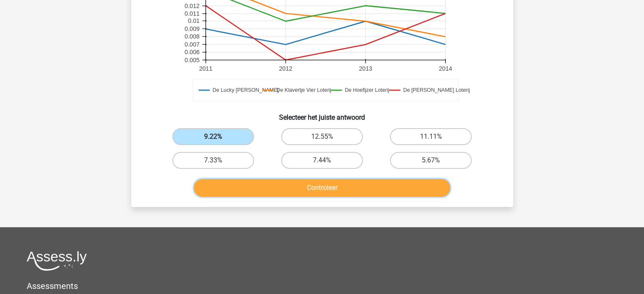
click at [327, 188] on button "Controleer" at bounding box center [322, 188] width 256 height 18
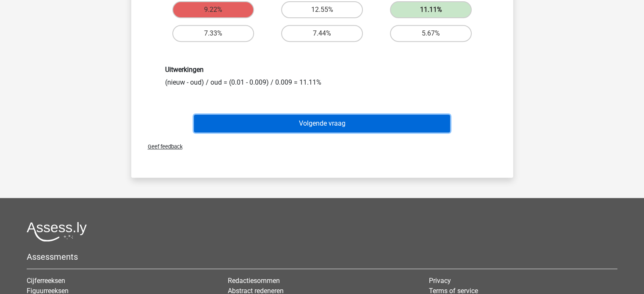
click at [330, 122] on button "Volgende vraag" at bounding box center [322, 124] width 256 height 18
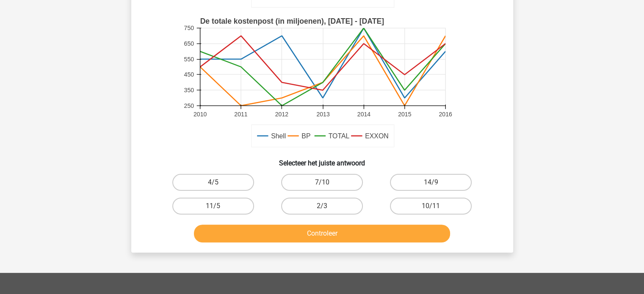
scroll to position [208, 0]
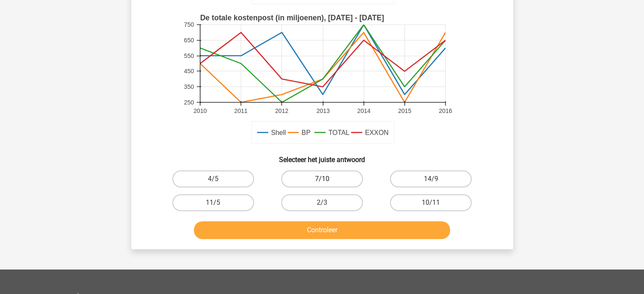
click at [329, 177] on label "7/10" at bounding box center [322, 179] width 82 height 17
click at [327, 179] on input "7/10" at bounding box center [325, 182] width 6 height 6
radio input "true"
click at [334, 237] on button "Controleer" at bounding box center [322, 230] width 256 height 18
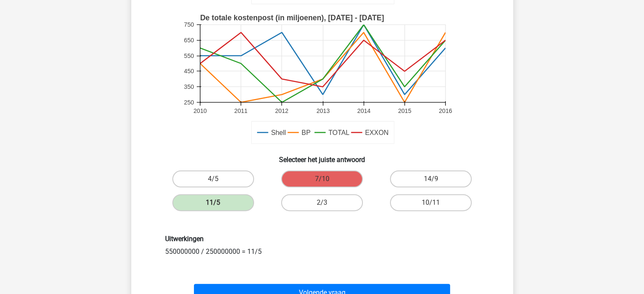
scroll to position [335, 0]
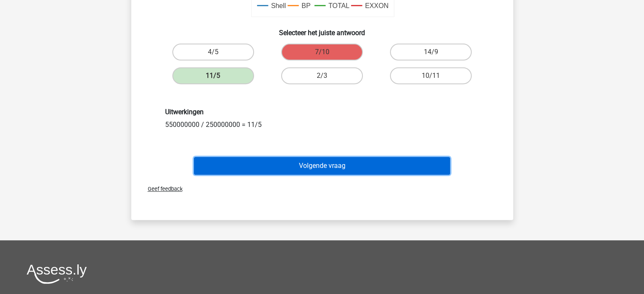
click at [330, 166] on button "Volgende vraag" at bounding box center [322, 166] width 256 height 18
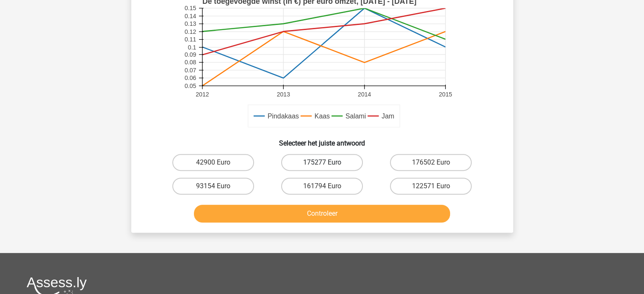
scroll to position [251, 0]
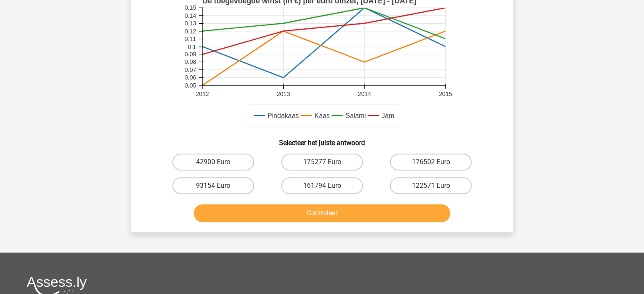
click at [218, 184] on label "93154 Euro" at bounding box center [213, 185] width 82 height 17
click at [218, 186] on input "93154 Euro" at bounding box center [216, 189] width 6 height 6
radio input "true"
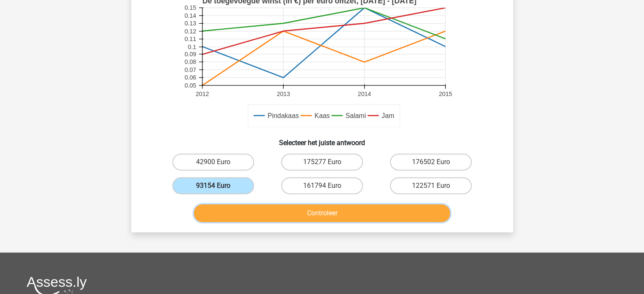
click at [323, 216] on button "Controleer" at bounding box center [322, 214] width 256 height 18
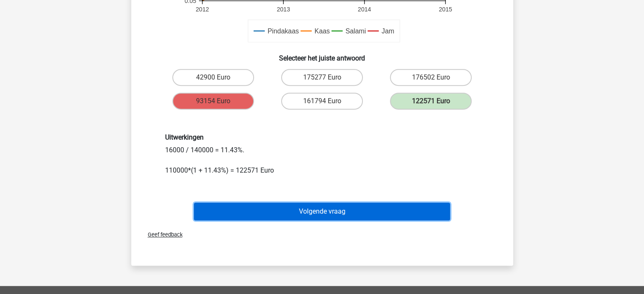
click at [335, 215] on button "Volgende vraag" at bounding box center [322, 212] width 256 height 18
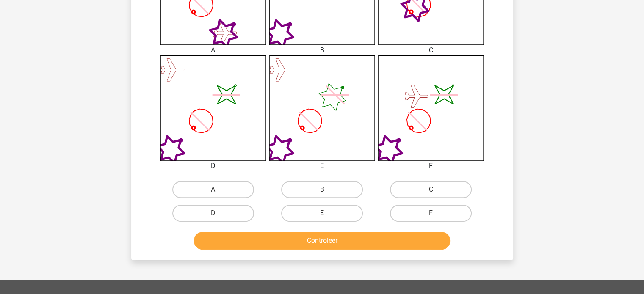
scroll to position [296, 0]
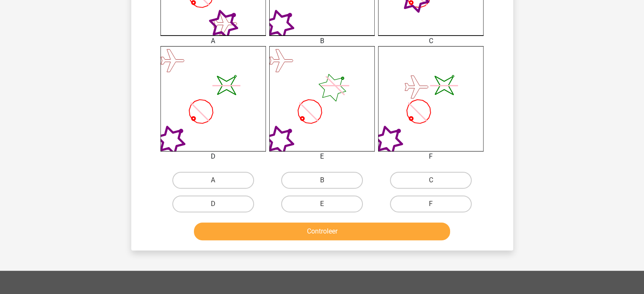
click at [213, 204] on input "D" at bounding box center [216, 207] width 6 height 6
radio input "true"
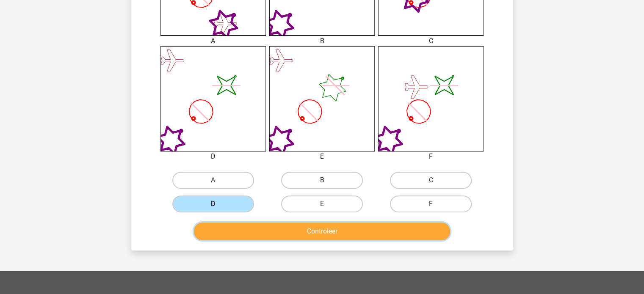
click at [308, 232] on button "Controleer" at bounding box center [322, 232] width 256 height 18
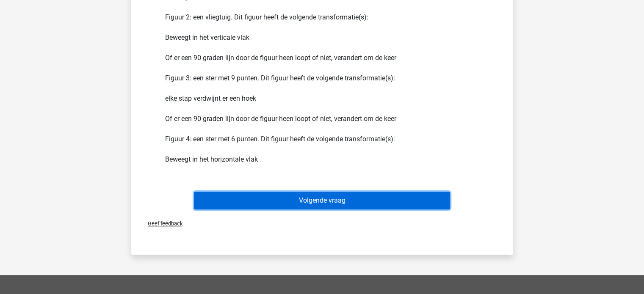
click at [338, 199] on button "Volgende vraag" at bounding box center [322, 201] width 256 height 18
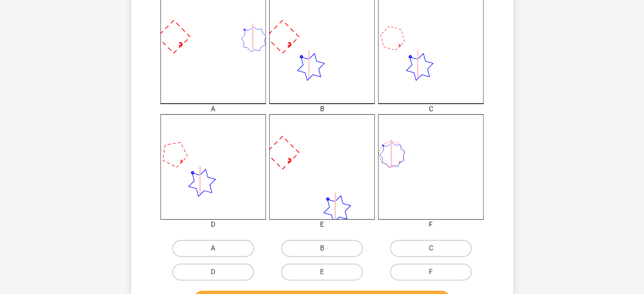
scroll to position [254, 0]
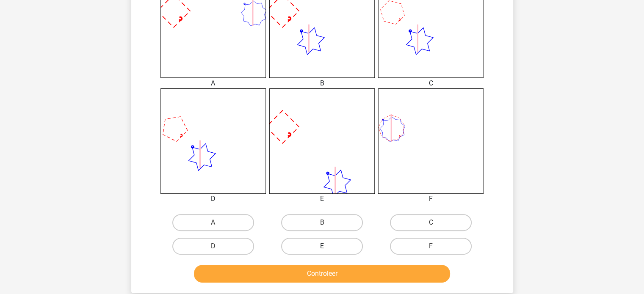
click at [315, 246] on label "E" at bounding box center [322, 246] width 82 height 17
click at [322, 246] on input "E" at bounding box center [325, 249] width 6 height 6
radio input "true"
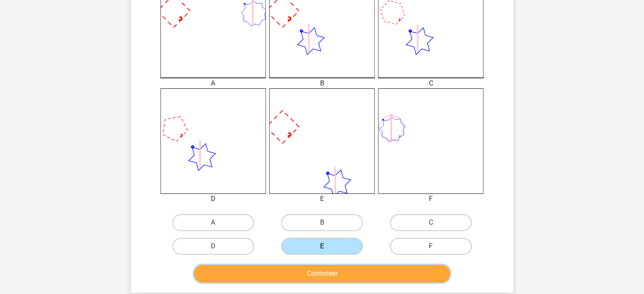
click at [330, 274] on button "Controleer" at bounding box center [322, 274] width 256 height 18
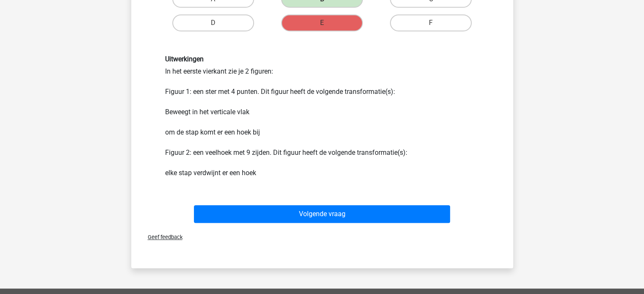
scroll to position [508, 0]
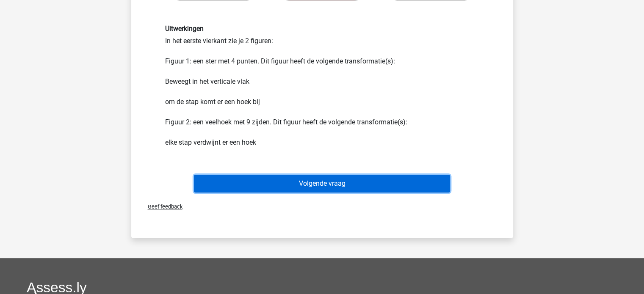
click at [315, 185] on button "Volgende vraag" at bounding box center [322, 184] width 256 height 18
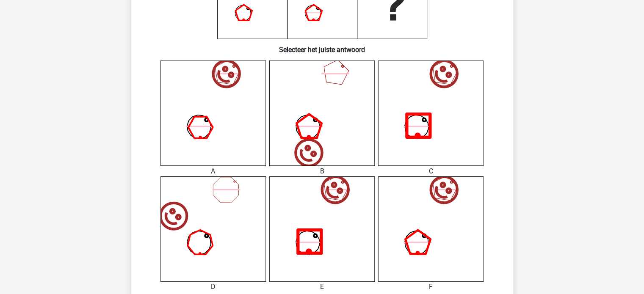
scroll to position [251, 0]
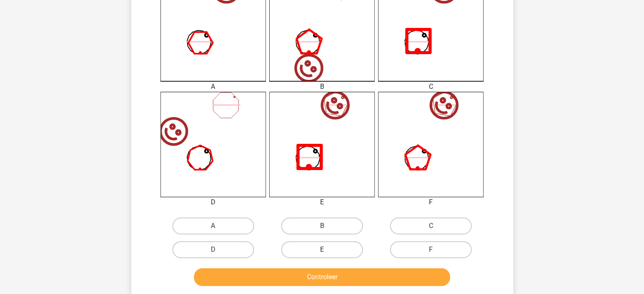
click at [321, 252] on label "E" at bounding box center [322, 249] width 82 height 17
click at [322, 252] on input "E" at bounding box center [325, 253] width 6 height 6
radio input "true"
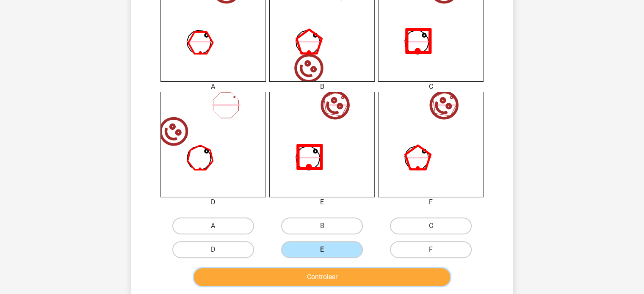
click at [326, 281] on button "Controleer" at bounding box center [322, 277] width 256 height 18
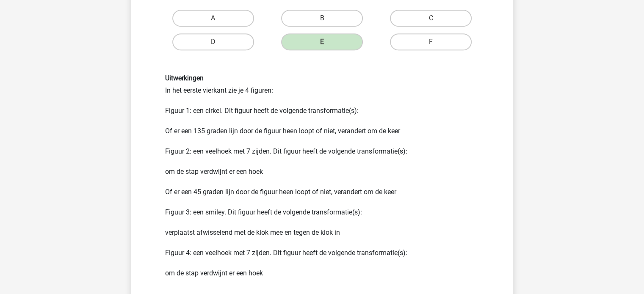
scroll to position [508, 0]
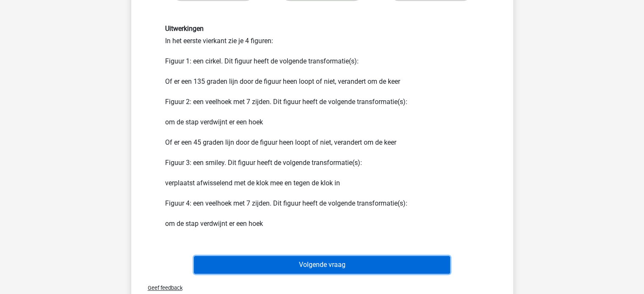
click at [321, 269] on button "Volgende vraag" at bounding box center [322, 265] width 256 height 18
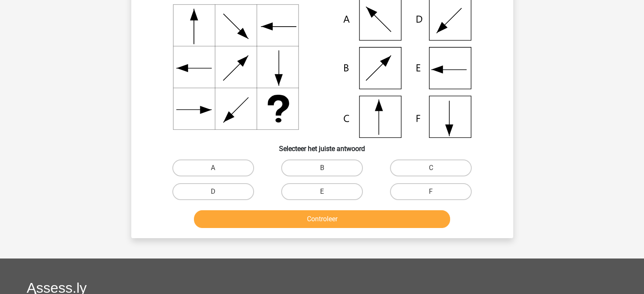
scroll to position [81, 0]
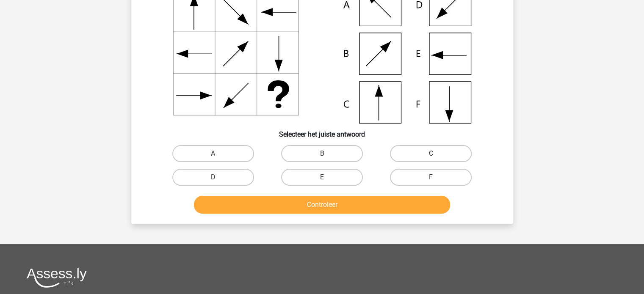
click at [434, 155] on input "C" at bounding box center [434, 157] width 6 height 6
radio input "true"
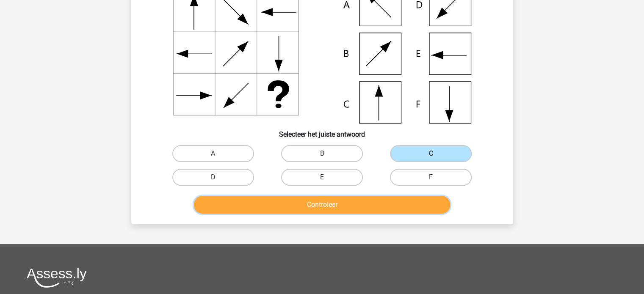
click at [371, 202] on button "Controleer" at bounding box center [322, 205] width 256 height 18
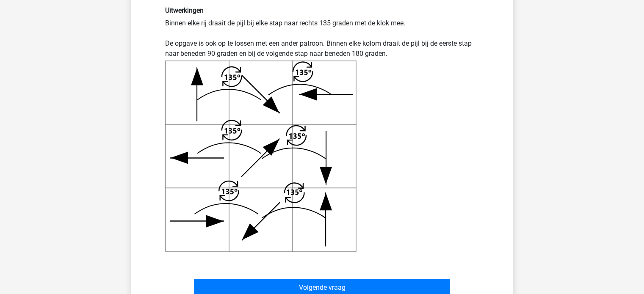
scroll to position [339, 0]
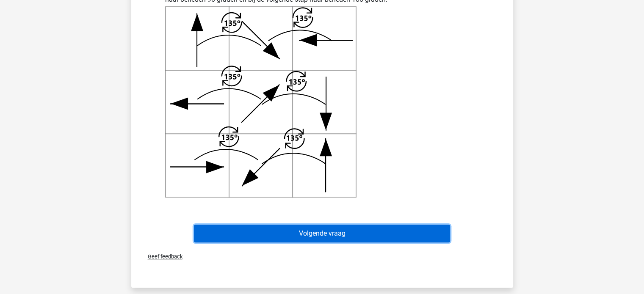
click at [347, 238] on button "Volgende vraag" at bounding box center [322, 234] width 256 height 18
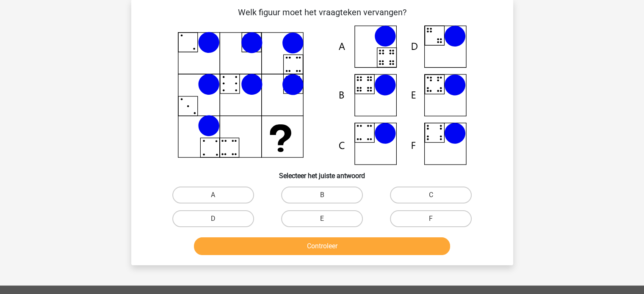
scroll to position [39, 0]
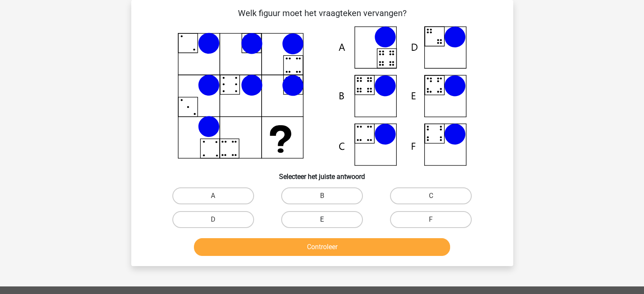
click at [328, 222] on label "E" at bounding box center [322, 219] width 82 height 17
click at [327, 222] on input "E" at bounding box center [325, 223] width 6 height 6
radio input "true"
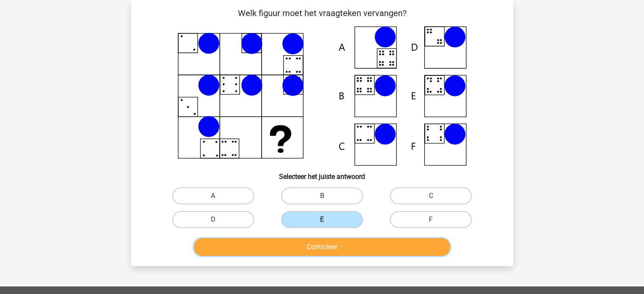
click at [335, 245] on button "Controleer" at bounding box center [322, 247] width 256 height 18
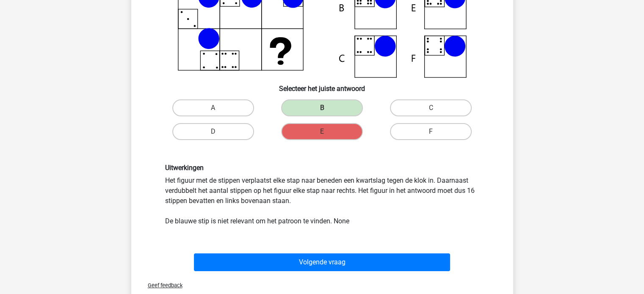
scroll to position [169, 0]
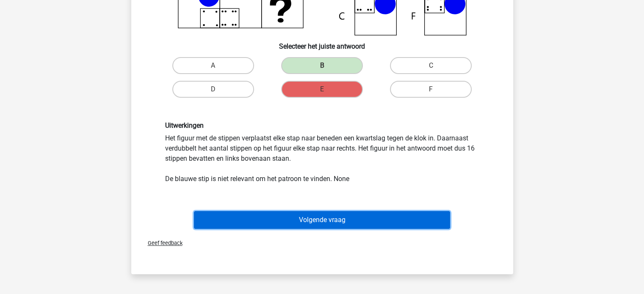
click at [333, 221] on button "Volgende vraag" at bounding box center [322, 220] width 256 height 18
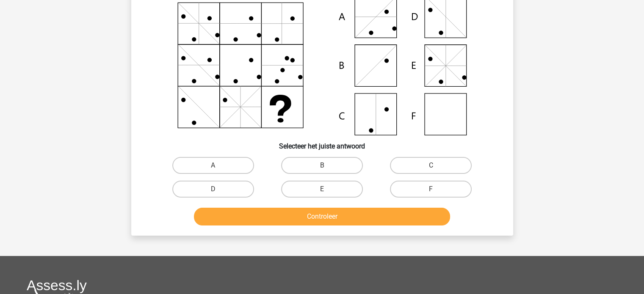
scroll to position [39, 0]
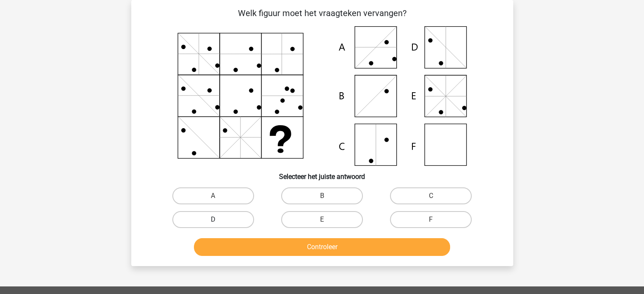
click at [210, 216] on label "D" at bounding box center [213, 219] width 82 height 17
click at [213, 220] on input "D" at bounding box center [216, 223] width 6 height 6
radio input "true"
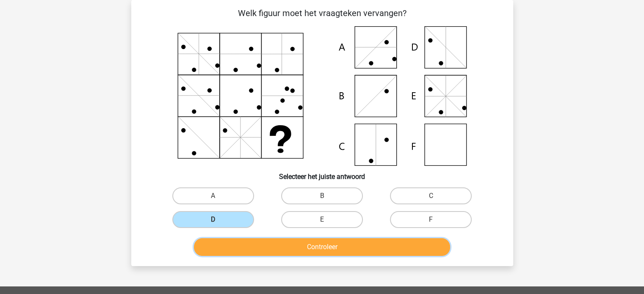
click at [329, 247] on button "Controleer" at bounding box center [322, 247] width 256 height 18
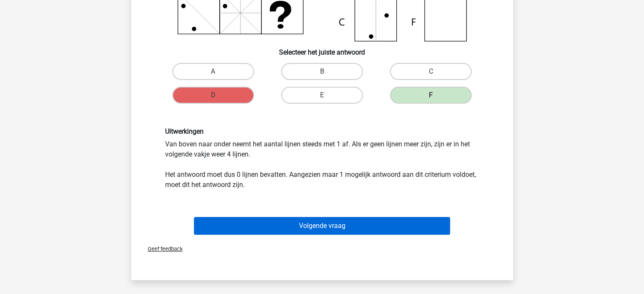
scroll to position [169, 0]
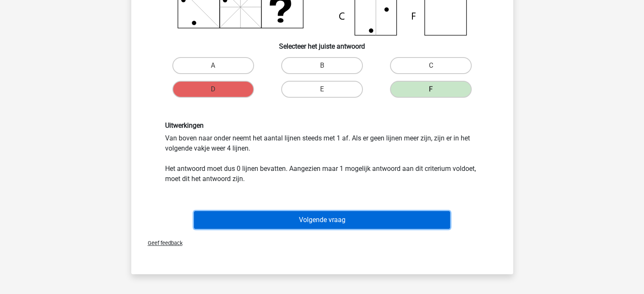
click at [286, 218] on button "Volgende vraag" at bounding box center [322, 220] width 256 height 18
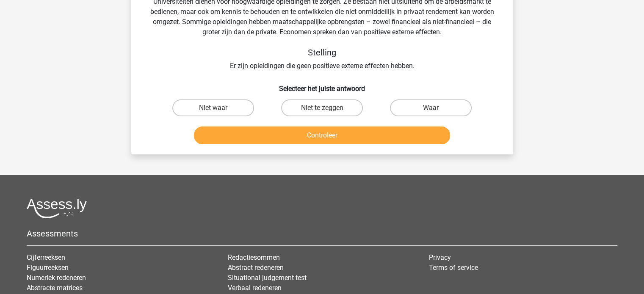
scroll to position [39, 0]
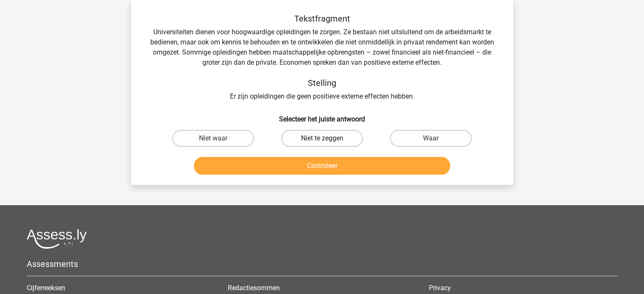
click at [331, 136] on label "Niet te zeggen" at bounding box center [322, 138] width 82 height 17
click at [327, 138] on input "Niet te zeggen" at bounding box center [325, 141] width 6 height 6
radio input "true"
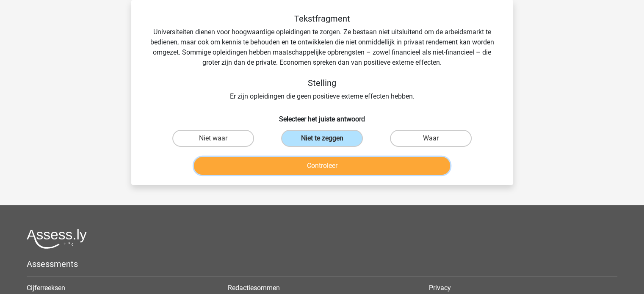
click at [326, 163] on button "Controleer" at bounding box center [322, 166] width 256 height 18
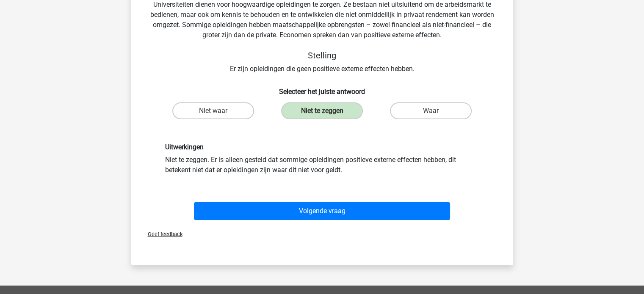
scroll to position [81, 0]
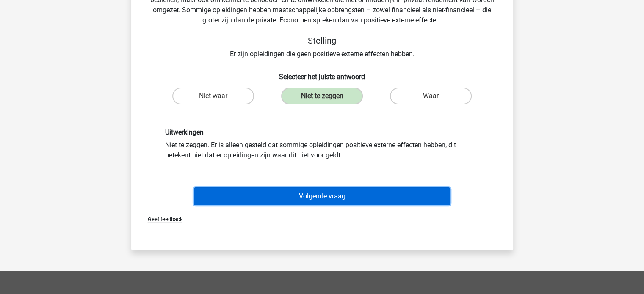
click at [338, 200] on button "Volgende vraag" at bounding box center [322, 197] width 256 height 18
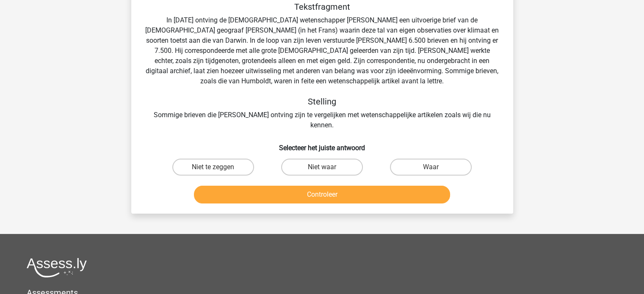
scroll to position [39, 0]
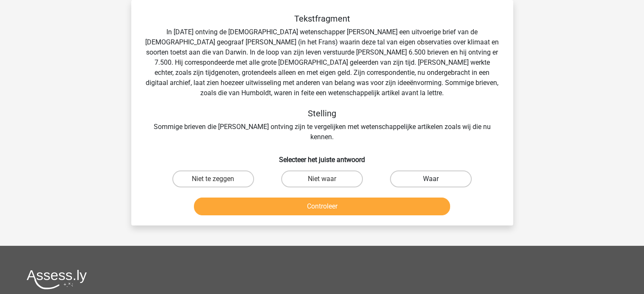
click at [432, 175] on label "Waar" at bounding box center [431, 179] width 82 height 17
click at [432, 179] on input "Waar" at bounding box center [434, 182] width 6 height 6
radio input "true"
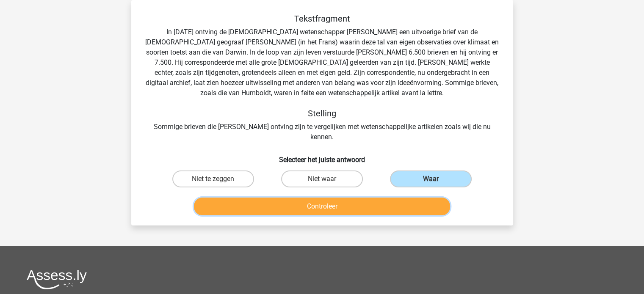
click at [366, 198] on button "Controleer" at bounding box center [322, 207] width 256 height 18
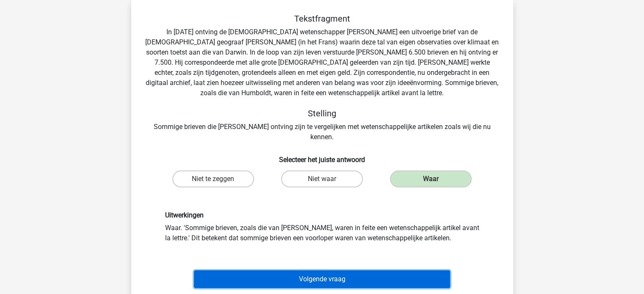
click at [324, 271] on button "Volgende vraag" at bounding box center [322, 280] width 256 height 18
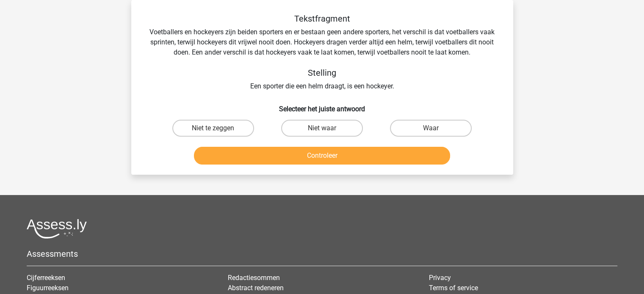
click at [322, 130] on input "Niet waar" at bounding box center [325, 131] width 6 height 6
radio input "true"
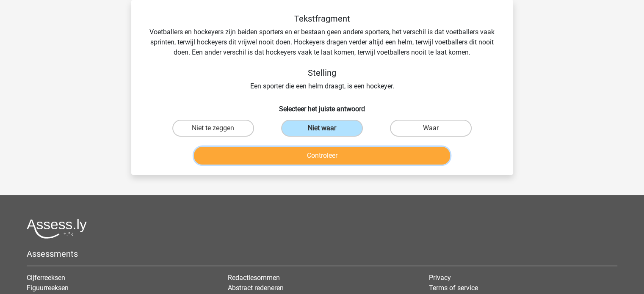
click at [322, 162] on button "Controleer" at bounding box center [322, 156] width 256 height 18
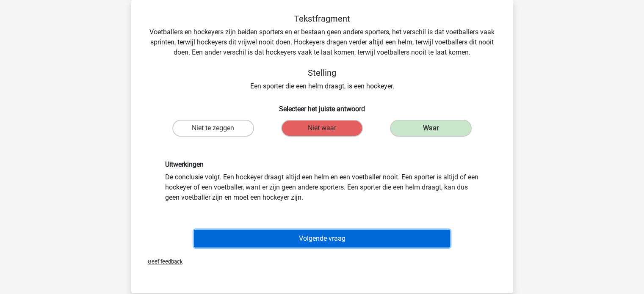
click at [340, 241] on button "Volgende vraag" at bounding box center [322, 239] width 256 height 18
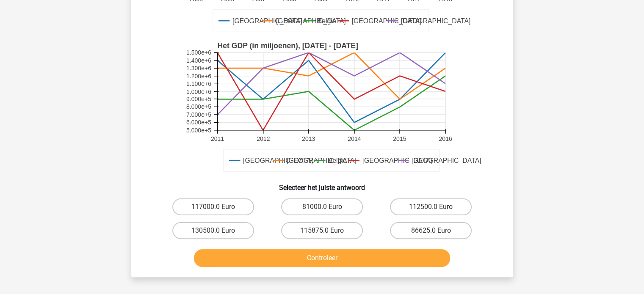
scroll to position [169, 0]
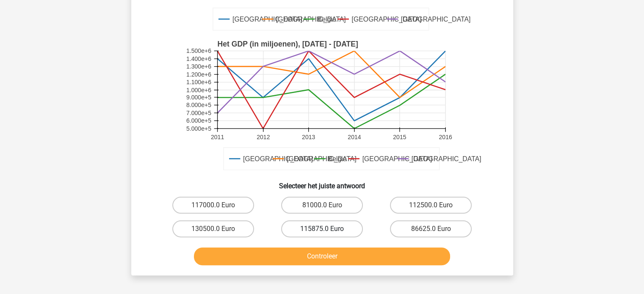
click at [332, 234] on label "115875.0 Euro" at bounding box center [322, 229] width 82 height 17
click at [327, 234] on input "115875.0 Euro" at bounding box center [325, 232] width 6 height 6
radio input "true"
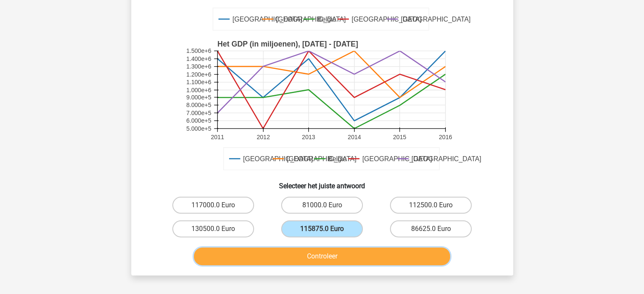
click at [337, 254] on button "Controleer" at bounding box center [322, 257] width 256 height 18
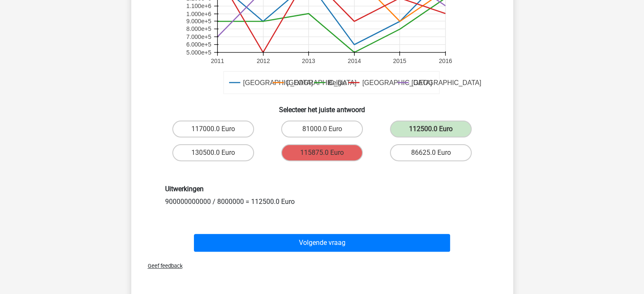
scroll to position [254, 0]
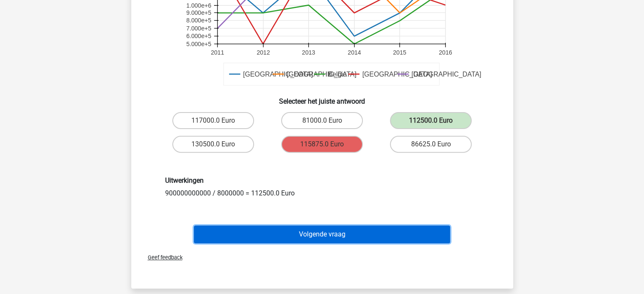
click at [339, 235] on button "Volgende vraag" at bounding box center [322, 235] width 256 height 18
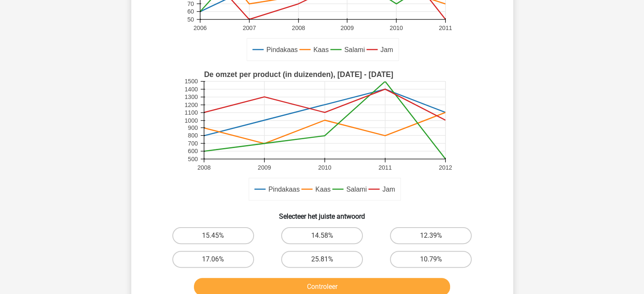
scroll to position [166, 0]
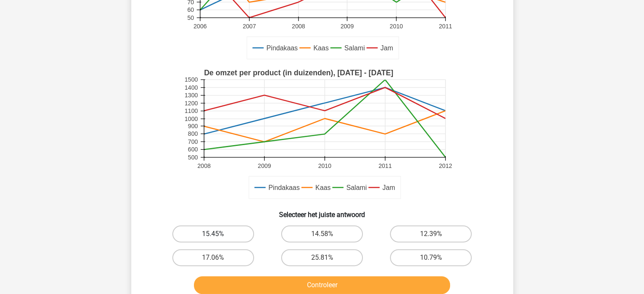
click at [216, 233] on label "15.45%" at bounding box center [213, 234] width 82 height 17
click at [216, 234] on input "15.45%" at bounding box center [216, 237] width 6 height 6
radio input "true"
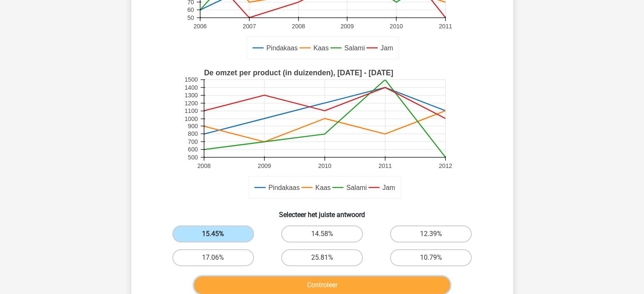
click at [342, 290] on button "Controleer" at bounding box center [322, 286] width 256 height 18
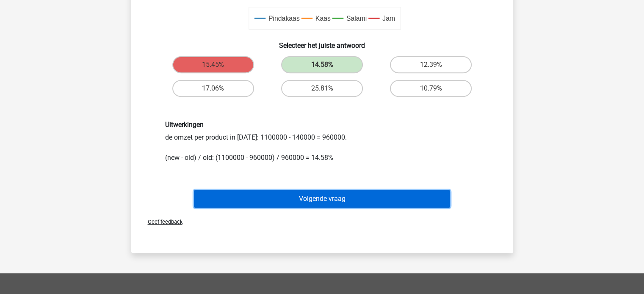
click at [326, 194] on button "Volgende vraag" at bounding box center [322, 199] width 256 height 18
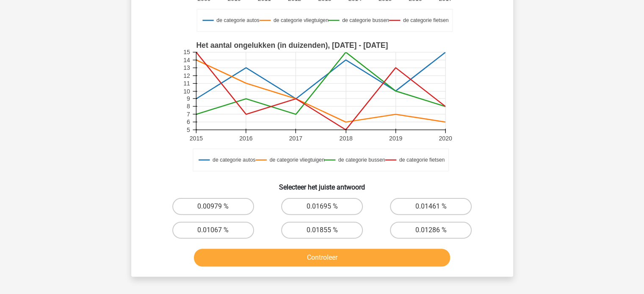
scroll to position [208, 0]
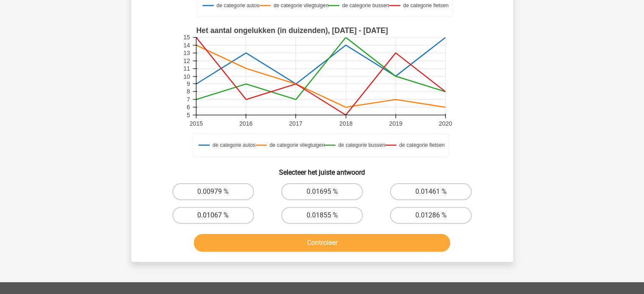
click at [229, 216] on label "0.01067 %" at bounding box center [213, 215] width 82 height 17
click at [219, 216] on input "0.01067 %" at bounding box center [216, 219] width 6 height 6
radio input "true"
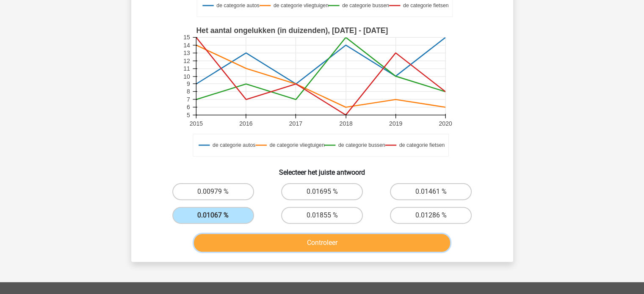
click at [327, 242] on button "Controleer" at bounding box center [322, 243] width 256 height 18
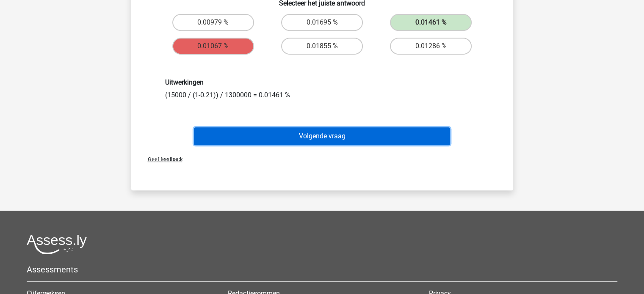
click at [343, 138] on button "Volgende vraag" at bounding box center [322, 136] width 256 height 18
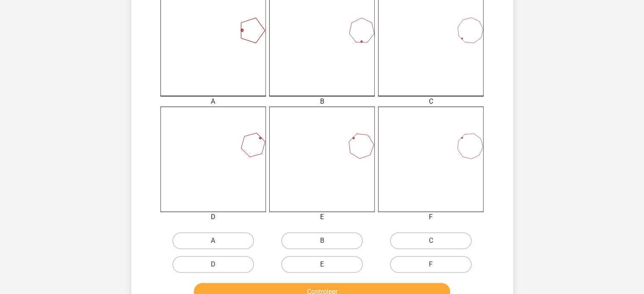
scroll to position [251, 0]
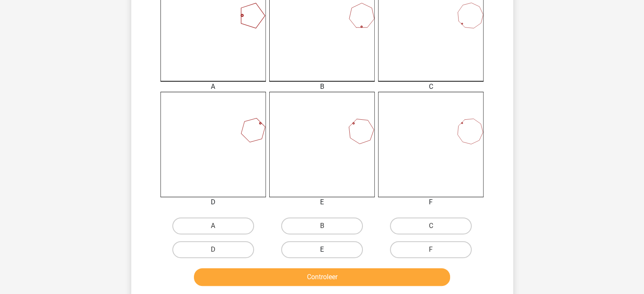
click at [333, 243] on label "E" at bounding box center [322, 249] width 82 height 17
click at [327, 250] on input "E" at bounding box center [325, 253] width 6 height 6
radio input "true"
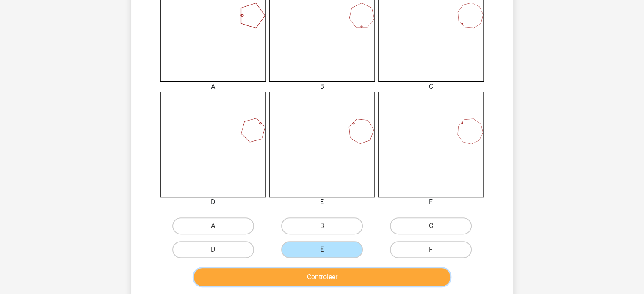
click at [361, 271] on button "Controleer" at bounding box center [322, 277] width 256 height 18
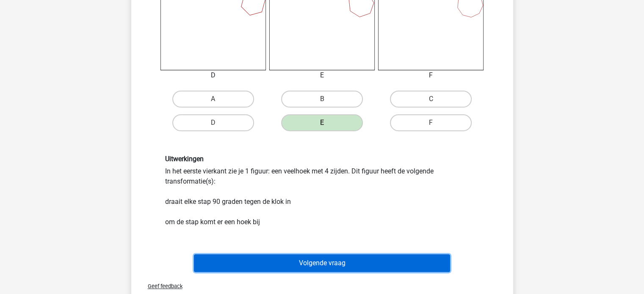
click at [383, 263] on button "Volgende vraag" at bounding box center [322, 264] width 256 height 18
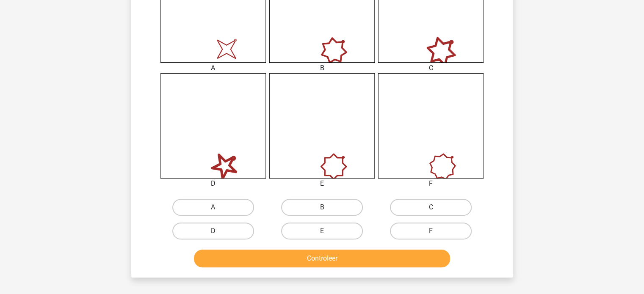
scroll to position [335, 0]
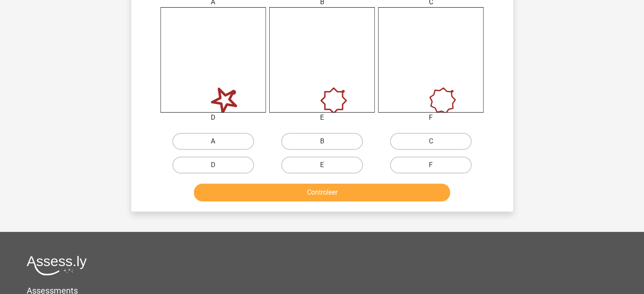
click at [207, 139] on label "A" at bounding box center [213, 141] width 82 height 17
click at [213, 141] on input "A" at bounding box center [216, 144] width 6 height 6
radio input "true"
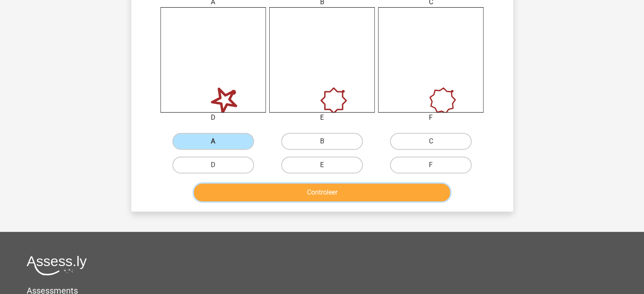
click at [336, 195] on button "Controleer" at bounding box center [322, 193] width 256 height 18
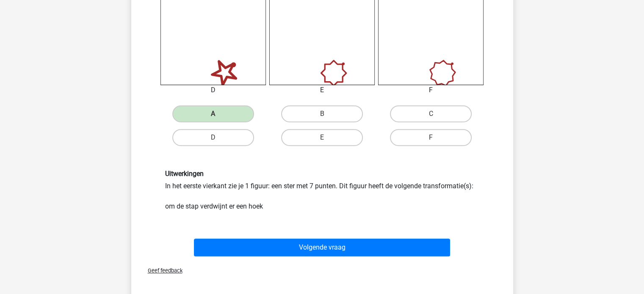
scroll to position [378, 0]
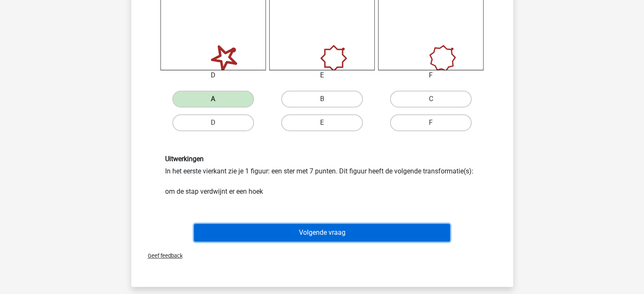
click at [324, 238] on button "Volgende vraag" at bounding box center [322, 233] width 256 height 18
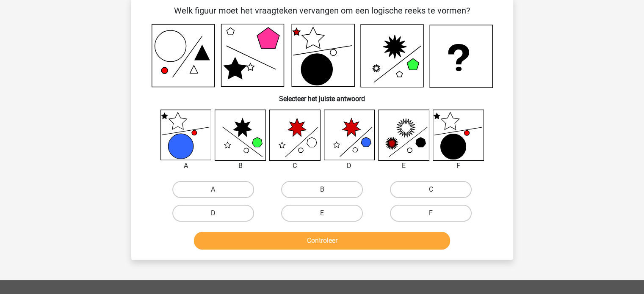
scroll to position [39, 0]
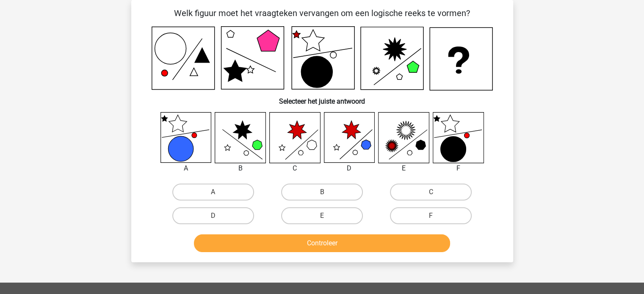
click at [324, 218] on input "E" at bounding box center [325, 219] width 6 height 6
radio input "true"
click at [345, 245] on button "Controleer" at bounding box center [322, 244] width 256 height 18
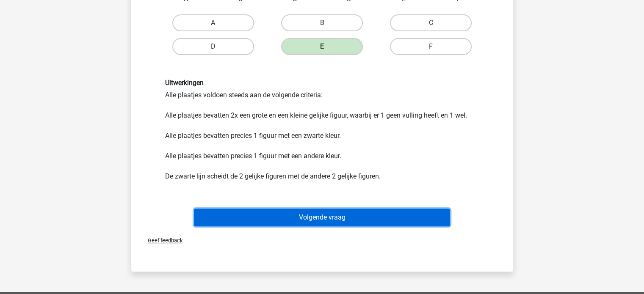
click at [325, 218] on button "Volgende vraag" at bounding box center [322, 218] width 256 height 18
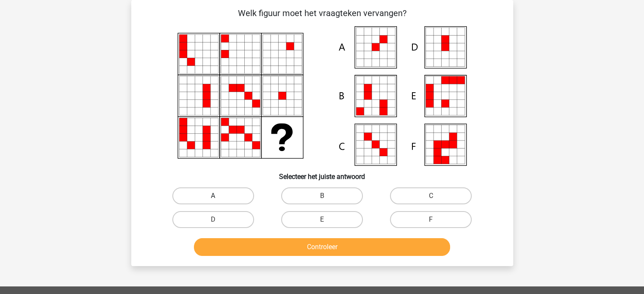
click at [217, 190] on label "A" at bounding box center [213, 196] width 82 height 17
click at [217, 196] on input "A" at bounding box center [216, 199] width 6 height 6
radio input "true"
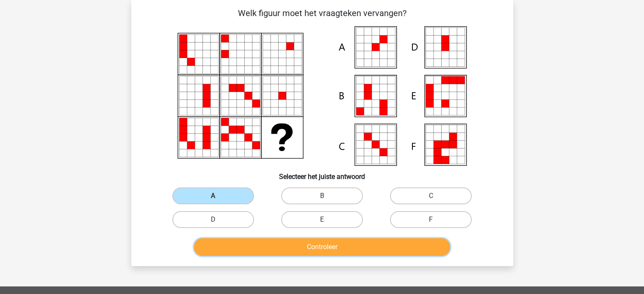
click at [329, 252] on button "Controleer" at bounding box center [322, 247] width 256 height 18
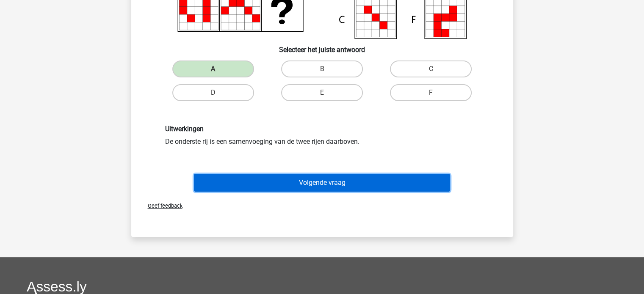
click at [338, 183] on button "Volgende vraag" at bounding box center [322, 183] width 256 height 18
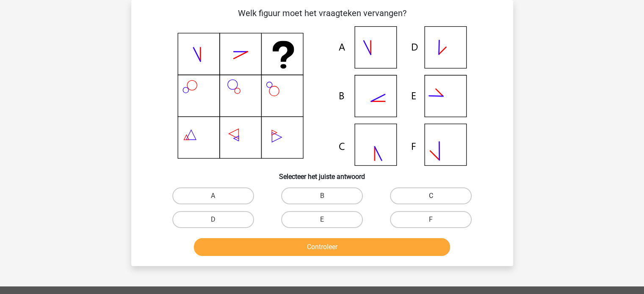
click at [439, 199] on label "C" at bounding box center [431, 196] width 82 height 17
click at [437, 199] on input "C" at bounding box center [434, 199] width 6 height 6
radio input "true"
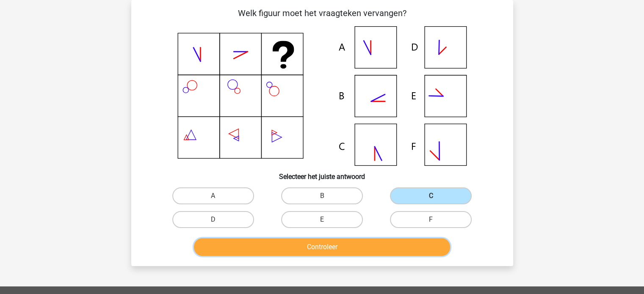
click at [380, 249] on button "Controleer" at bounding box center [322, 247] width 256 height 18
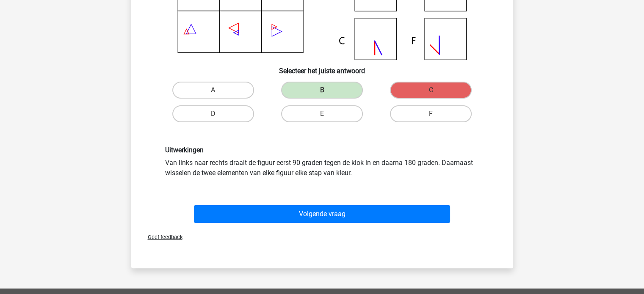
scroll to position [166, 0]
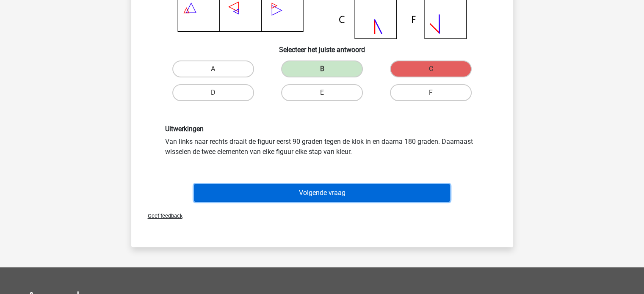
click at [356, 191] on button "Volgende vraag" at bounding box center [322, 193] width 256 height 18
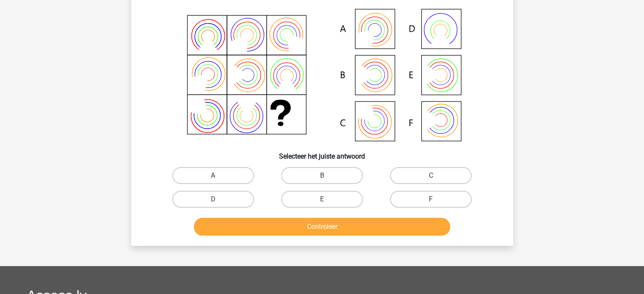
scroll to position [39, 0]
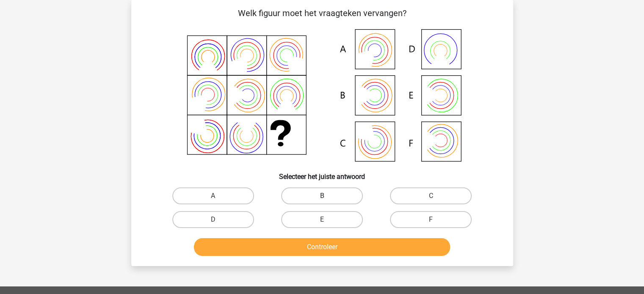
click at [312, 194] on label "B" at bounding box center [322, 196] width 82 height 17
click at [322, 196] on input "B" at bounding box center [325, 199] width 6 height 6
radio input "true"
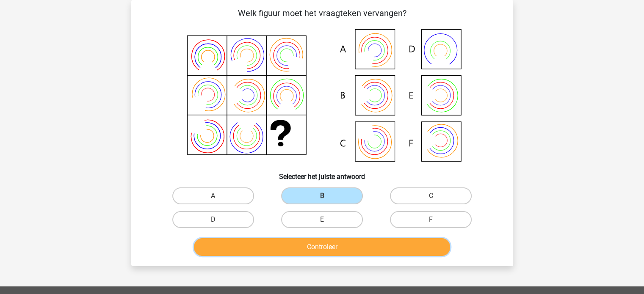
click at [339, 251] on button "Controleer" at bounding box center [322, 247] width 256 height 18
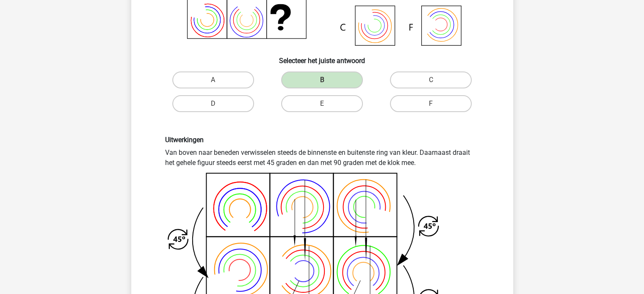
scroll to position [251, 0]
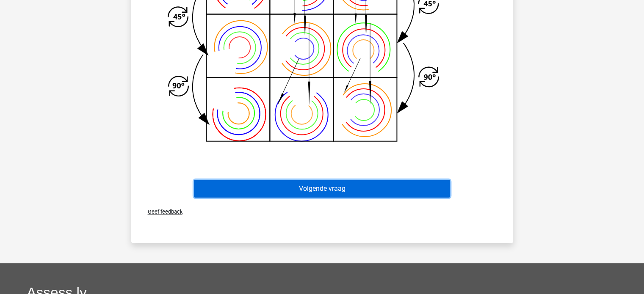
click at [326, 190] on button "Volgende vraag" at bounding box center [322, 189] width 256 height 18
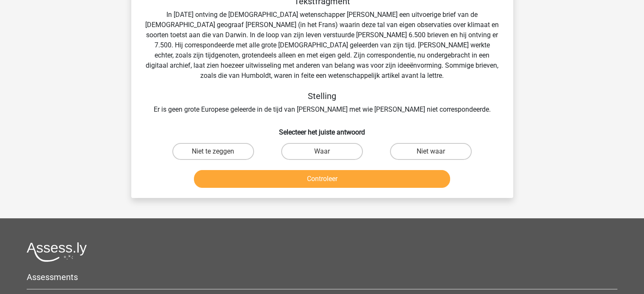
scroll to position [39, 0]
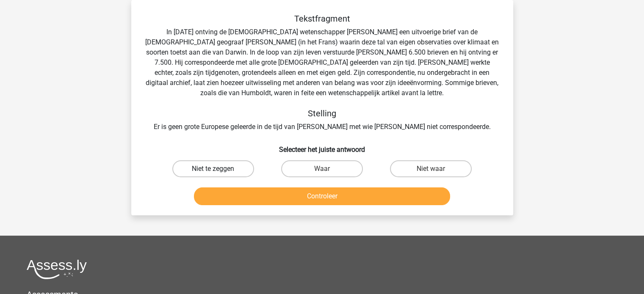
click at [201, 168] on label "Niet te zeggen" at bounding box center [213, 168] width 82 height 17
click at [213, 169] on input "Niet te zeggen" at bounding box center [216, 172] width 6 height 6
radio input "true"
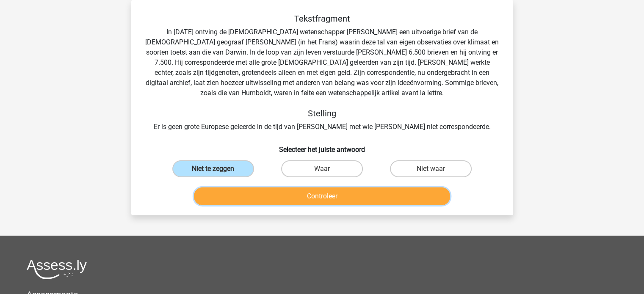
click at [343, 203] on button "Controleer" at bounding box center [322, 197] width 256 height 18
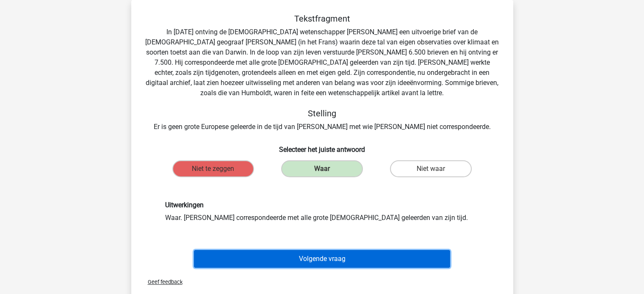
click at [318, 258] on button "Volgende vraag" at bounding box center [322, 259] width 256 height 18
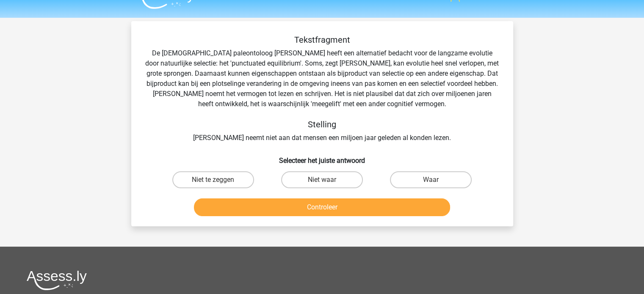
scroll to position [0, 0]
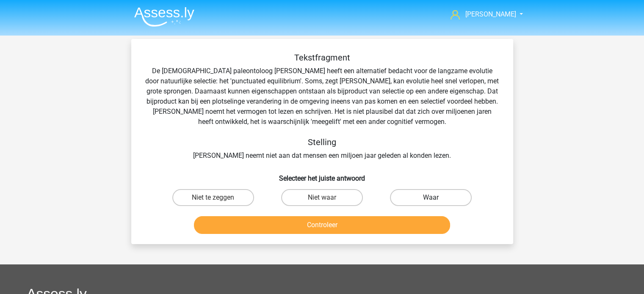
click at [437, 201] on label "Waar" at bounding box center [431, 197] width 82 height 17
click at [437, 201] on input "Waar" at bounding box center [434, 201] width 6 height 6
radio input "true"
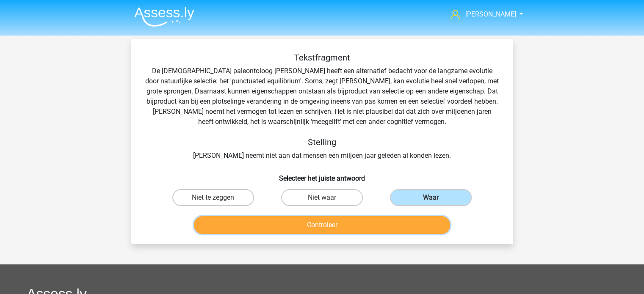
click at [371, 232] on button "Controleer" at bounding box center [322, 225] width 256 height 18
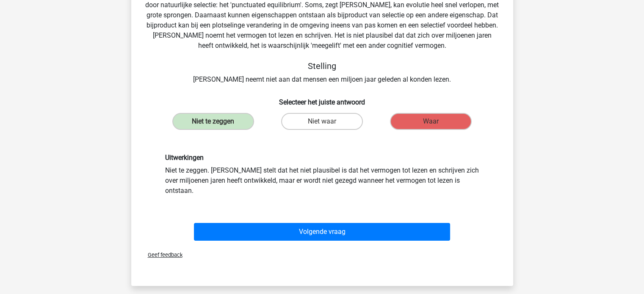
scroll to position [85, 0]
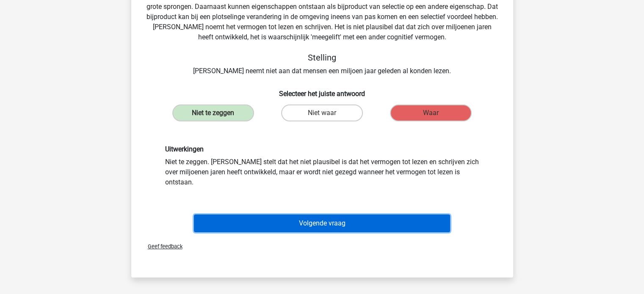
click at [334, 215] on button "Volgende vraag" at bounding box center [322, 224] width 256 height 18
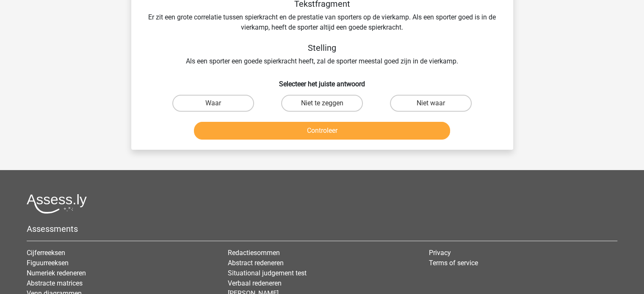
scroll to position [39, 0]
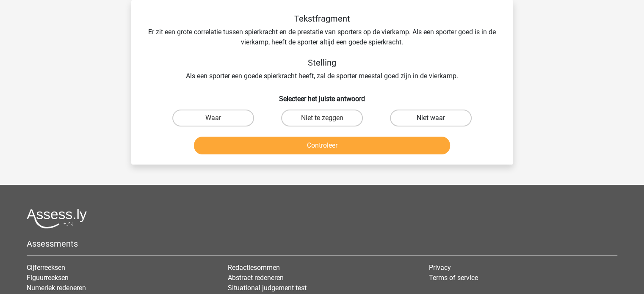
click at [438, 122] on label "Niet waar" at bounding box center [431, 118] width 82 height 17
click at [437, 122] on input "Niet waar" at bounding box center [434, 121] width 6 height 6
radio input "true"
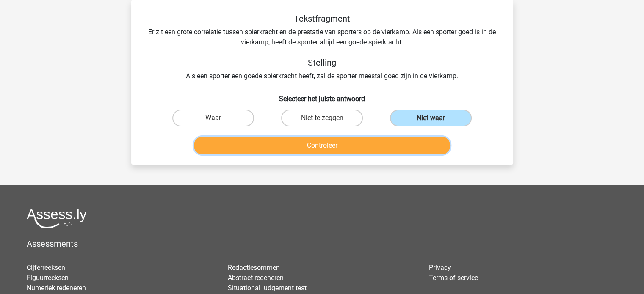
click at [328, 147] on button "Controleer" at bounding box center [322, 146] width 256 height 18
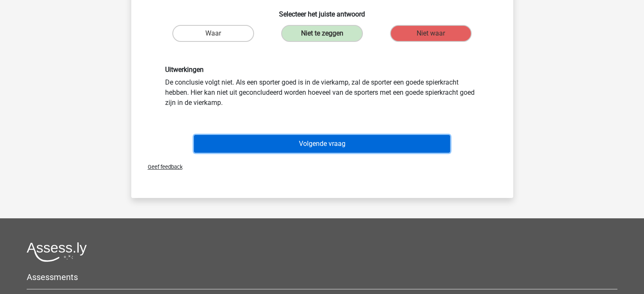
click at [320, 144] on button "Volgende vraag" at bounding box center [322, 144] width 256 height 18
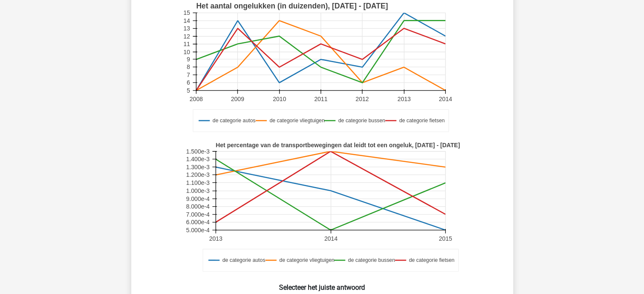
scroll to position [208, 0]
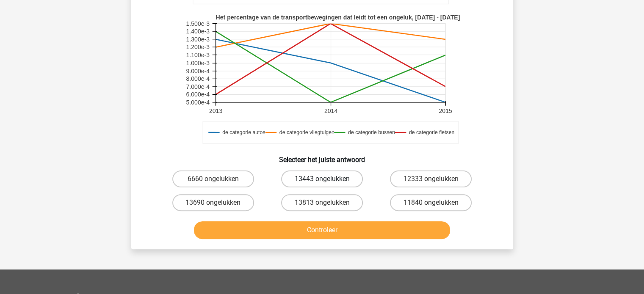
click at [312, 179] on label "13443 ongelukken" at bounding box center [322, 179] width 82 height 17
click at [322, 179] on input "13443 ongelukken" at bounding box center [325, 182] width 6 height 6
radio input "true"
click at [362, 223] on button "Controleer" at bounding box center [322, 230] width 256 height 18
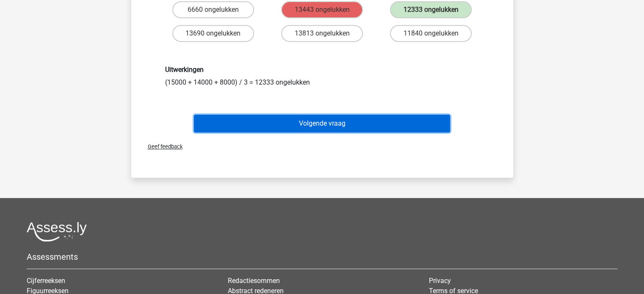
click at [302, 122] on button "Volgende vraag" at bounding box center [322, 124] width 256 height 18
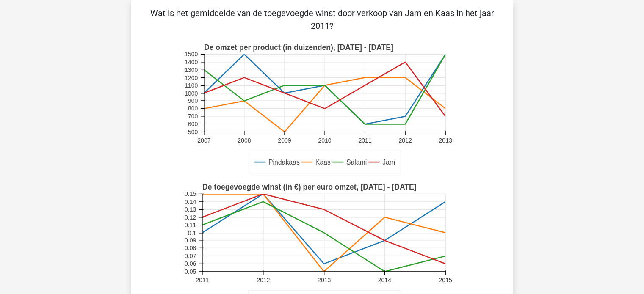
scroll to position [251, 0]
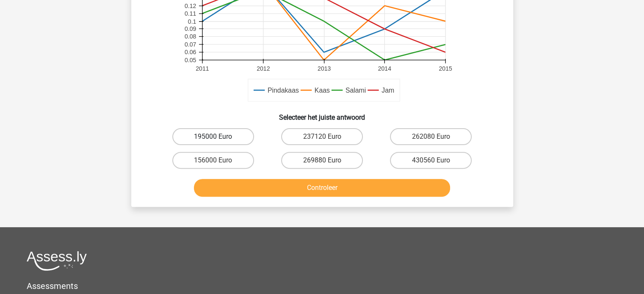
click at [229, 136] on label "195000 Euro" at bounding box center [213, 136] width 82 height 17
click at [219, 137] on input "195000 Euro" at bounding box center [216, 140] width 6 height 6
radio input "true"
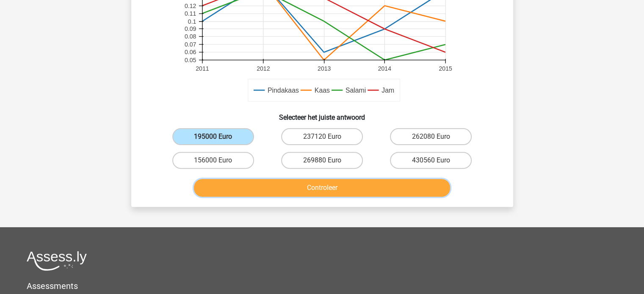
click at [309, 184] on button "Controleer" at bounding box center [322, 188] width 256 height 18
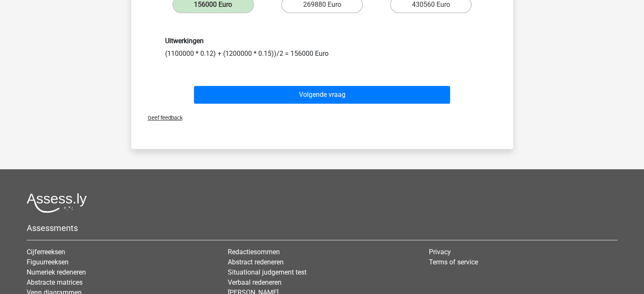
scroll to position [420, 0]
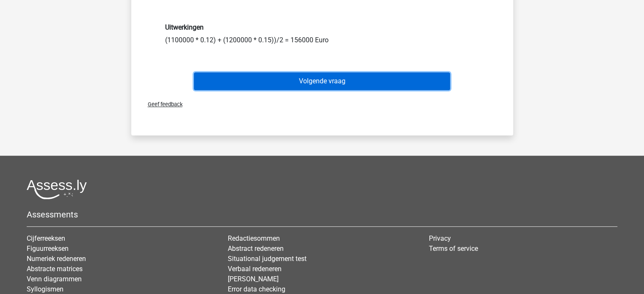
click at [324, 80] on button "Volgende vraag" at bounding box center [322, 81] width 256 height 18
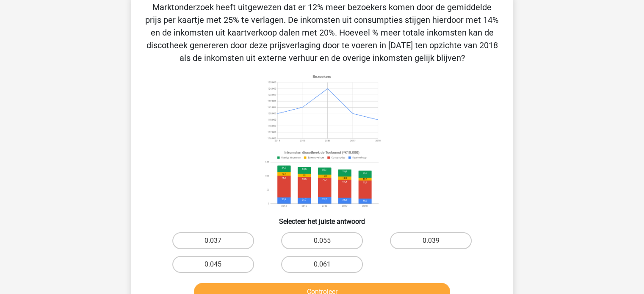
scroll to position [39, 0]
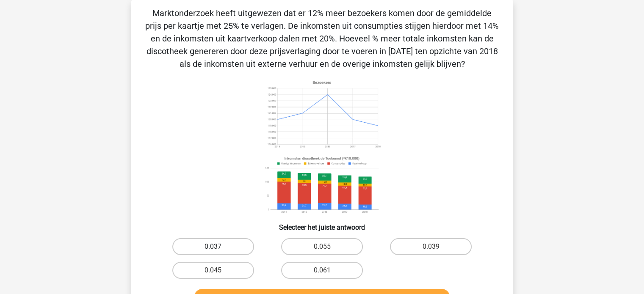
click at [222, 250] on label "0.037" at bounding box center [213, 246] width 82 height 17
click at [219, 250] on input "0.037" at bounding box center [216, 250] width 6 height 6
radio input "true"
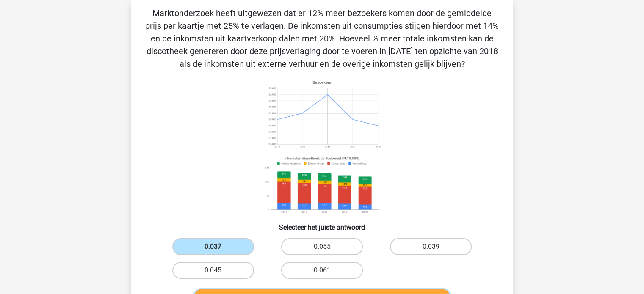
click at [330, 292] on button "Controleer" at bounding box center [322, 298] width 256 height 18
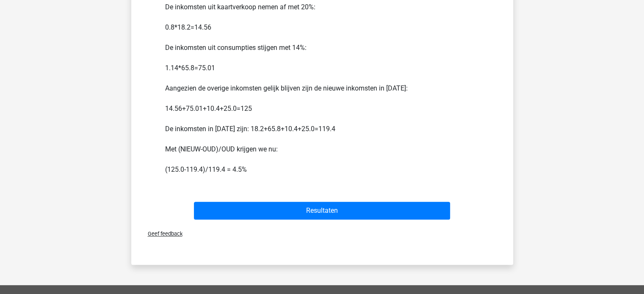
scroll to position [378, 0]
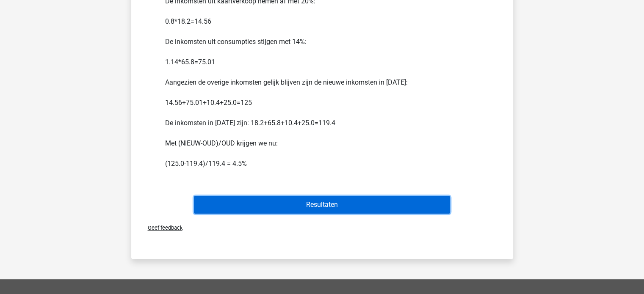
click at [335, 205] on button "Resultaten" at bounding box center [322, 205] width 256 height 18
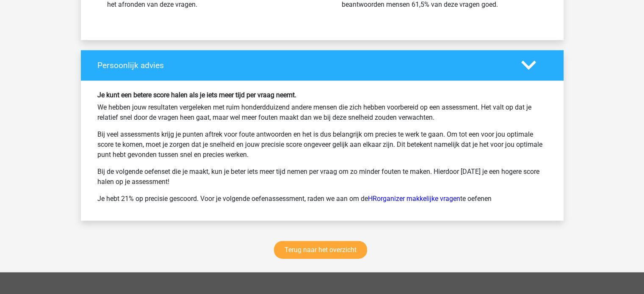
scroll to position [2033, 0]
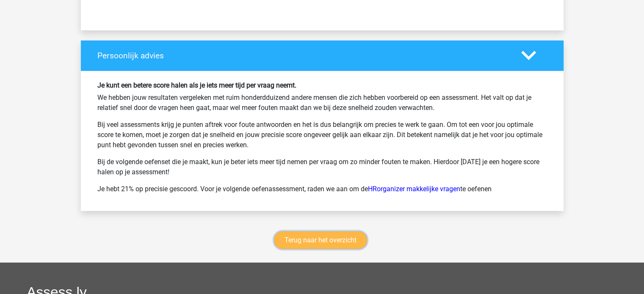
click at [333, 232] on link "Terug naar het overzicht" at bounding box center [320, 241] width 93 height 18
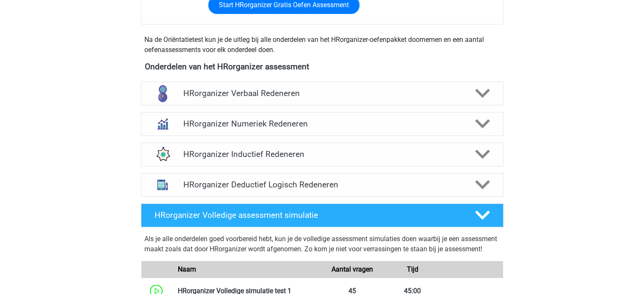
scroll to position [296, 0]
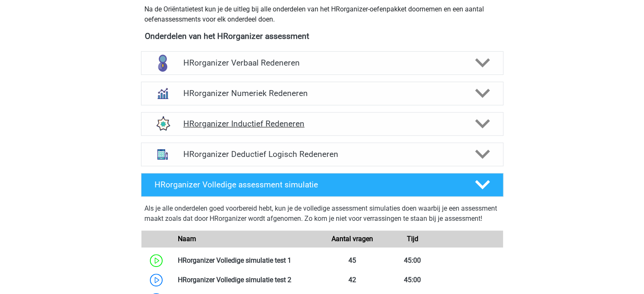
click at [475, 129] on polygon at bounding box center [482, 123] width 15 height 9
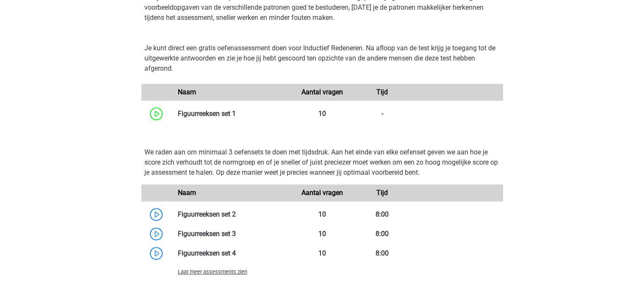
scroll to position [466, 0]
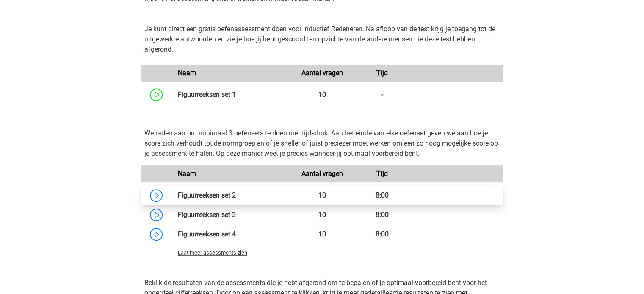
click at [236, 199] on link at bounding box center [236, 195] width 0 height 8
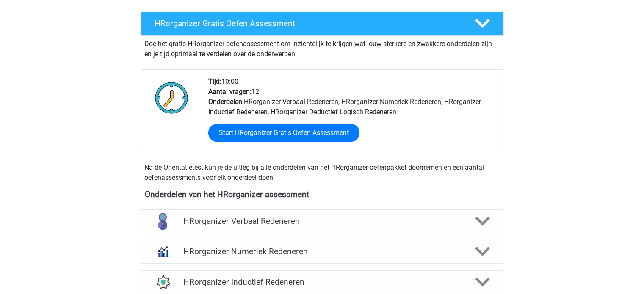
scroll to position [127, 0]
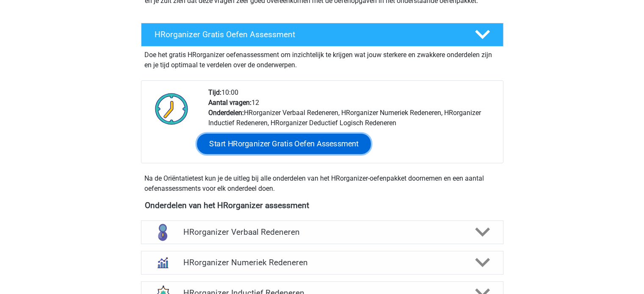
click at [281, 152] on link "Start HRorganizer Gratis Oefen Assessment" at bounding box center [284, 144] width 174 height 20
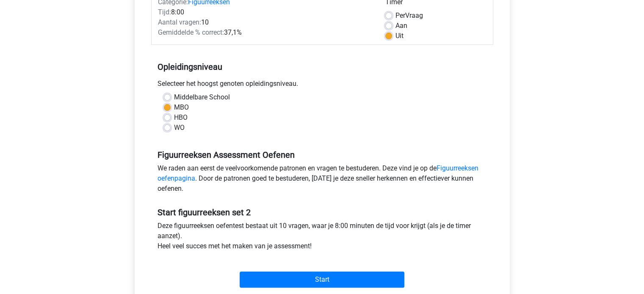
scroll to position [127, 0]
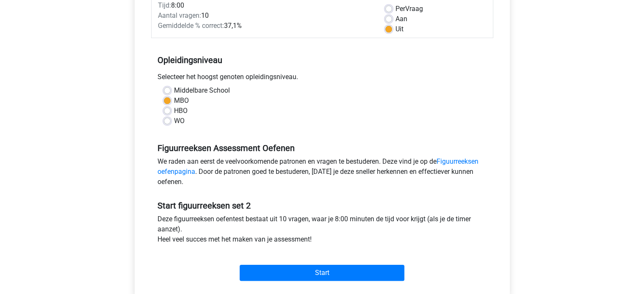
click at [396, 21] on label "Aan" at bounding box center [402, 19] width 12 height 10
click at [386, 21] on input "Aan" at bounding box center [388, 18] width 7 height 8
radio input "true"
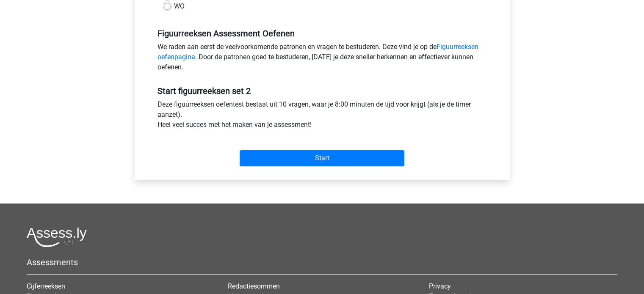
scroll to position [254, 0]
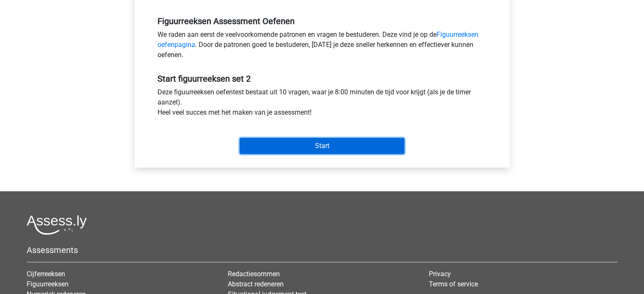
click at [326, 141] on input "Start" at bounding box center [322, 146] width 165 height 16
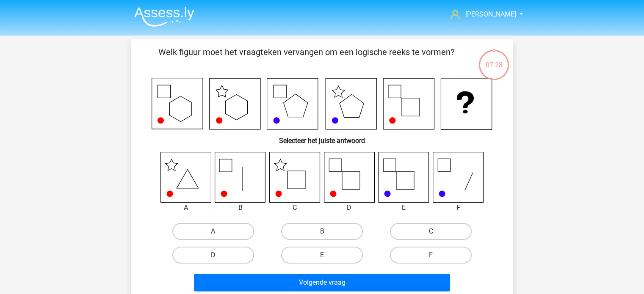
click at [411, 235] on label "C" at bounding box center [431, 231] width 82 height 17
click at [431, 235] on input "C" at bounding box center [434, 235] width 6 height 6
radio input "true"
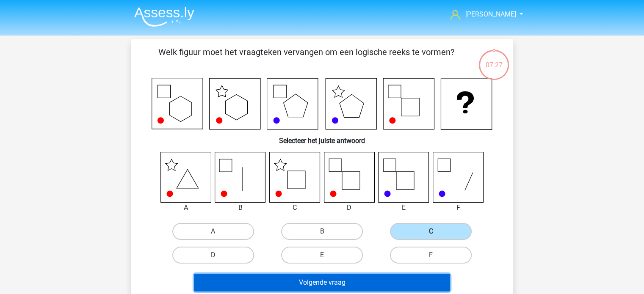
click at [379, 282] on button "Volgende vraag" at bounding box center [322, 283] width 256 height 18
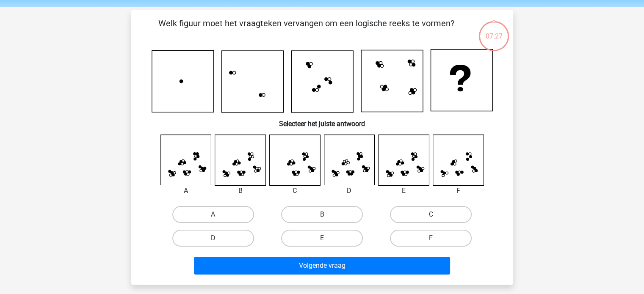
scroll to position [39, 0]
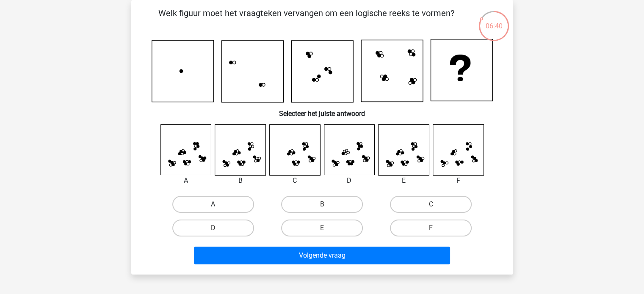
click at [221, 208] on label "A" at bounding box center [213, 204] width 82 height 17
click at [219, 208] on input "A" at bounding box center [216, 208] width 6 height 6
radio input "true"
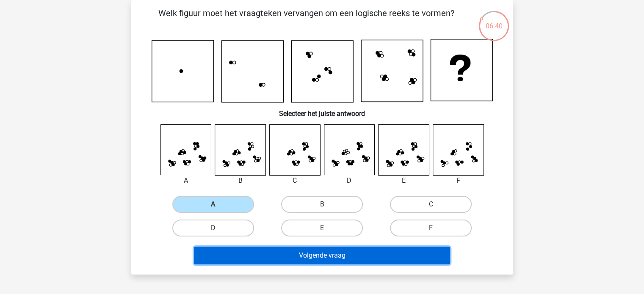
click at [330, 260] on button "Volgende vraag" at bounding box center [322, 256] width 256 height 18
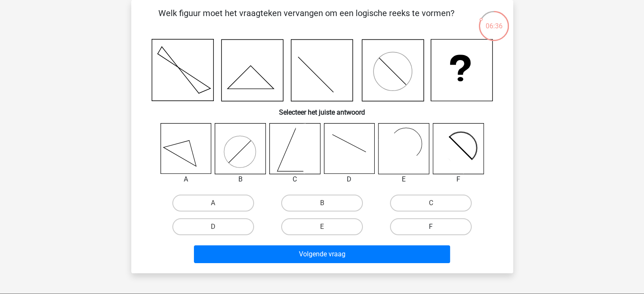
click at [440, 219] on label "F" at bounding box center [431, 227] width 82 height 17
click at [437, 227] on input "F" at bounding box center [434, 230] width 6 height 6
radio input "true"
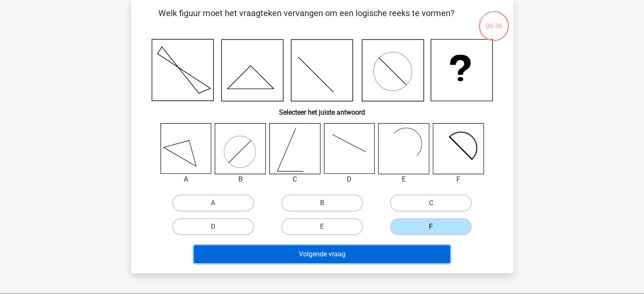
click at [401, 255] on button "Volgende vraag" at bounding box center [322, 255] width 256 height 18
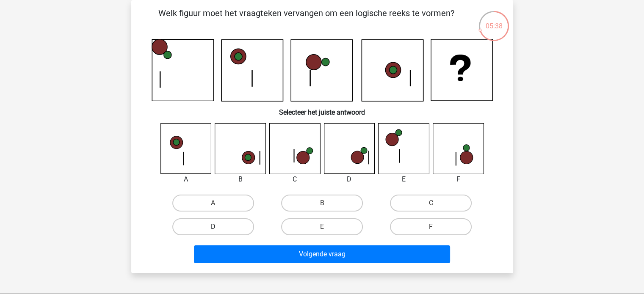
click at [224, 227] on label "D" at bounding box center [213, 227] width 82 height 17
click at [219, 227] on input "D" at bounding box center [216, 230] width 6 height 6
radio input "true"
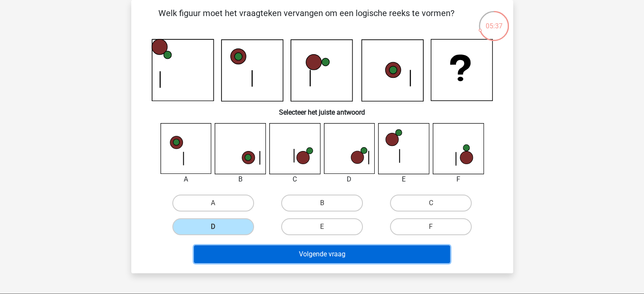
click at [305, 255] on button "Volgende vraag" at bounding box center [322, 255] width 256 height 18
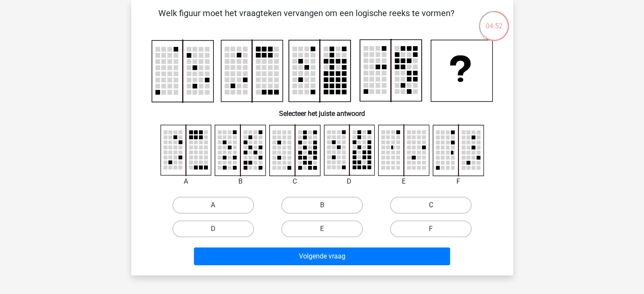
click at [415, 204] on label "C" at bounding box center [431, 205] width 82 height 17
click at [431, 205] on input "C" at bounding box center [434, 208] width 6 height 6
radio input "true"
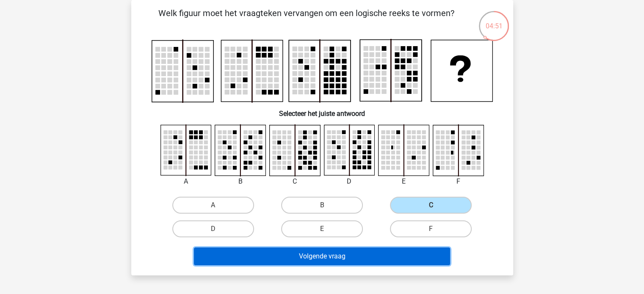
click at [340, 253] on button "Volgende vraag" at bounding box center [322, 257] width 256 height 18
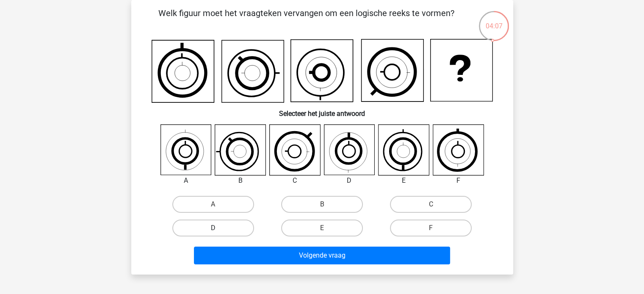
click at [234, 229] on label "D" at bounding box center [213, 228] width 82 height 17
click at [219, 229] on input "D" at bounding box center [216, 231] width 6 height 6
radio input "true"
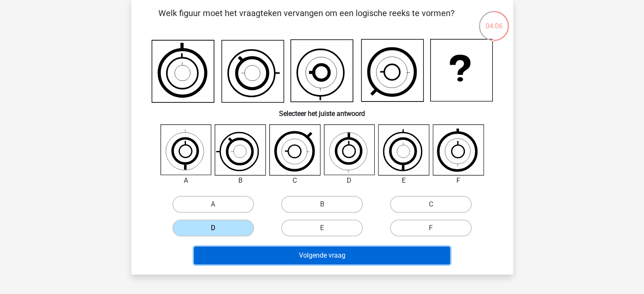
click at [319, 260] on button "Volgende vraag" at bounding box center [322, 256] width 256 height 18
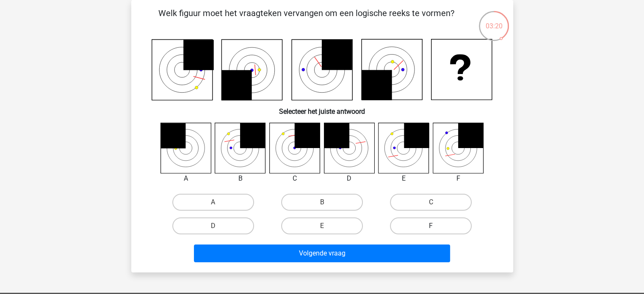
drag, startPoint x: 432, startPoint y: 223, endPoint x: 427, endPoint y: 241, distance: 18.4
click at [432, 224] on label "F" at bounding box center [431, 226] width 82 height 17
click at [432, 226] on input "F" at bounding box center [434, 229] width 6 height 6
radio input "true"
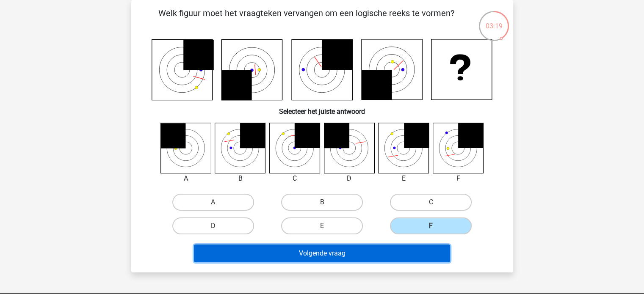
click at [425, 250] on button "Volgende vraag" at bounding box center [322, 254] width 256 height 18
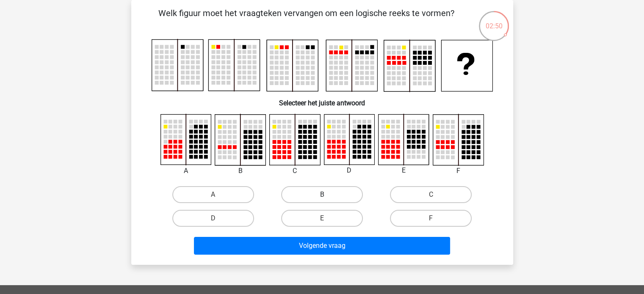
drag, startPoint x: 327, startPoint y: 186, endPoint x: 330, endPoint y: 192, distance: 7.2
click at [328, 188] on label "B" at bounding box center [322, 194] width 82 height 17
click at [327, 195] on input "B" at bounding box center [325, 198] width 6 height 6
radio input "true"
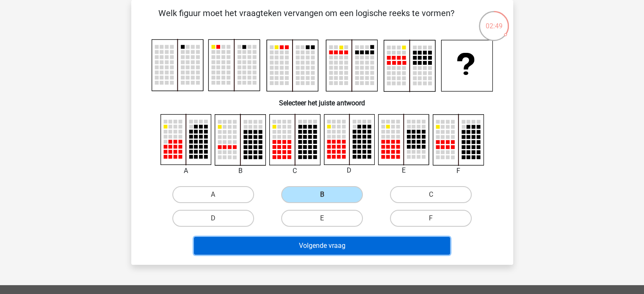
click at [335, 245] on button "Volgende vraag" at bounding box center [322, 246] width 256 height 18
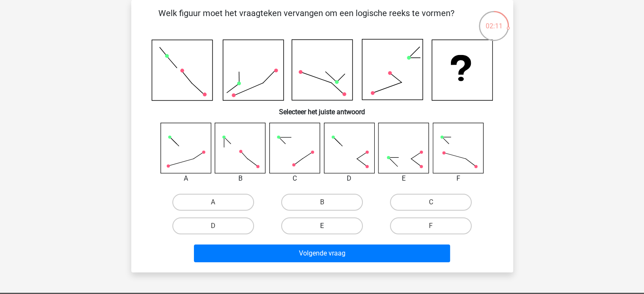
click at [304, 228] on label "E" at bounding box center [322, 226] width 82 height 17
click at [322, 228] on input "E" at bounding box center [325, 229] width 6 height 6
radio input "true"
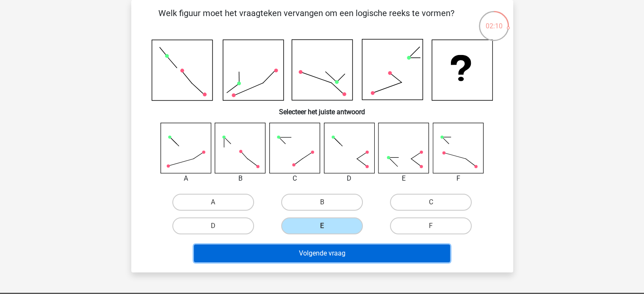
click at [327, 257] on button "Volgende vraag" at bounding box center [322, 254] width 256 height 18
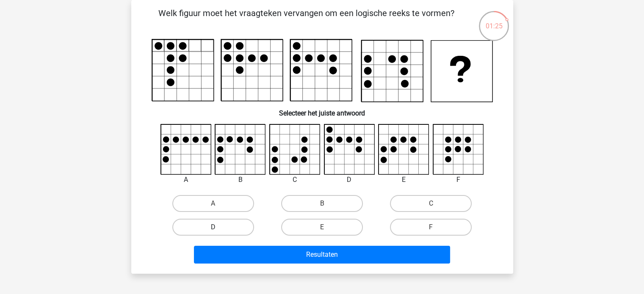
click at [219, 230] on label "D" at bounding box center [213, 227] width 82 height 17
click at [219, 230] on input "D" at bounding box center [216, 230] width 6 height 6
radio input "true"
click at [335, 207] on label "B" at bounding box center [322, 203] width 82 height 17
click at [327, 207] on input "B" at bounding box center [325, 207] width 6 height 6
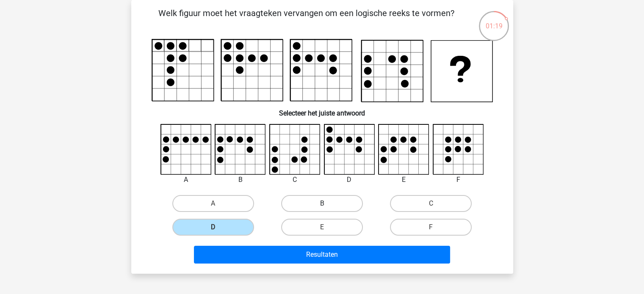
radio input "true"
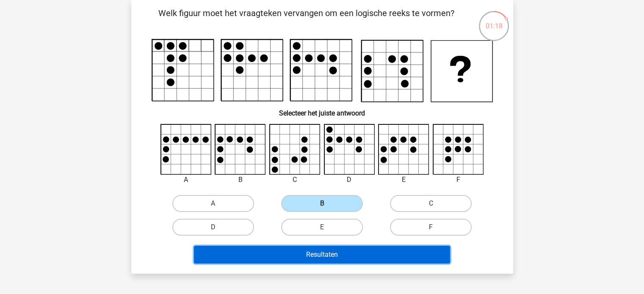
click at [341, 256] on button "Resultaten" at bounding box center [322, 255] width 256 height 18
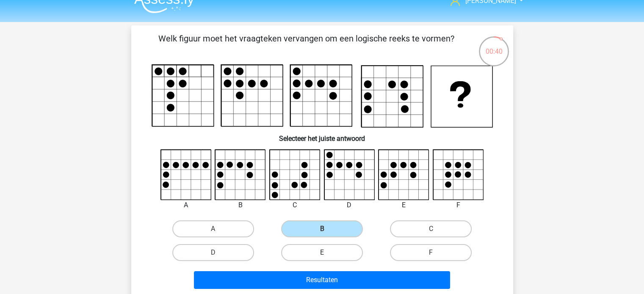
scroll to position [0, 0]
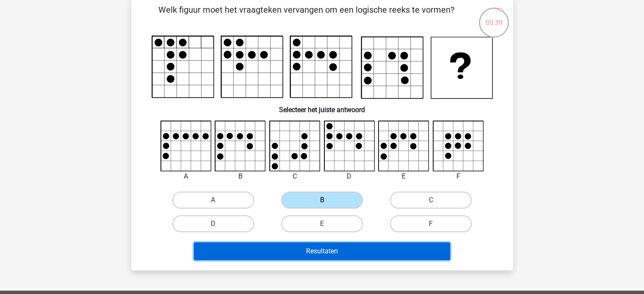
click at [343, 253] on button "Resultaten" at bounding box center [322, 252] width 256 height 18
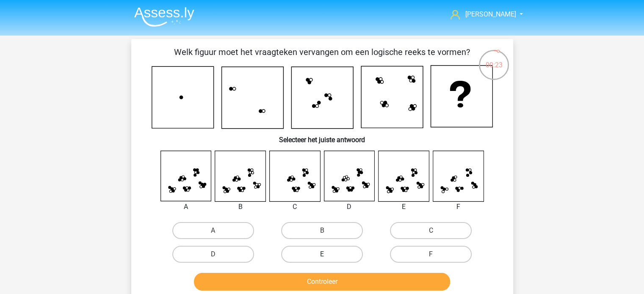
click at [321, 251] on label "E" at bounding box center [322, 254] width 82 height 17
click at [322, 255] on input "E" at bounding box center [325, 258] width 6 height 6
radio input "true"
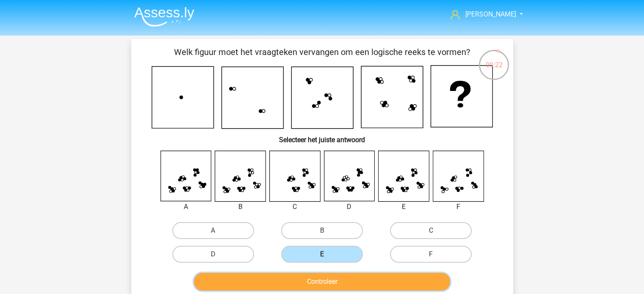
click at [335, 279] on button "Controleer" at bounding box center [322, 282] width 256 height 18
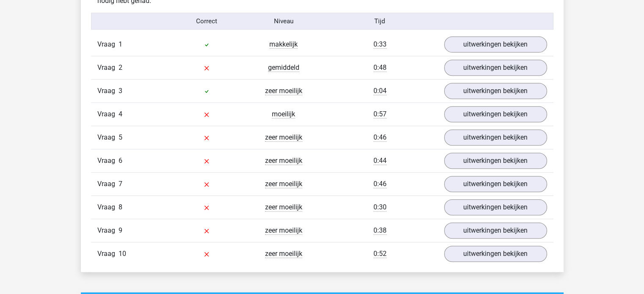
scroll to position [551, 0]
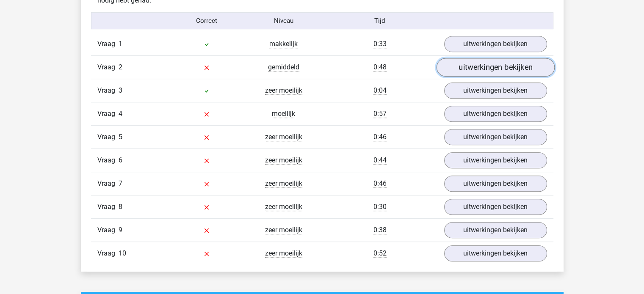
click at [504, 69] on link "uitwerkingen bekijken" at bounding box center [495, 67] width 118 height 19
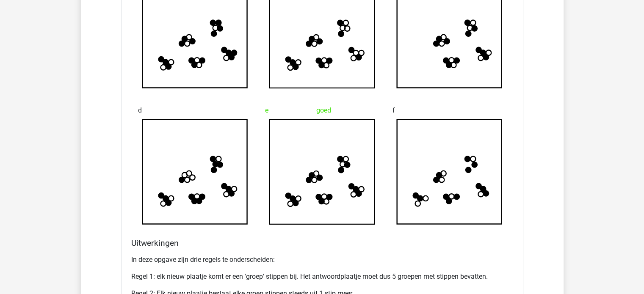
scroll to position [635, 0]
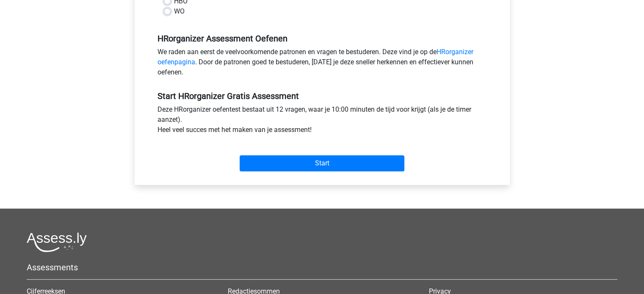
scroll to position [254, 0]
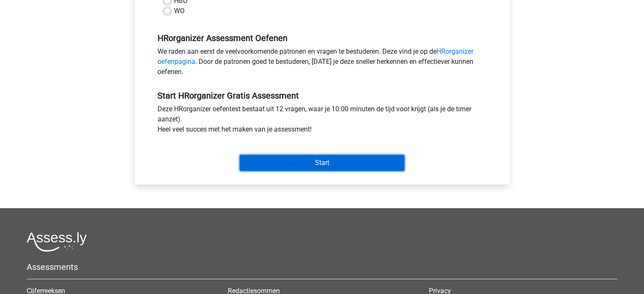
click at [329, 162] on input "Start" at bounding box center [322, 163] width 165 height 16
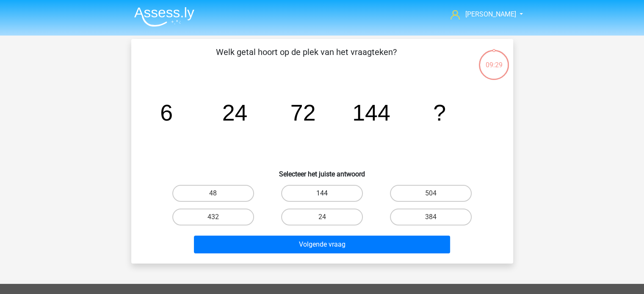
click at [294, 193] on label "144" at bounding box center [322, 193] width 82 height 17
click at [322, 194] on input "144" at bounding box center [325, 197] width 6 height 6
radio input "true"
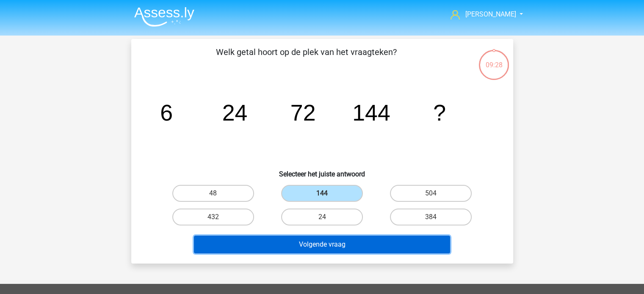
click at [318, 246] on button "Volgende vraag" at bounding box center [322, 245] width 256 height 18
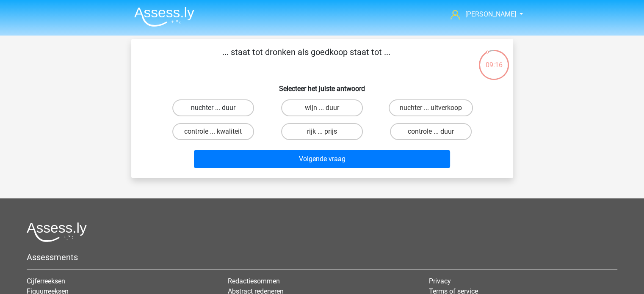
click at [233, 113] on label "nuchter ... duur" at bounding box center [213, 108] width 82 height 17
click at [219, 113] on input "nuchter ... duur" at bounding box center [216, 111] width 6 height 6
radio input "true"
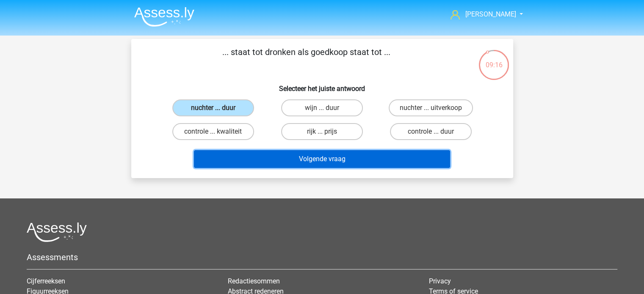
click at [324, 166] on button "Volgende vraag" at bounding box center [322, 159] width 256 height 18
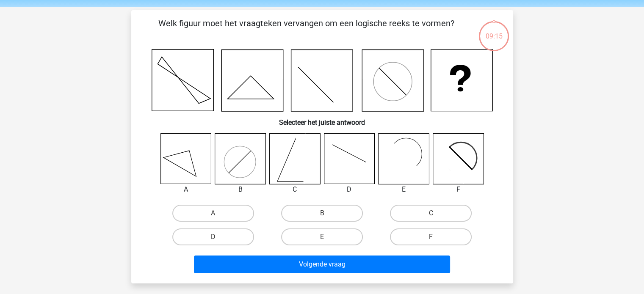
scroll to position [39, 0]
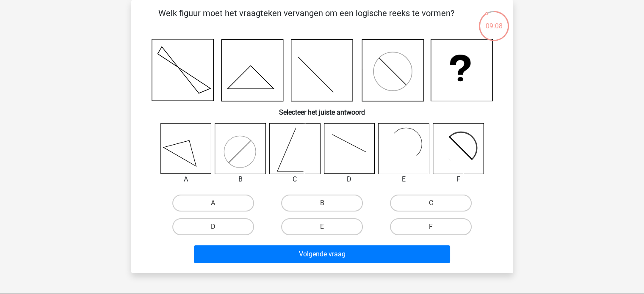
click at [433, 230] on input "F" at bounding box center [434, 230] width 6 height 6
radio input "true"
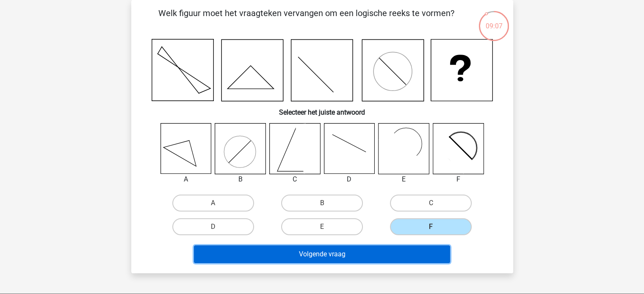
click at [387, 255] on button "Volgende vraag" at bounding box center [322, 255] width 256 height 18
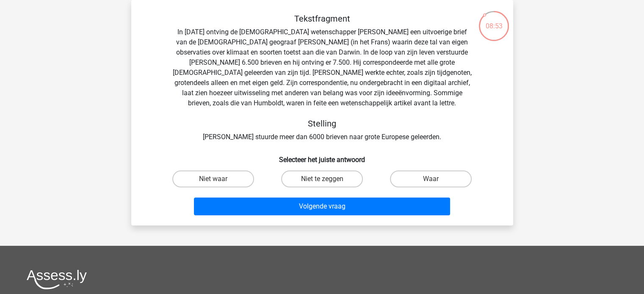
click at [326, 181] on input "Niet te zeggen" at bounding box center [325, 182] width 6 height 6
radio input "true"
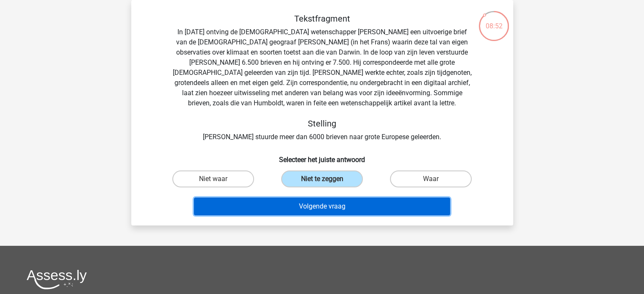
click at [346, 208] on button "Volgende vraag" at bounding box center [322, 207] width 256 height 18
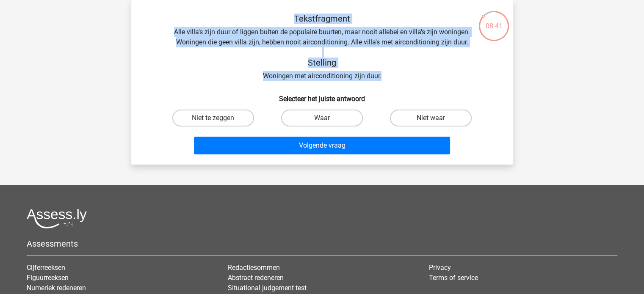
drag, startPoint x: 170, startPoint y: 18, endPoint x: 396, endPoint y: 76, distance: 232.7
click at [396, 76] on div "Tekstfragment Alle villa's zijn duur of liggen buiten de populaire buurten, maa…" at bounding box center [322, 48] width 355 height 68
copy div "Tekstfragment Alle villa's zijn duur of liggen buiten de populaire buurten, maa…"
click at [347, 115] on label "Waar" at bounding box center [322, 118] width 82 height 17
click at [327, 118] on input "Waar" at bounding box center [325, 121] width 6 height 6
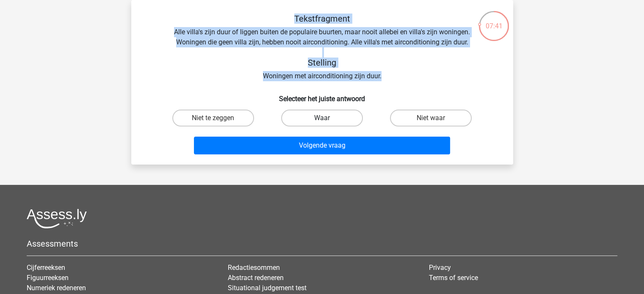
radio input "true"
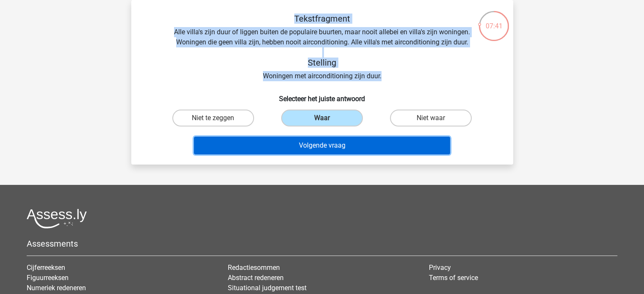
click at [346, 146] on button "Volgende vraag" at bounding box center [322, 146] width 256 height 18
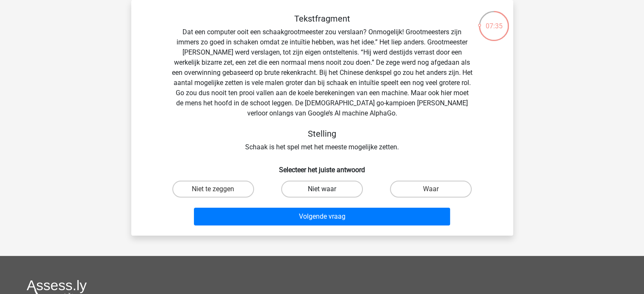
click at [353, 189] on label "Niet waar" at bounding box center [322, 189] width 82 height 17
click at [327, 189] on input "Niet waar" at bounding box center [325, 192] width 6 height 6
radio input "true"
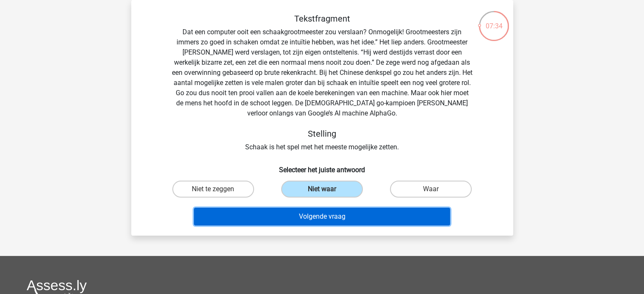
click at [358, 214] on button "Volgende vraag" at bounding box center [322, 217] width 256 height 18
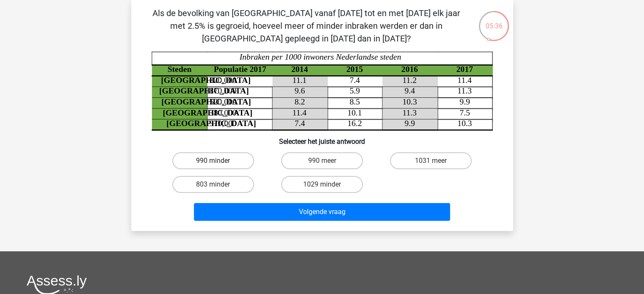
click at [228, 158] on label "990 minder" at bounding box center [213, 160] width 82 height 17
click at [219, 161] on input "990 minder" at bounding box center [216, 164] width 6 height 6
radio input "true"
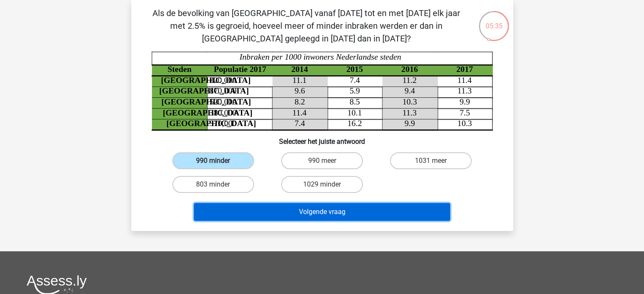
click at [323, 213] on button "Volgende vraag" at bounding box center [322, 212] width 256 height 18
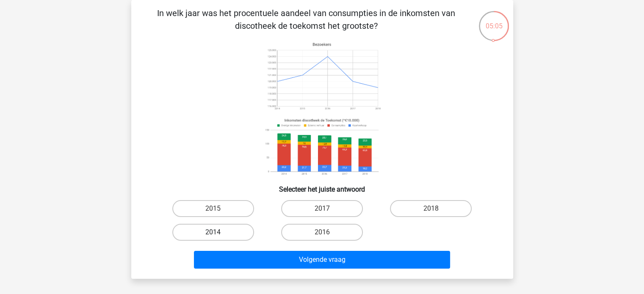
click at [213, 230] on label "2014" at bounding box center [213, 232] width 82 height 17
click at [213, 232] on input "2014" at bounding box center [216, 235] width 6 height 6
radio input "true"
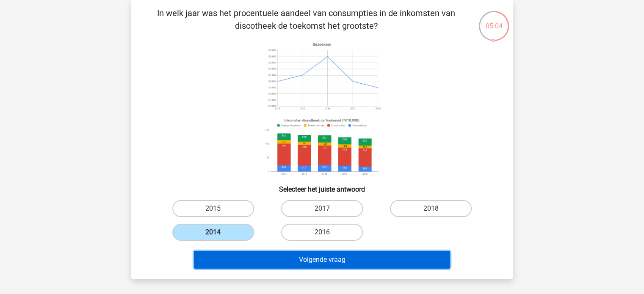
click at [303, 263] on button "Volgende vraag" at bounding box center [322, 260] width 256 height 18
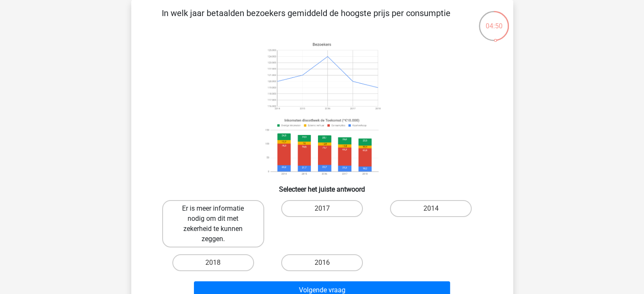
click at [219, 227] on label "Er is meer informatie nodig om dit met zekerheid te kunnen zeggen." at bounding box center [213, 223] width 102 height 47
click at [219, 214] on input "Er is meer informatie nodig om dit met zekerheid te kunnen zeggen." at bounding box center [216, 212] width 6 height 6
radio input "true"
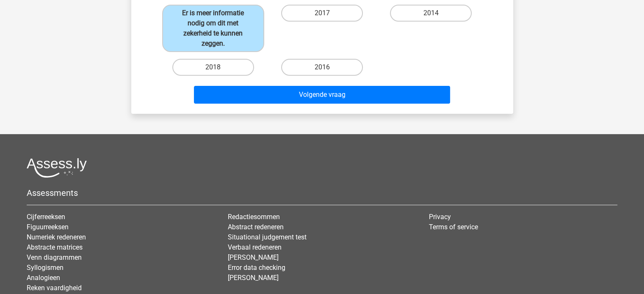
scroll to position [166, 0]
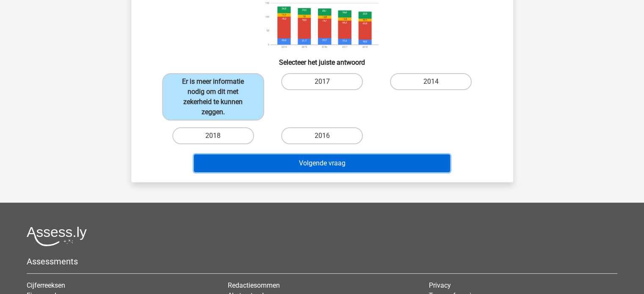
click at [313, 163] on button "Volgende vraag" at bounding box center [322, 164] width 256 height 18
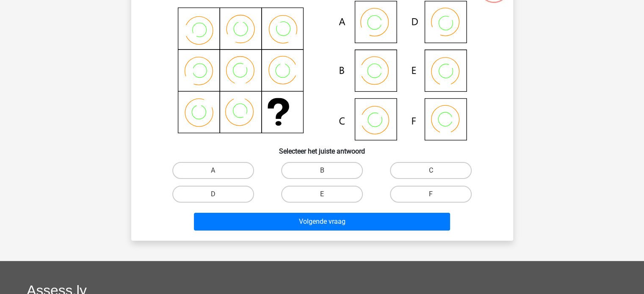
scroll to position [39, 0]
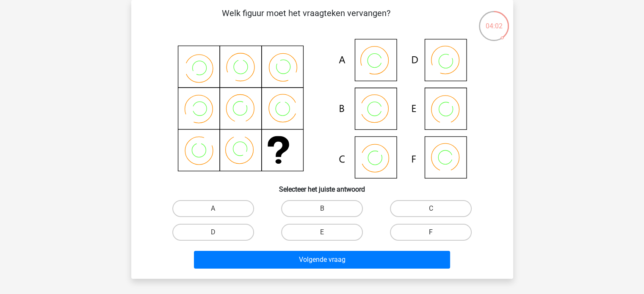
click at [445, 231] on label "F" at bounding box center [431, 232] width 82 height 17
click at [437, 232] on input "F" at bounding box center [434, 235] width 6 height 6
radio input "true"
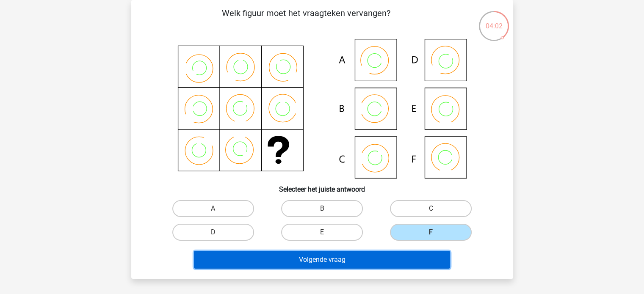
click at [377, 262] on button "Volgende vraag" at bounding box center [322, 260] width 256 height 18
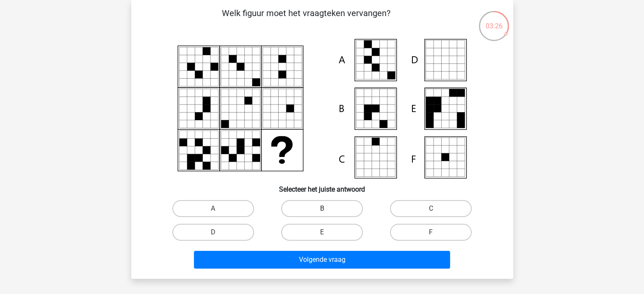
click at [320, 213] on label "B" at bounding box center [322, 208] width 82 height 17
click at [322, 213] on input "B" at bounding box center [325, 212] width 6 height 6
radio input "true"
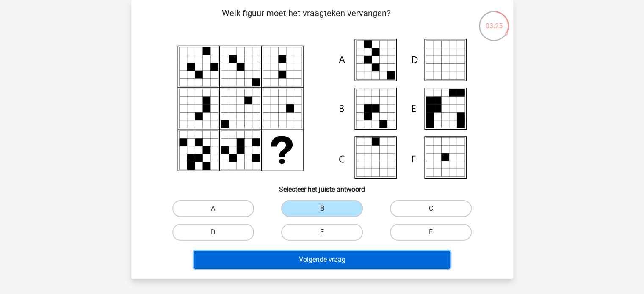
click at [337, 258] on button "Volgende vraag" at bounding box center [322, 260] width 256 height 18
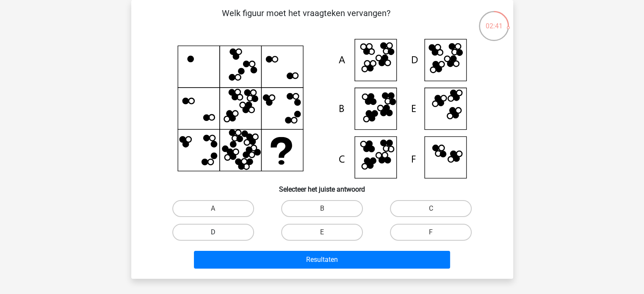
click at [227, 230] on label "D" at bounding box center [213, 232] width 82 height 17
click at [219, 232] on input "D" at bounding box center [216, 235] width 6 height 6
radio input "true"
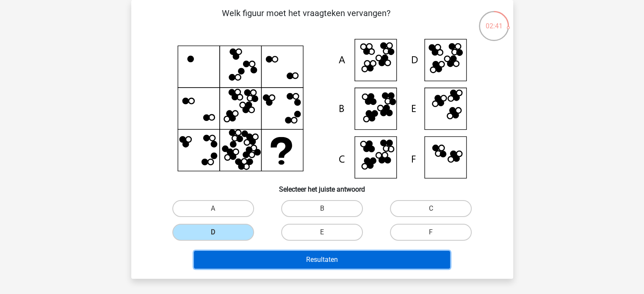
click at [316, 257] on button "Resultaten" at bounding box center [322, 260] width 256 height 18
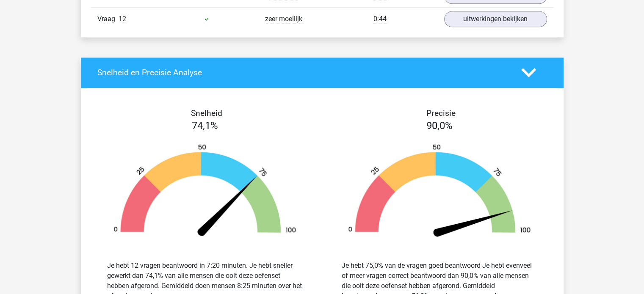
scroll to position [1059, 0]
